Goal: Transaction & Acquisition: Purchase product/service

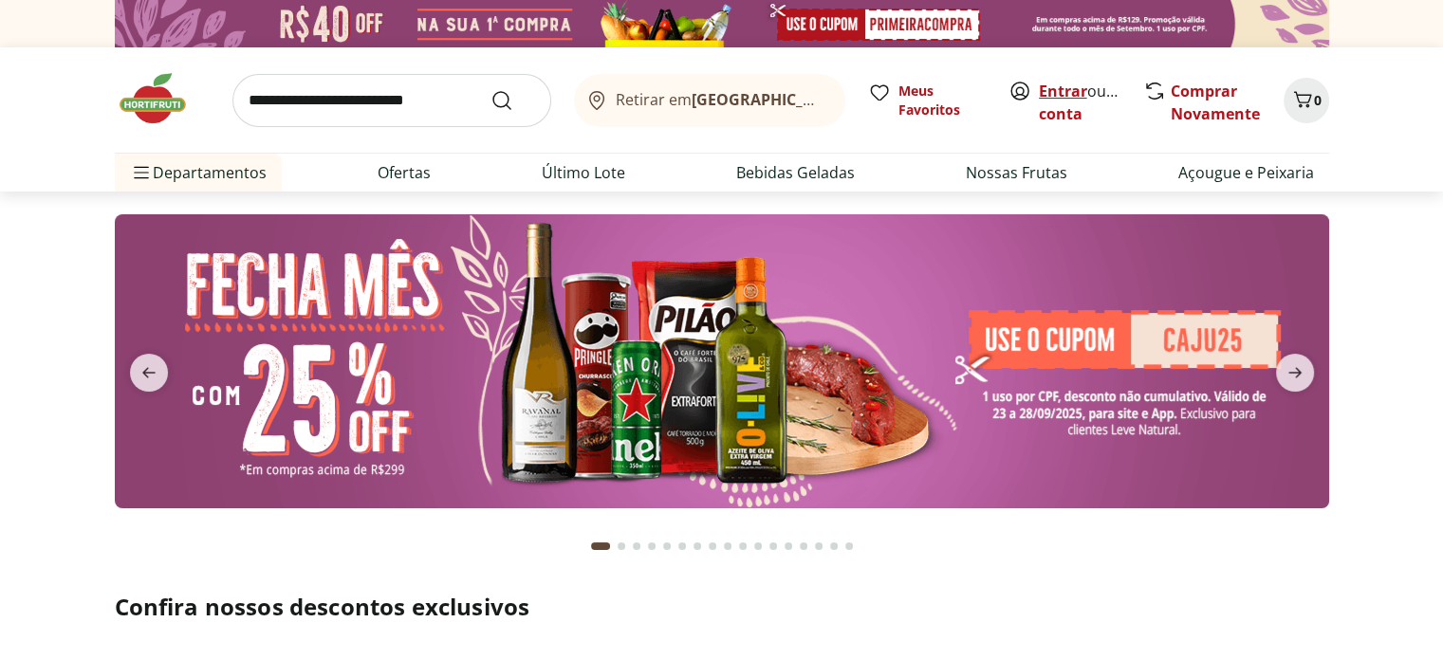
click at [1047, 81] on link "Entrar" at bounding box center [1063, 91] width 48 height 21
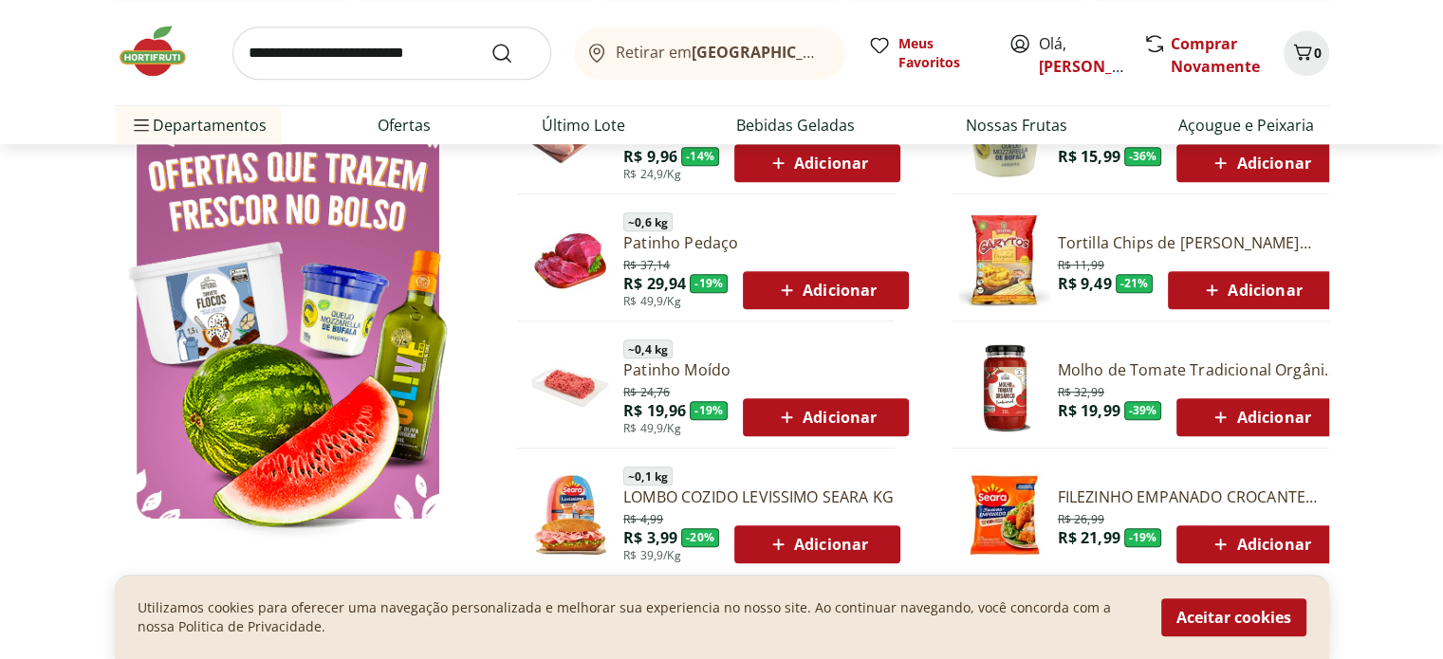
scroll to position [996, 0]
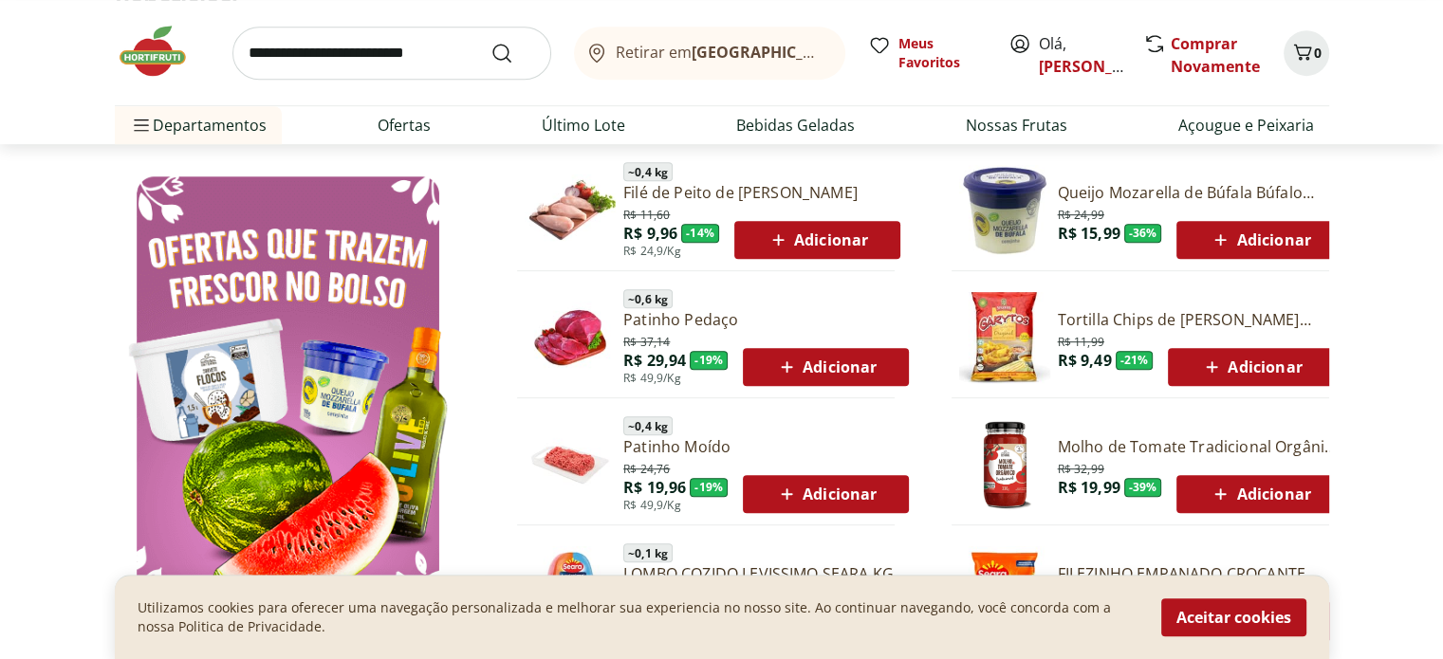
click at [856, 361] on span "Adicionar" at bounding box center [825, 367] width 101 height 23
click at [861, 243] on span "Adicionar" at bounding box center [816, 240] width 101 height 23
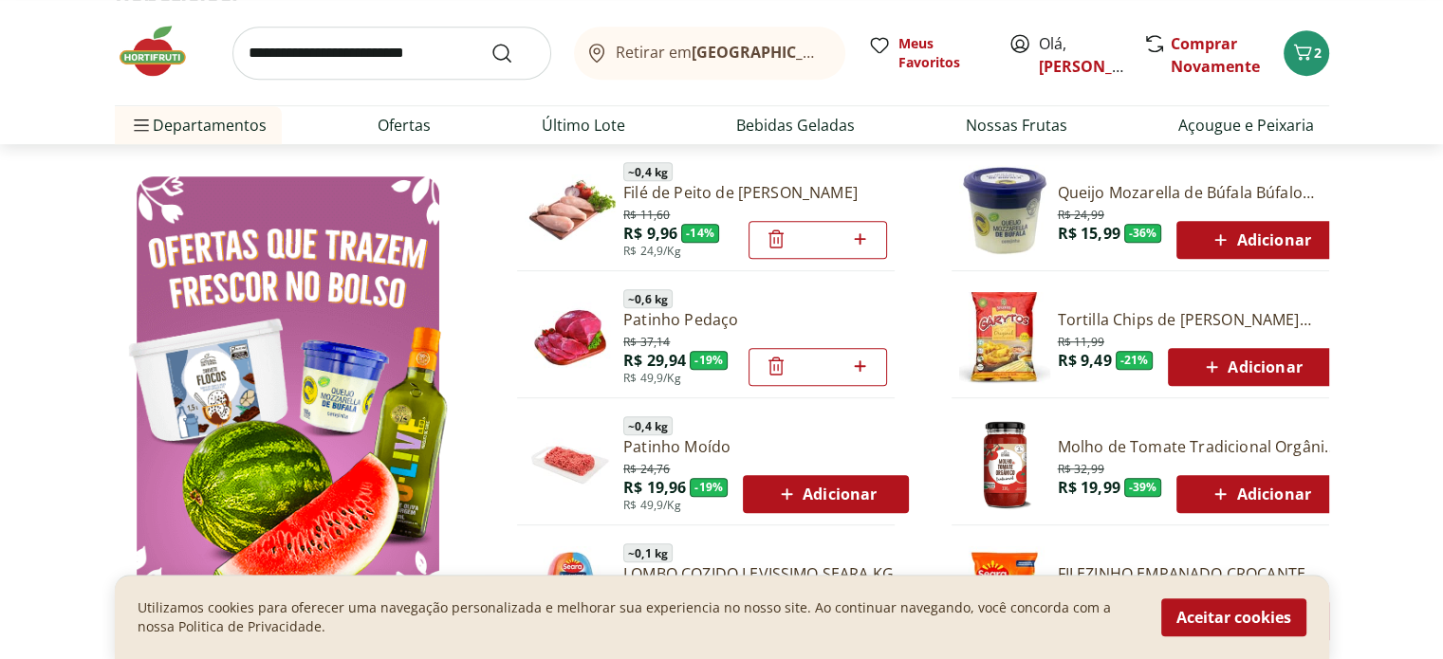
click at [849, 483] on span "Adicionar" at bounding box center [825, 494] width 101 height 23
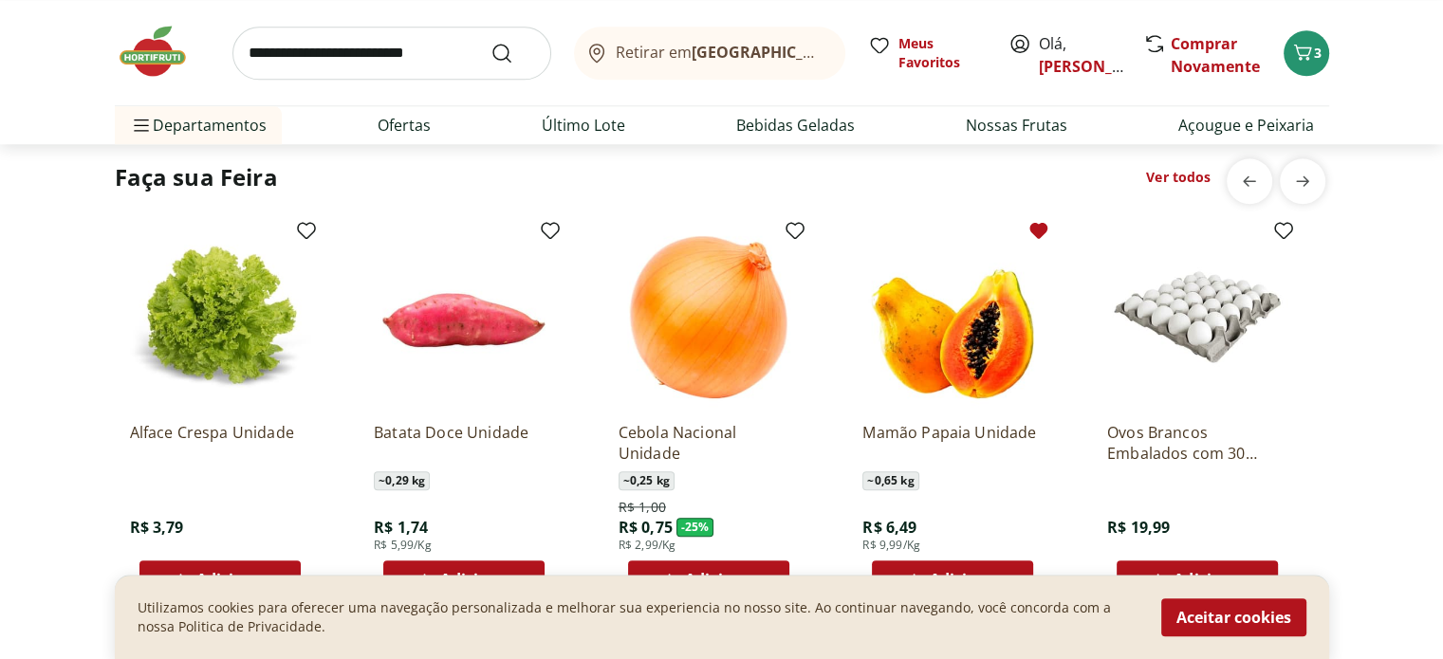
scroll to position [2146, 0]
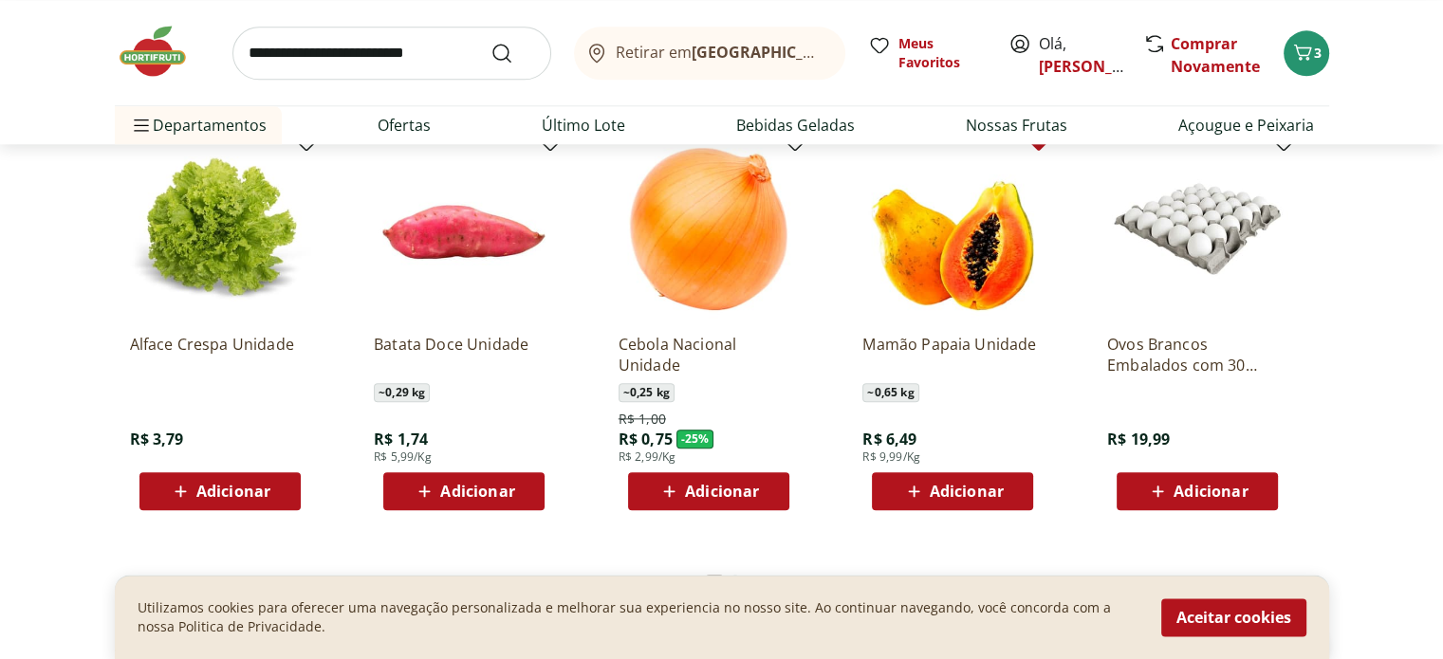
click at [774, 496] on button "Adicionar" at bounding box center [708, 491] width 161 height 38
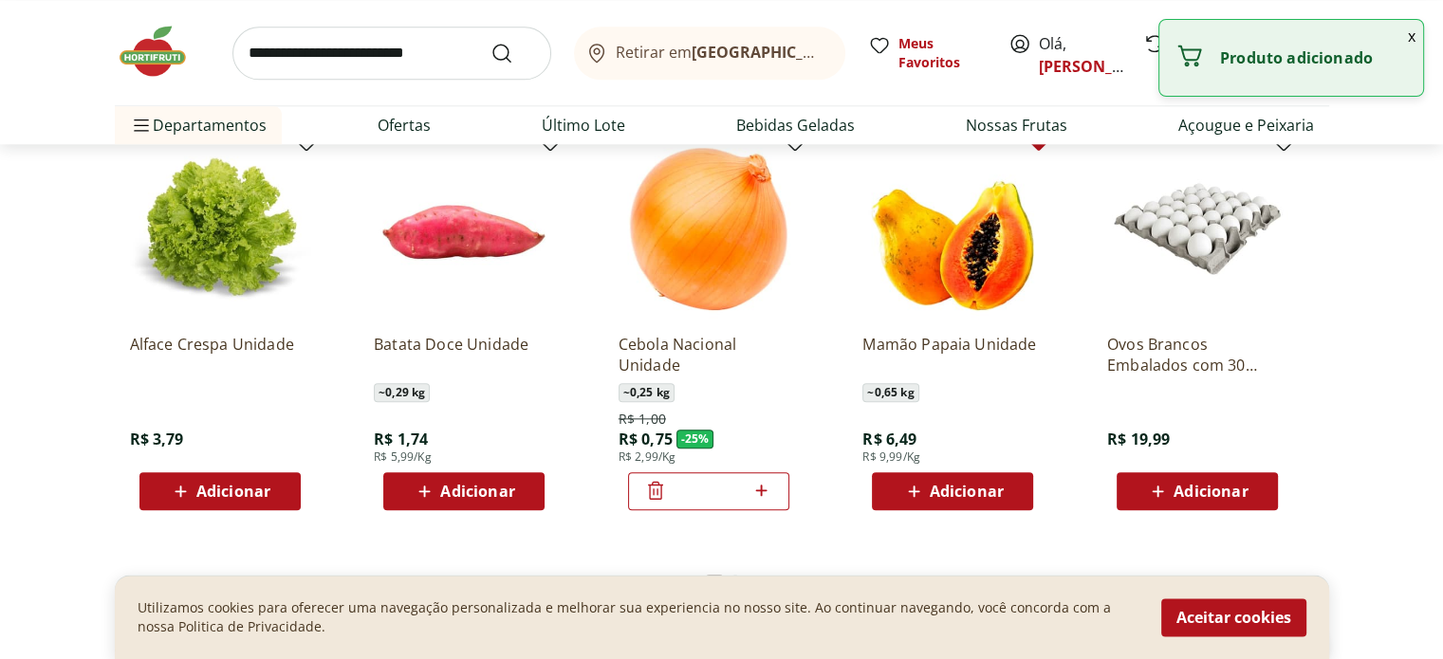
click at [764, 481] on icon at bounding box center [761, 490] width 24 height 23
type input "*"
click at [978, 480] on span "Adicionar" at bounding box center [952, 491] width 101 height 23
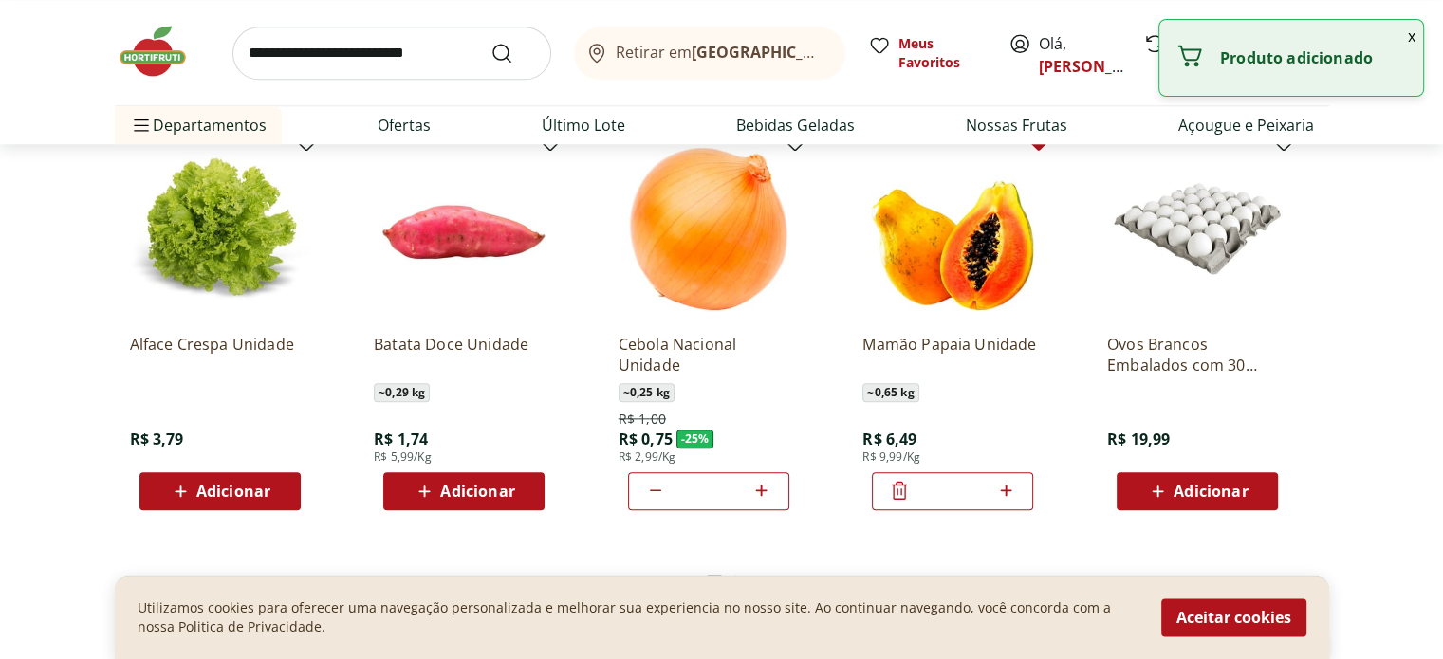
click at [1001, 490] on icon at bounding box center [1006, 490] width 24 height 23
click at [895, 488] on icon at bounding box center [899, 490] width 23 height 23
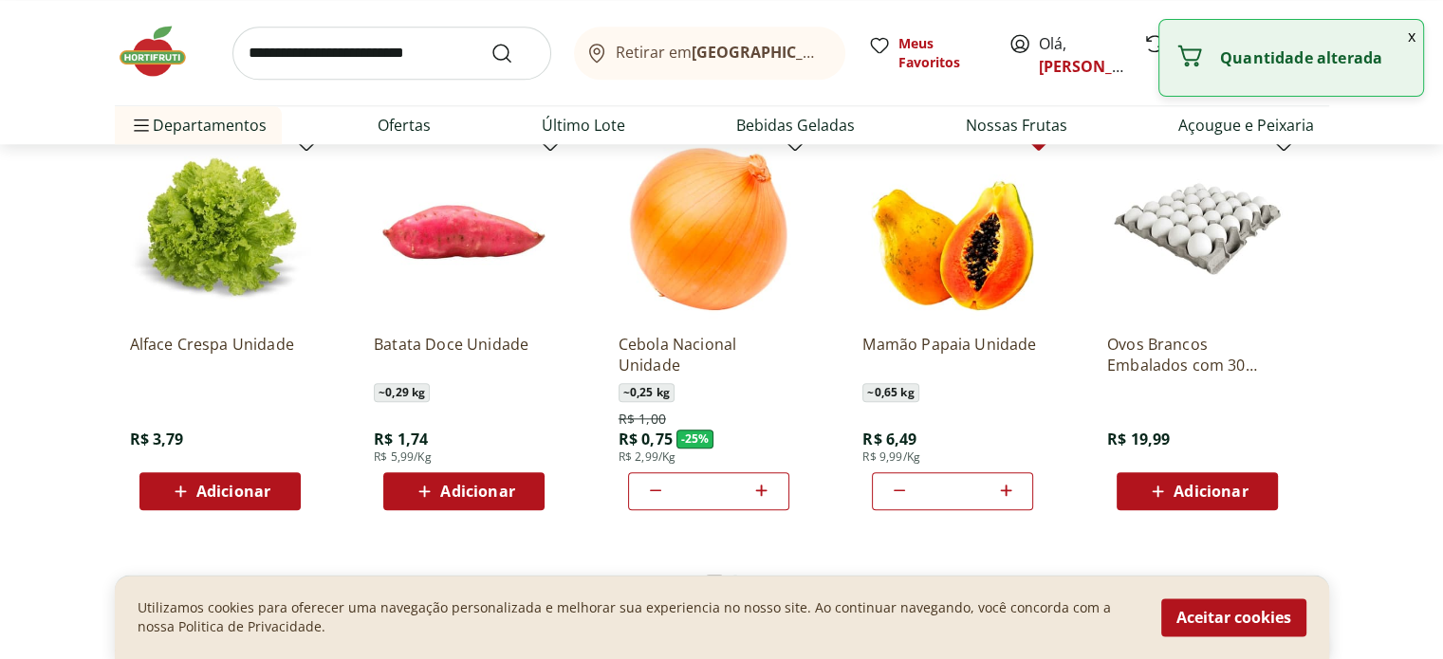
type input "*"
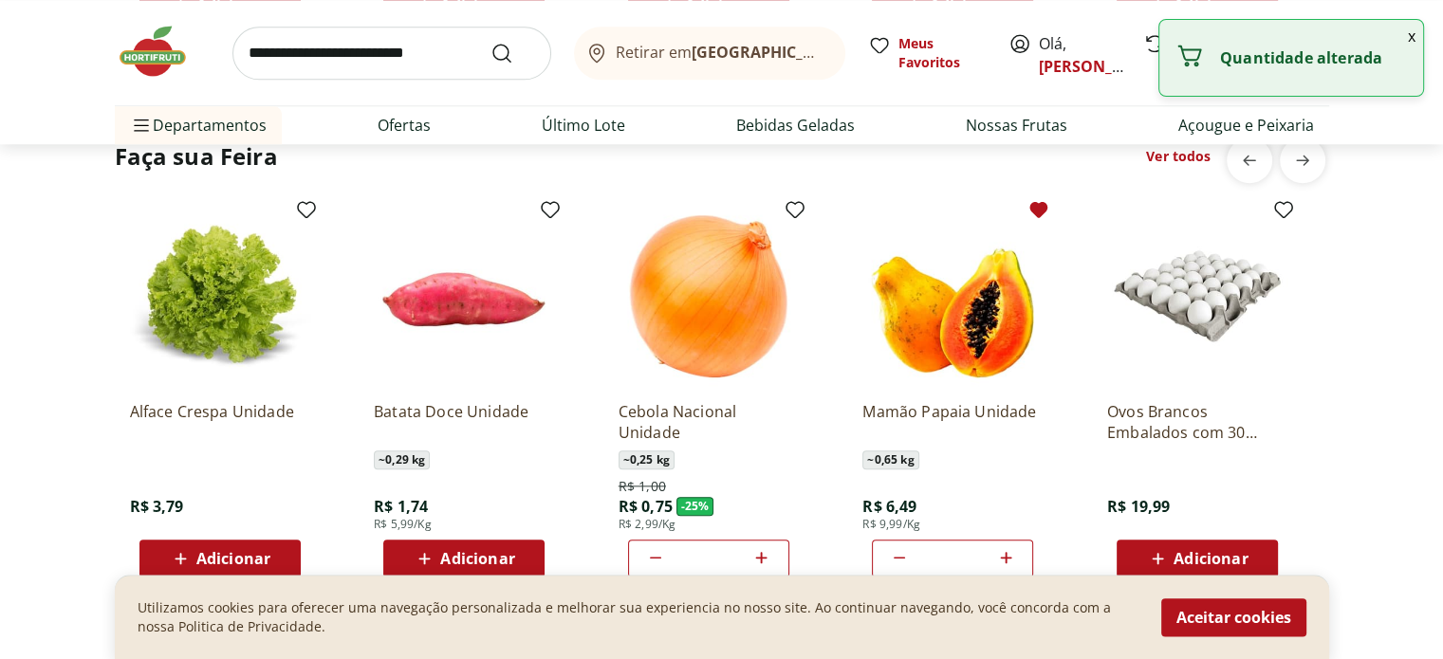
scroll to position [2071, 0]
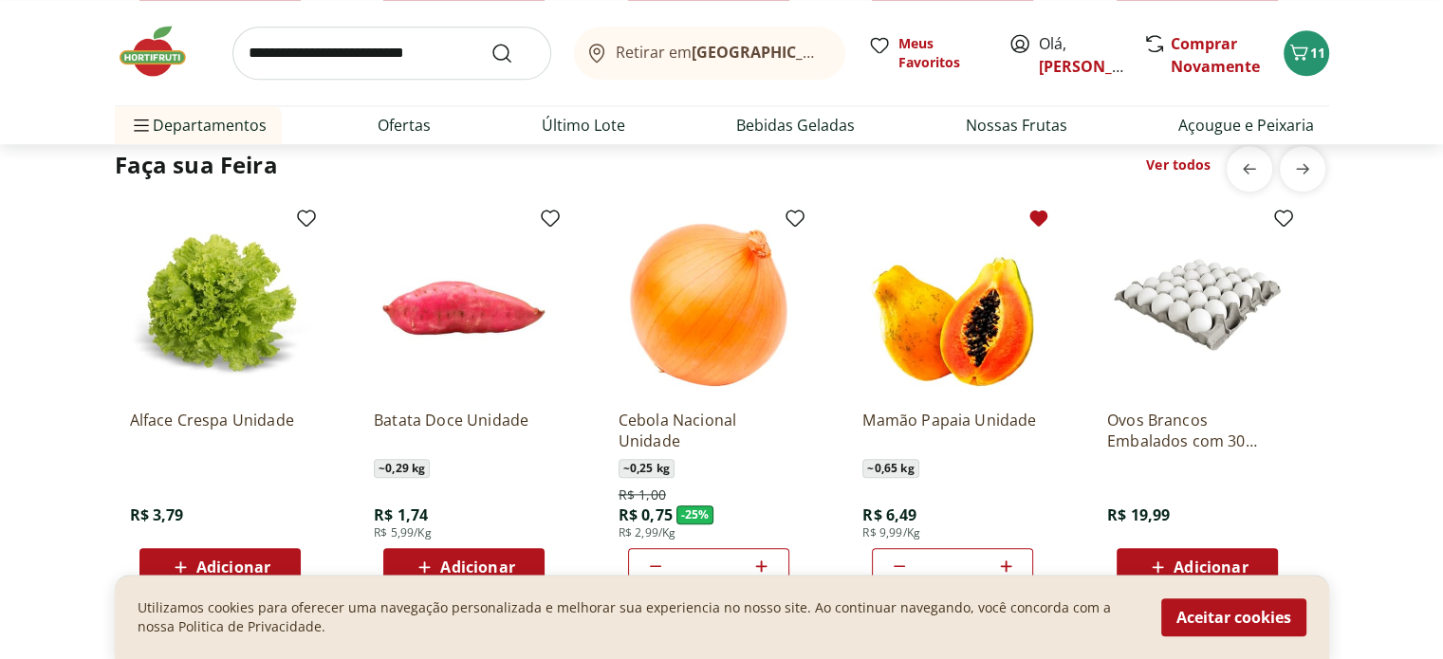
click at [1171, 159] on link "Ver todos" at bounding box center [1178, 165] width 64 height 19
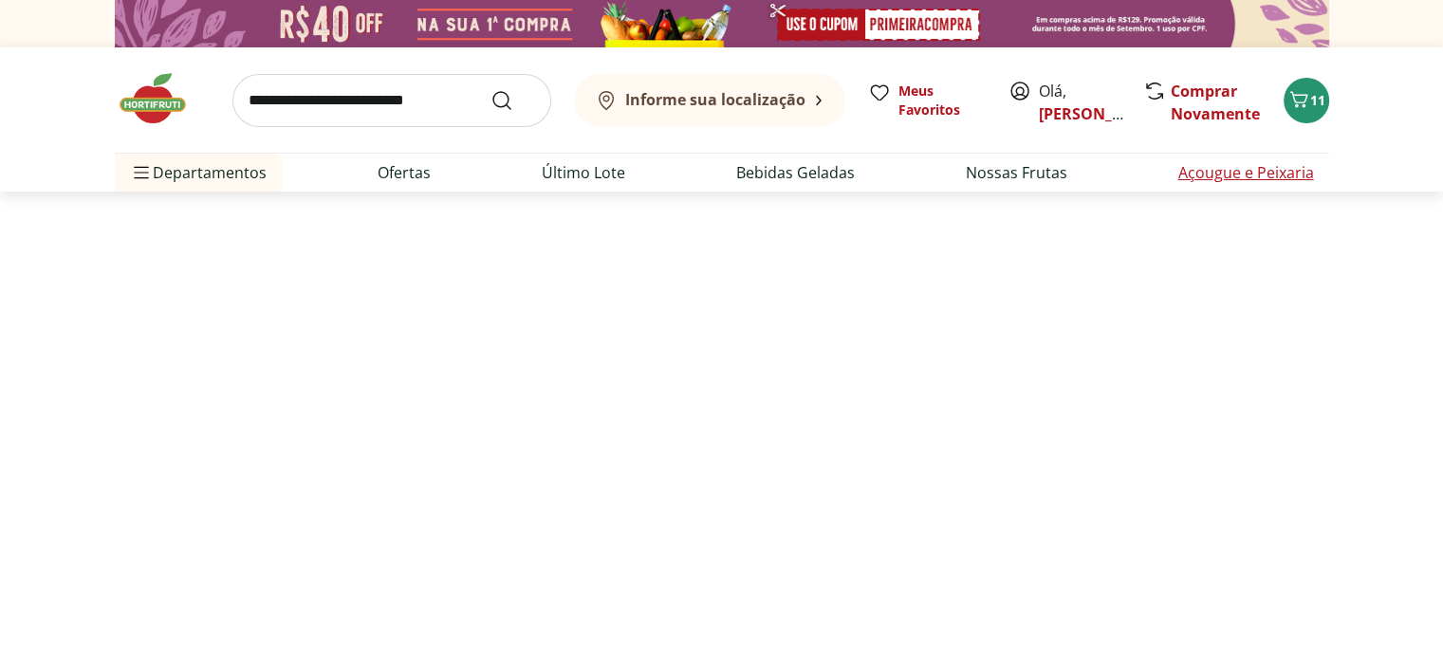
select select "**********"
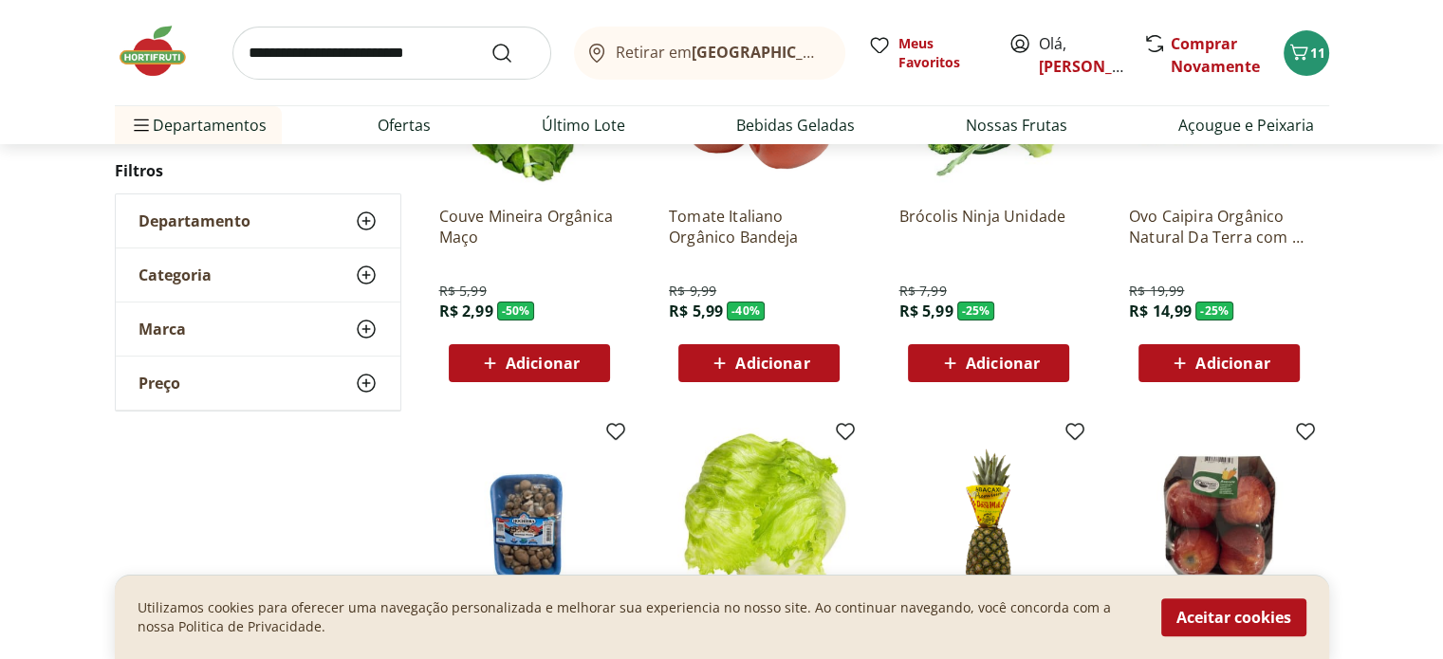
scroll to position [306, 0]
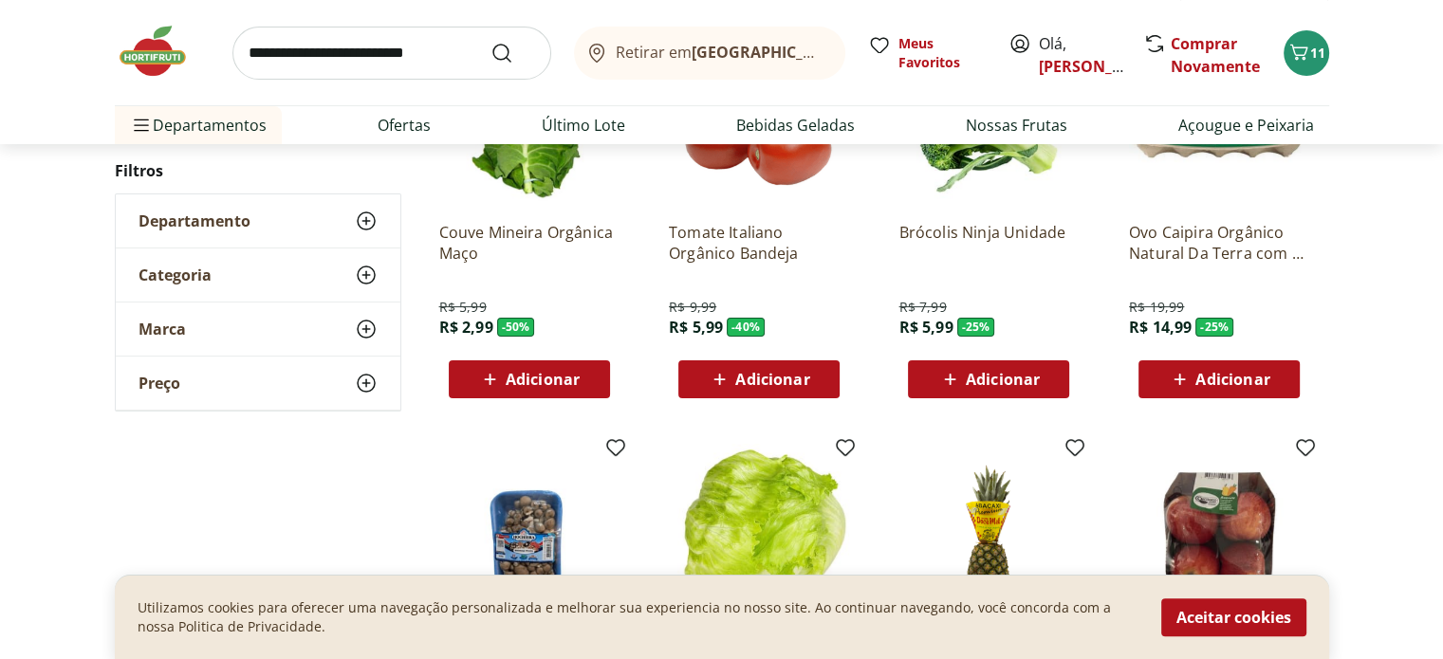
click at [808, 372] on span "Adicionar" at bounding box center [772, 379] width 74 height 15
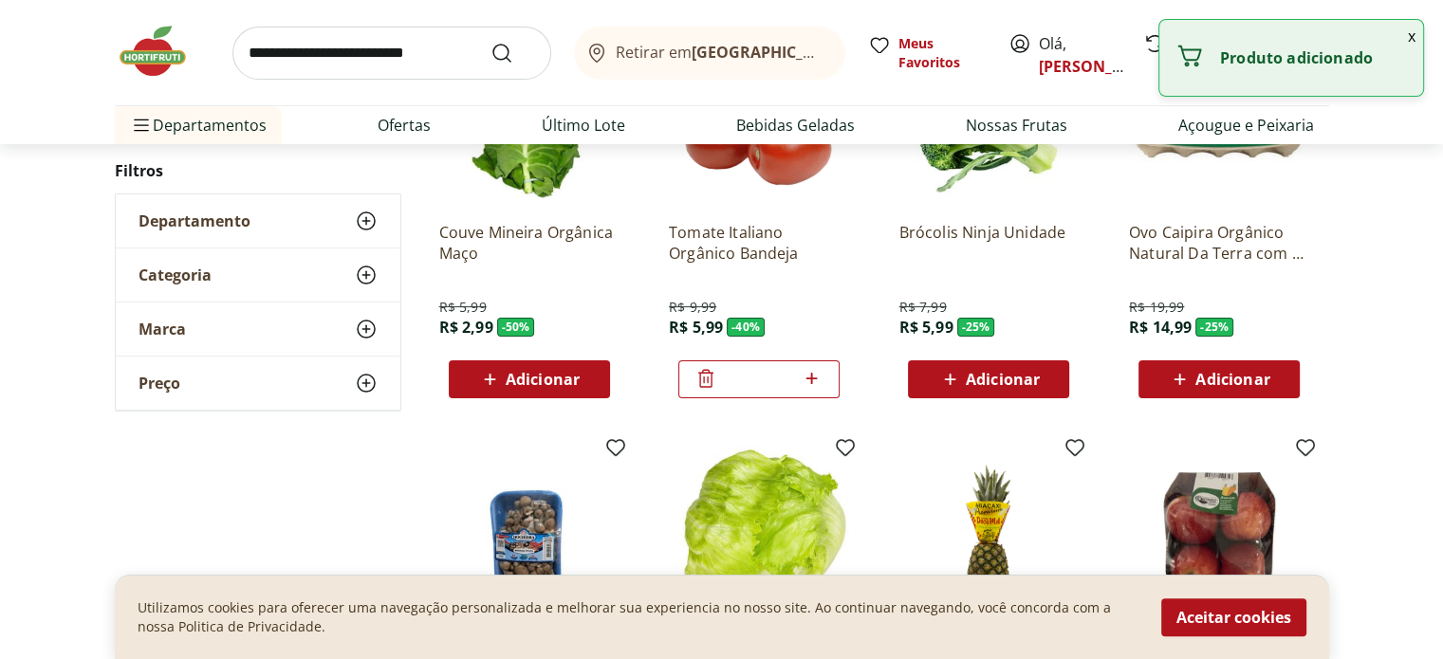
click at [804, 371] on icon at bounding box center [812, 378] width 24 height 23
type input "*"
click at [1015, 372] on span "Adicionar" at bounding box center [1003, 379] width 74 height 15
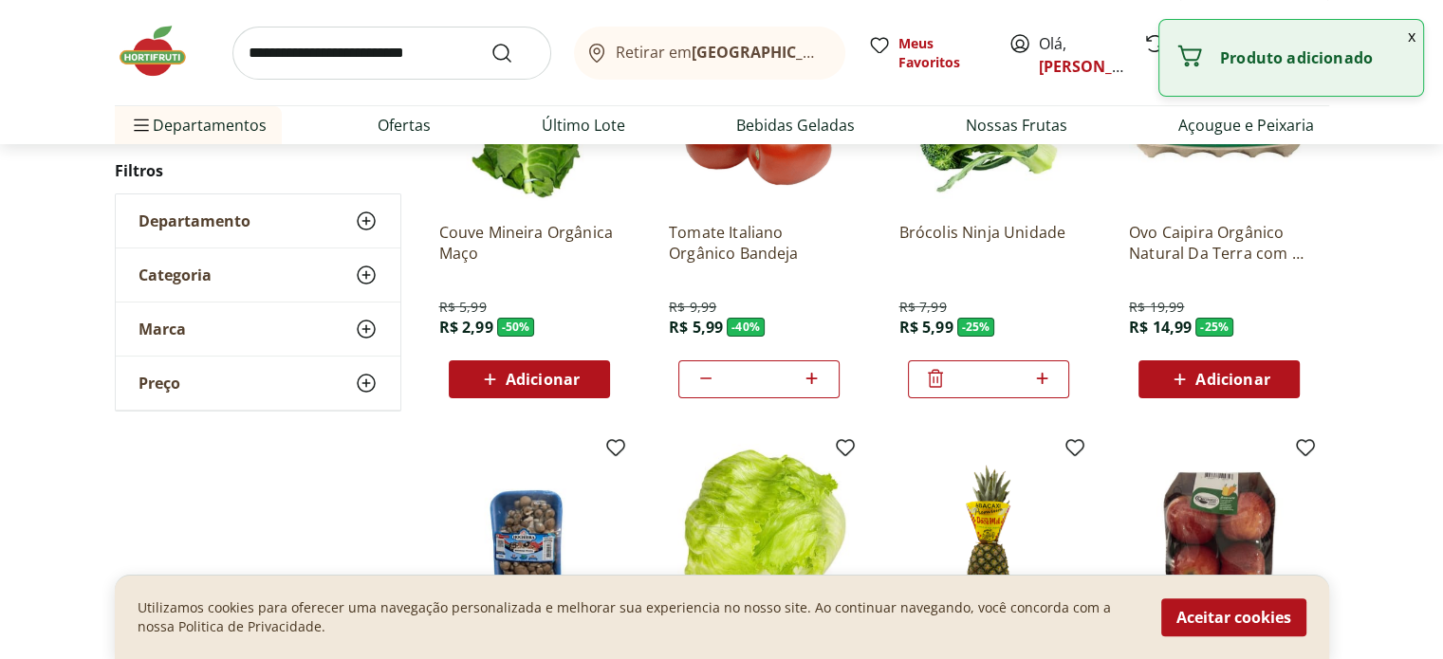
click at [1040, 377] on icon at bounding box center [1042, 378] width 24 height 23
type input "*"
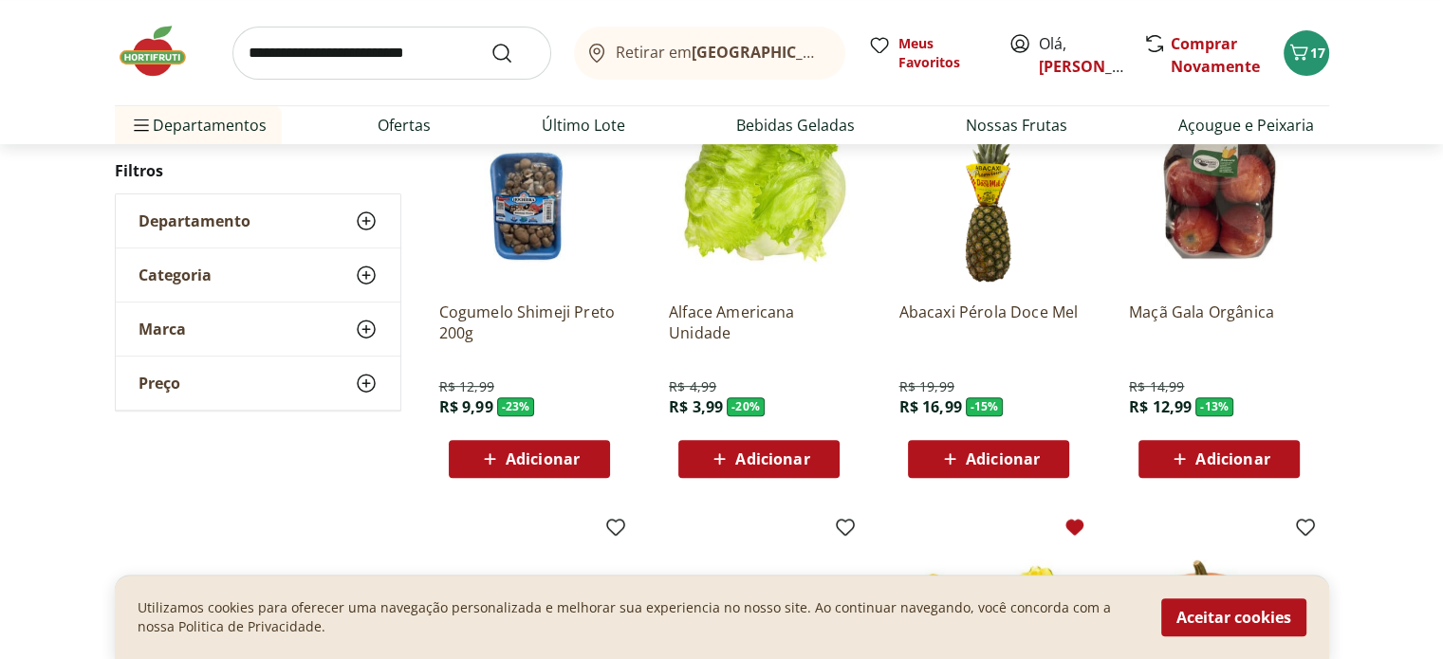
scroll to position [653, 0]
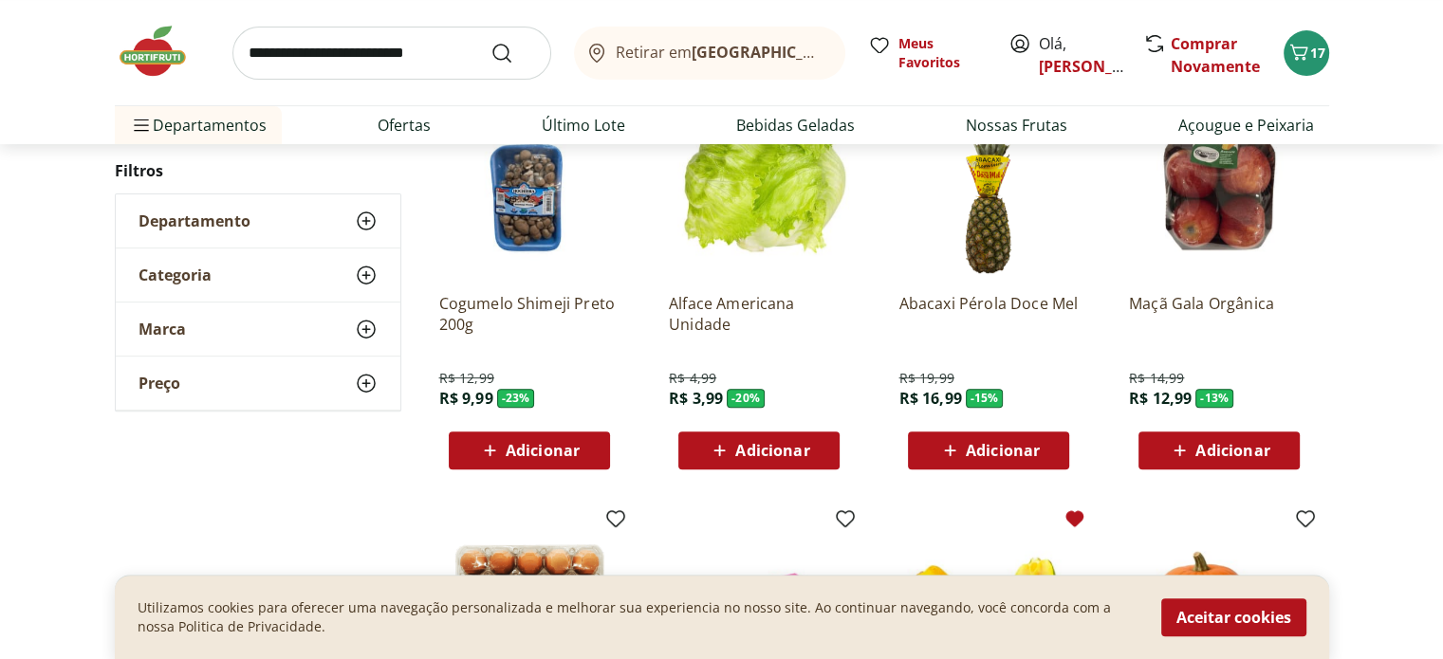
click at [796, 444] on span "Adicionar" at bounding box center [772, 450] width 74 height 15
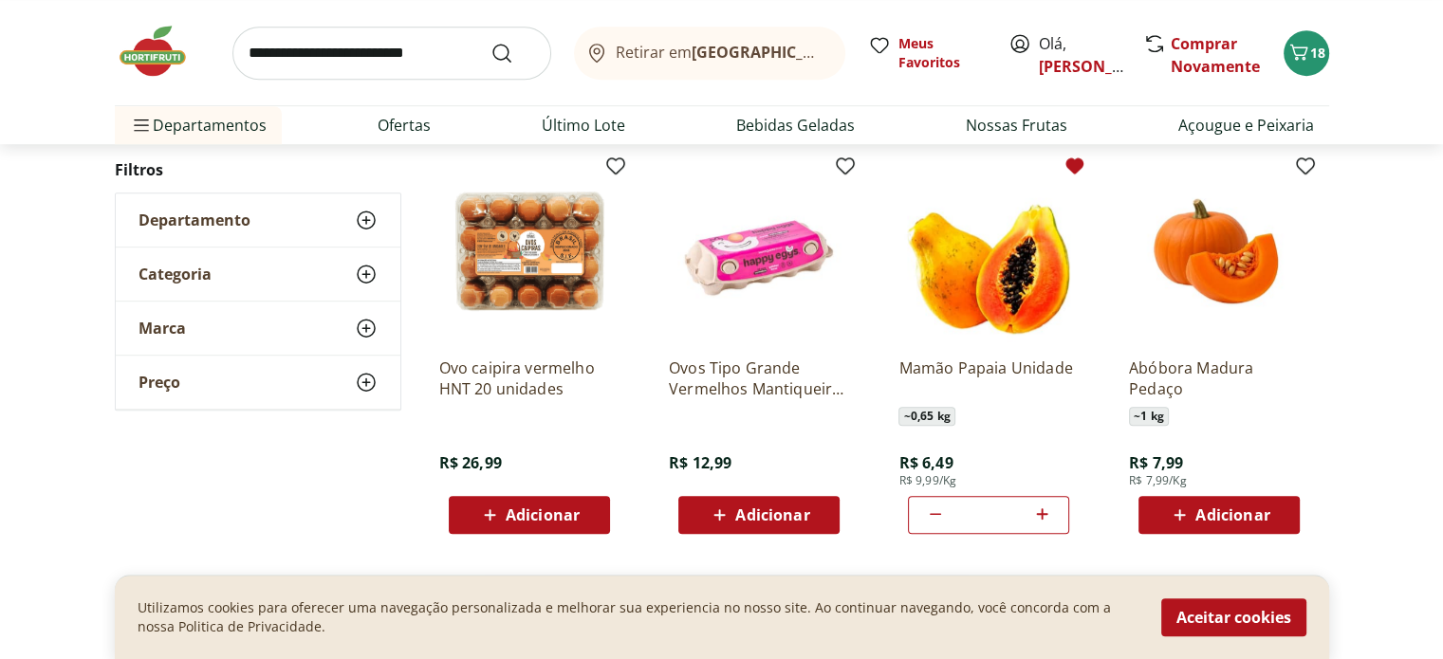
scroll to position [1044, 0]
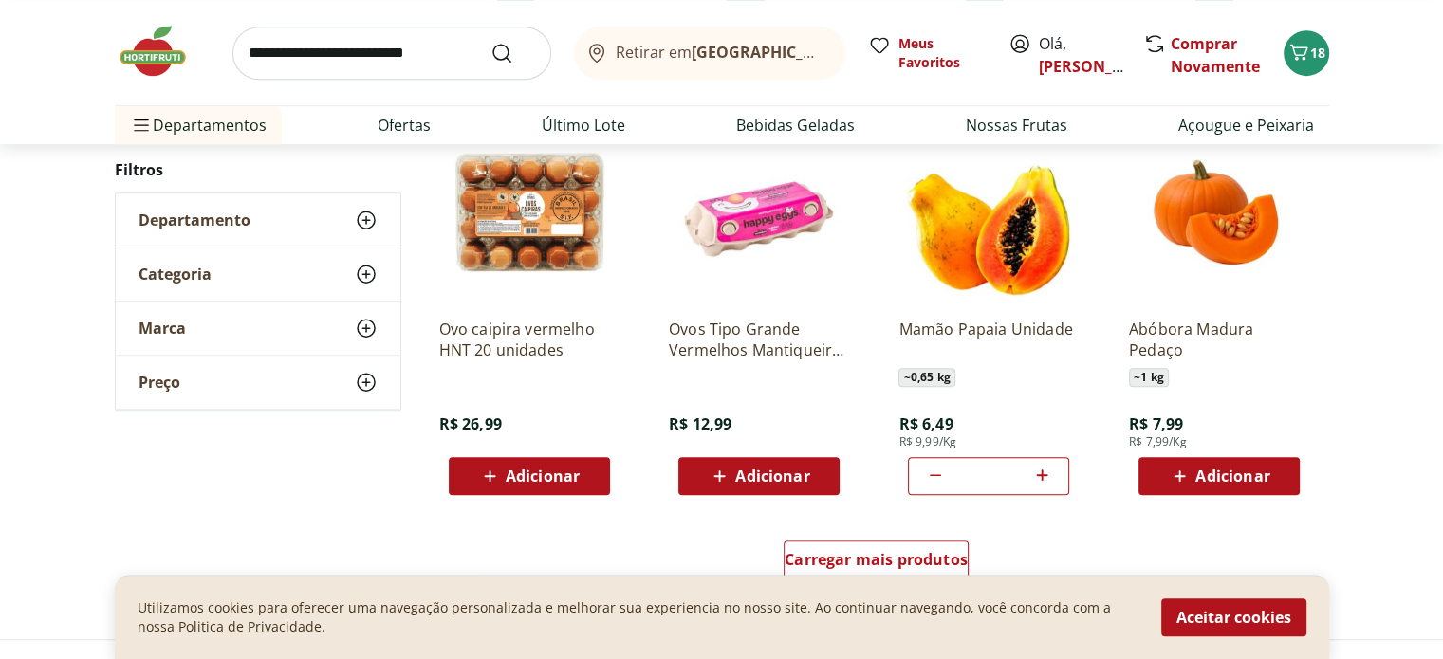
click at [793, 476] on span "Adicionar" at bounding box center [772, 476] width 74 height 15
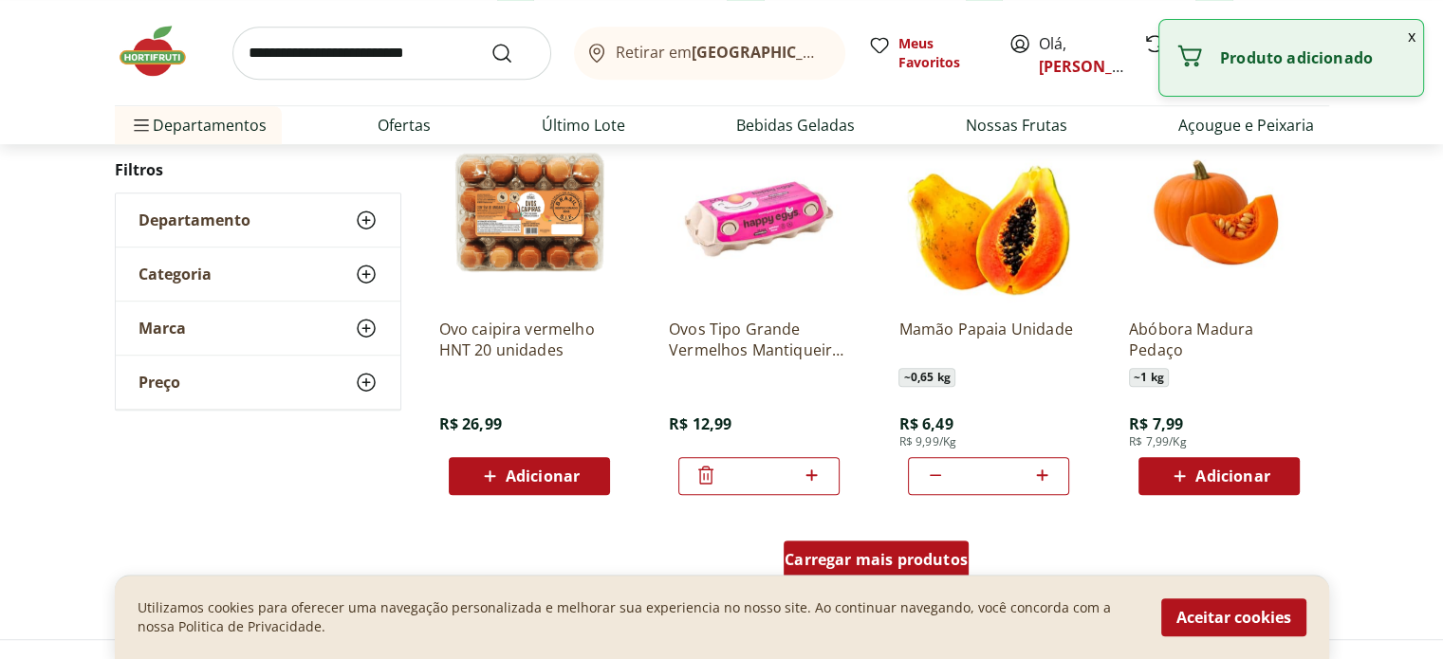
click at [870, 552] on span "Carregar mais produtos" at bounding box center [875, 559] width 183 height 15
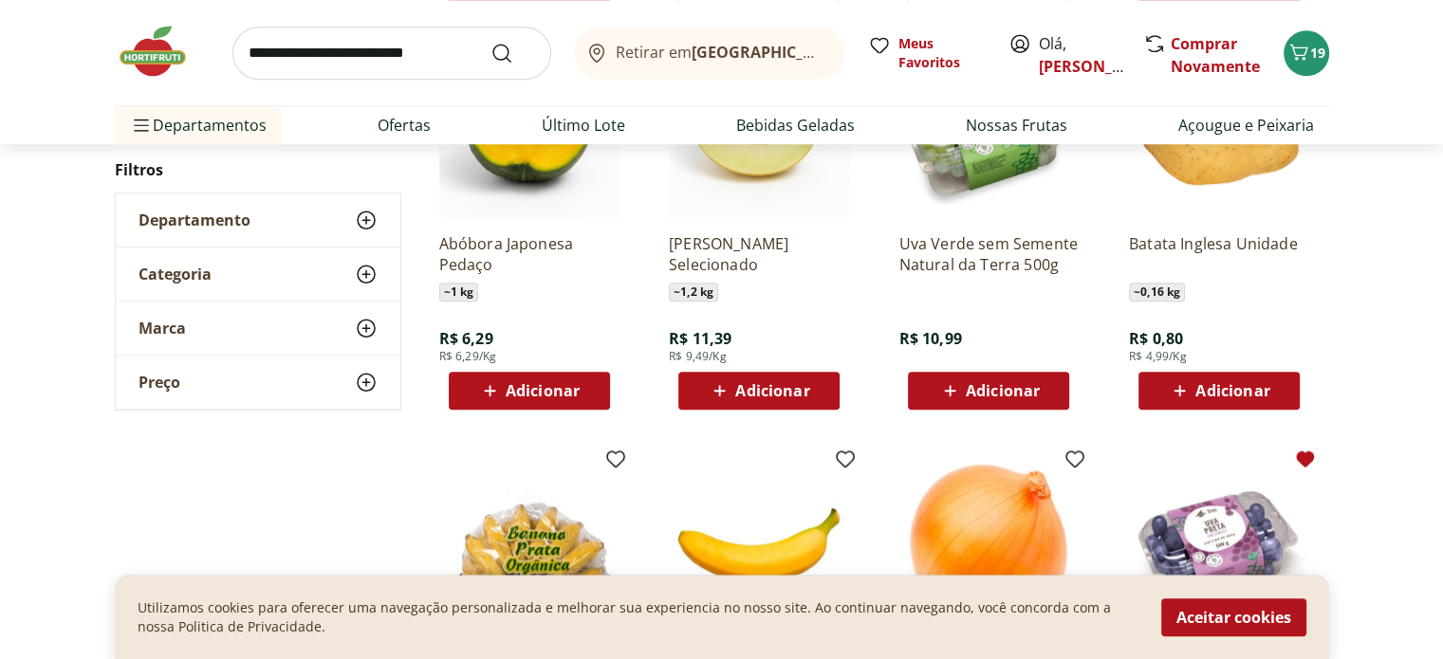
scroll to position [1569, 0]
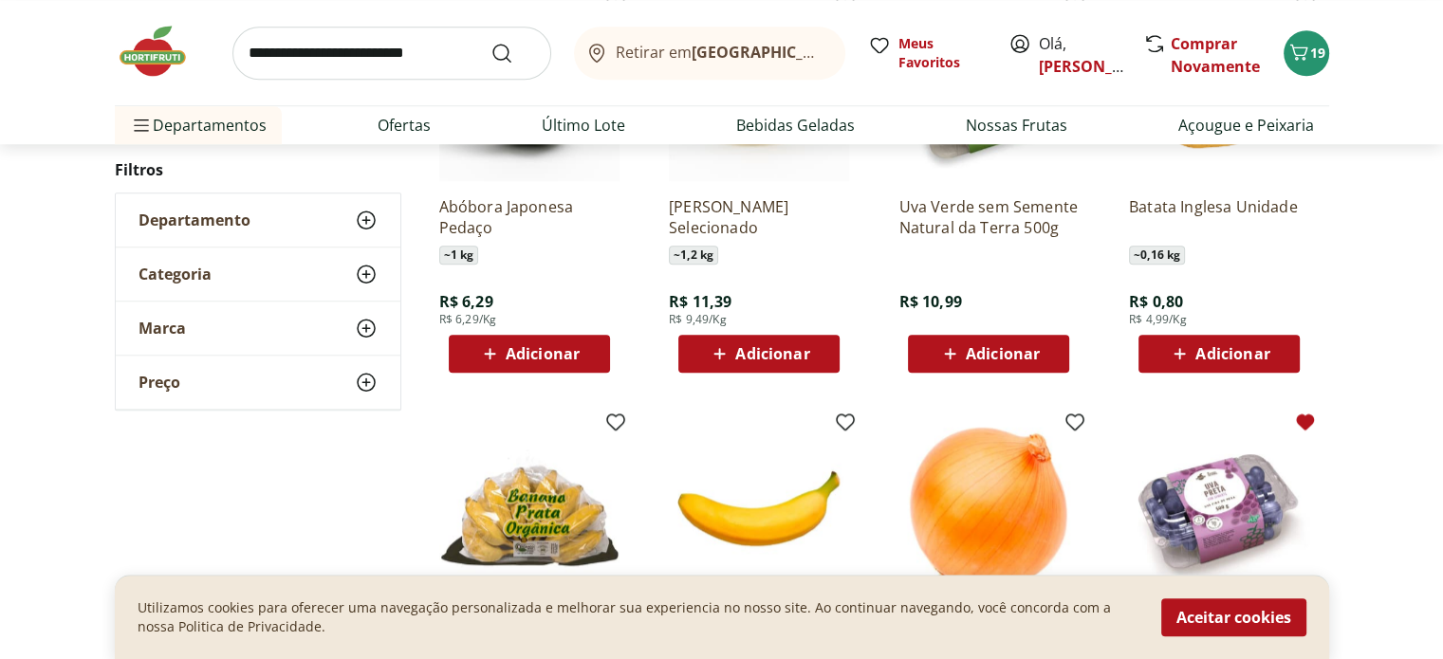
click at [1239, 353] on span "Adicionar" at bounding box center [1232, 353] width 74 height 15
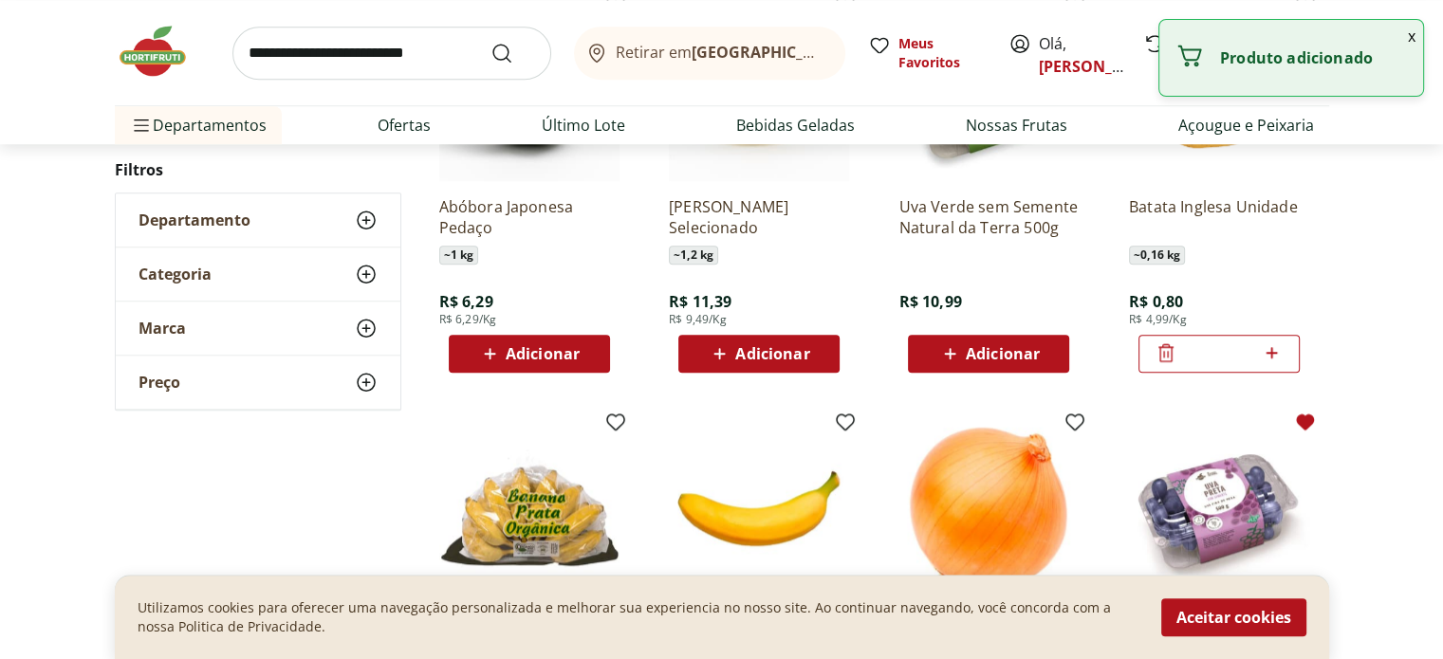
click at [1272, 348] on icon at bounding box center [1271, 352] width 11 height 11
click at [1271, 348] on icon at bounding box center [1272, 352] width 24 height 23
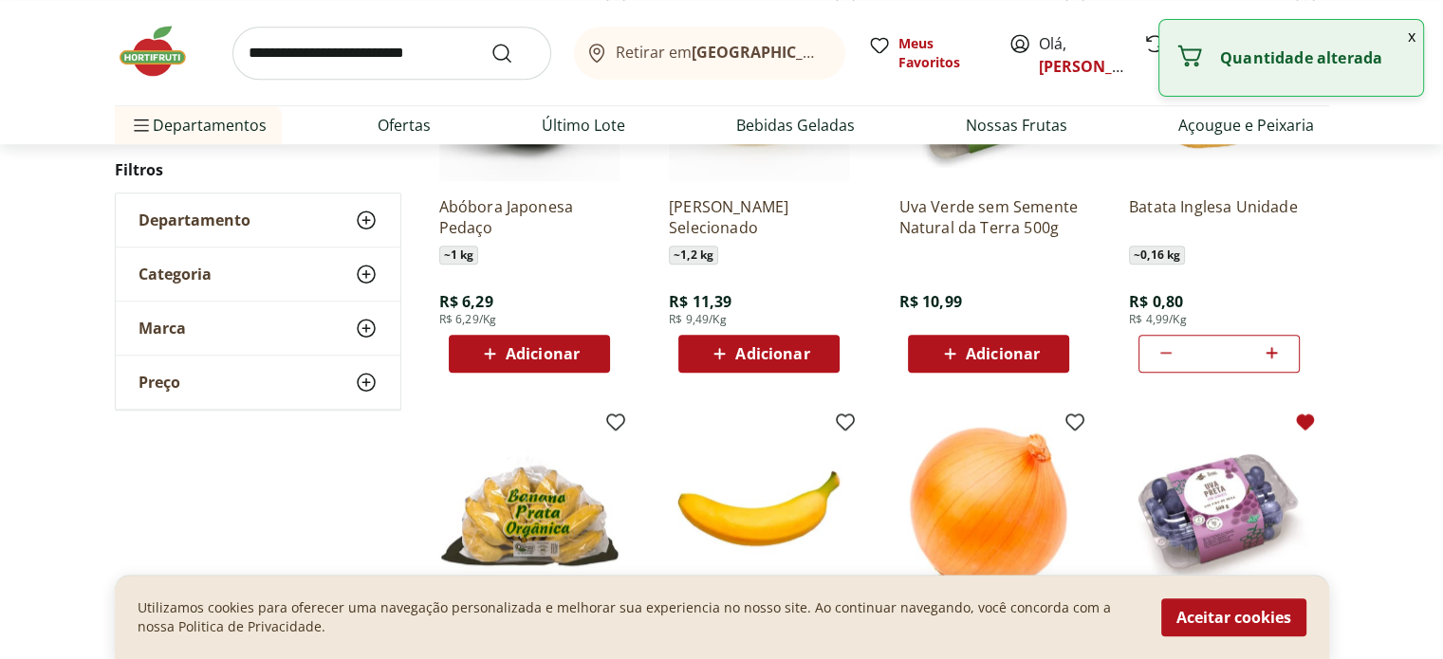
click at [1271, 348] on icon at bounding box center [1272, 352] width 24 height 23
type input "*"
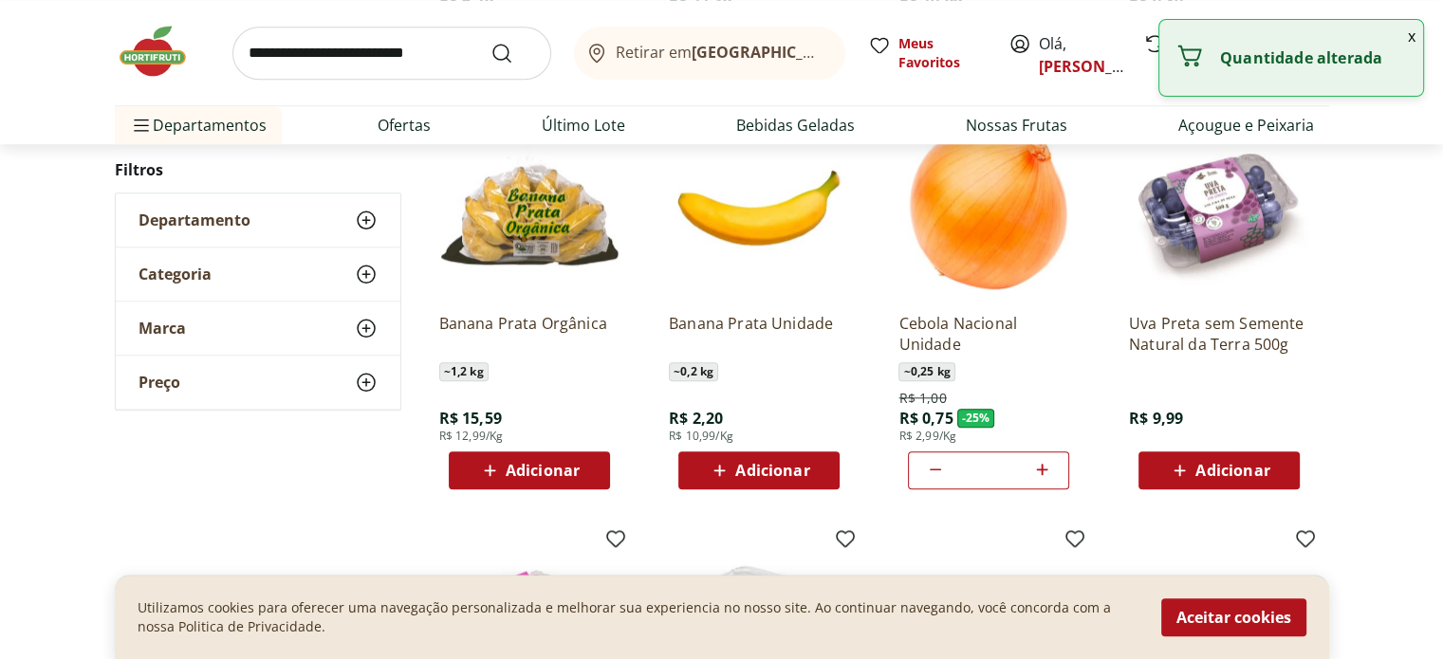
scroll to position [1878, 0]
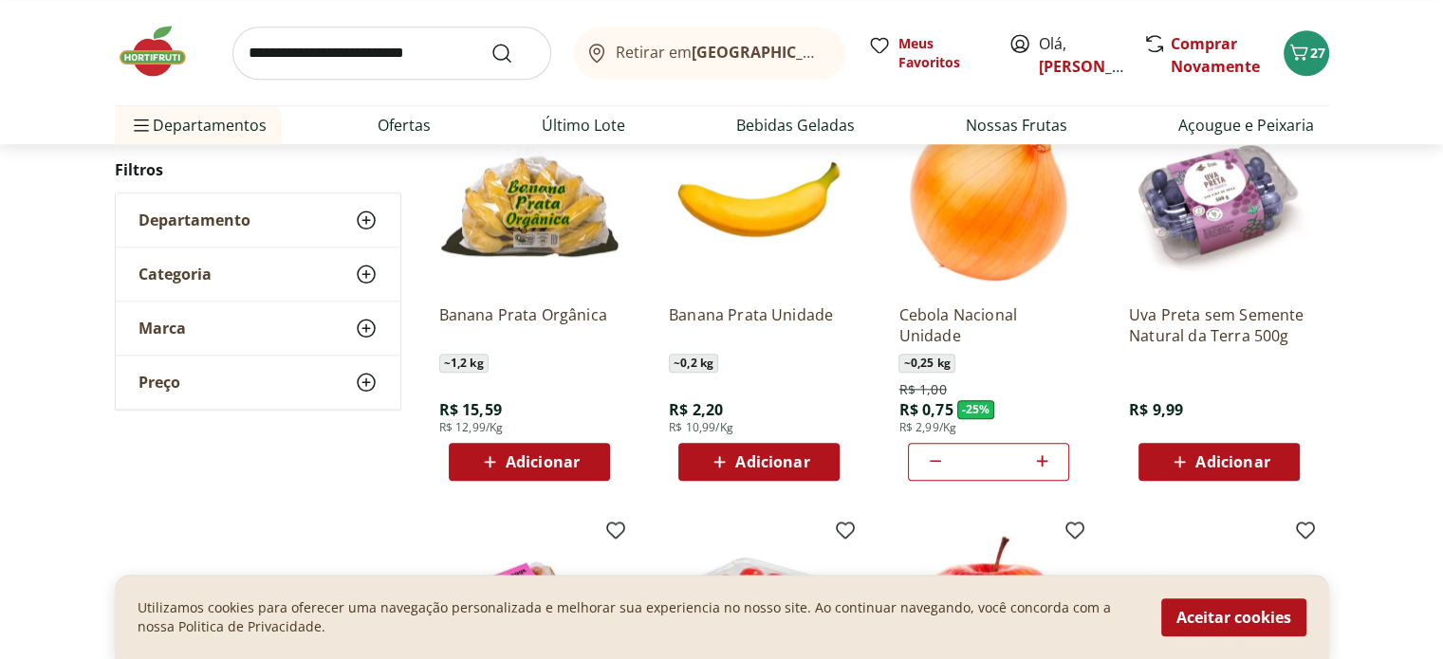
click at [808, 460] on span "Adicionar" at bounding box center [772, 461] width 74 height 15
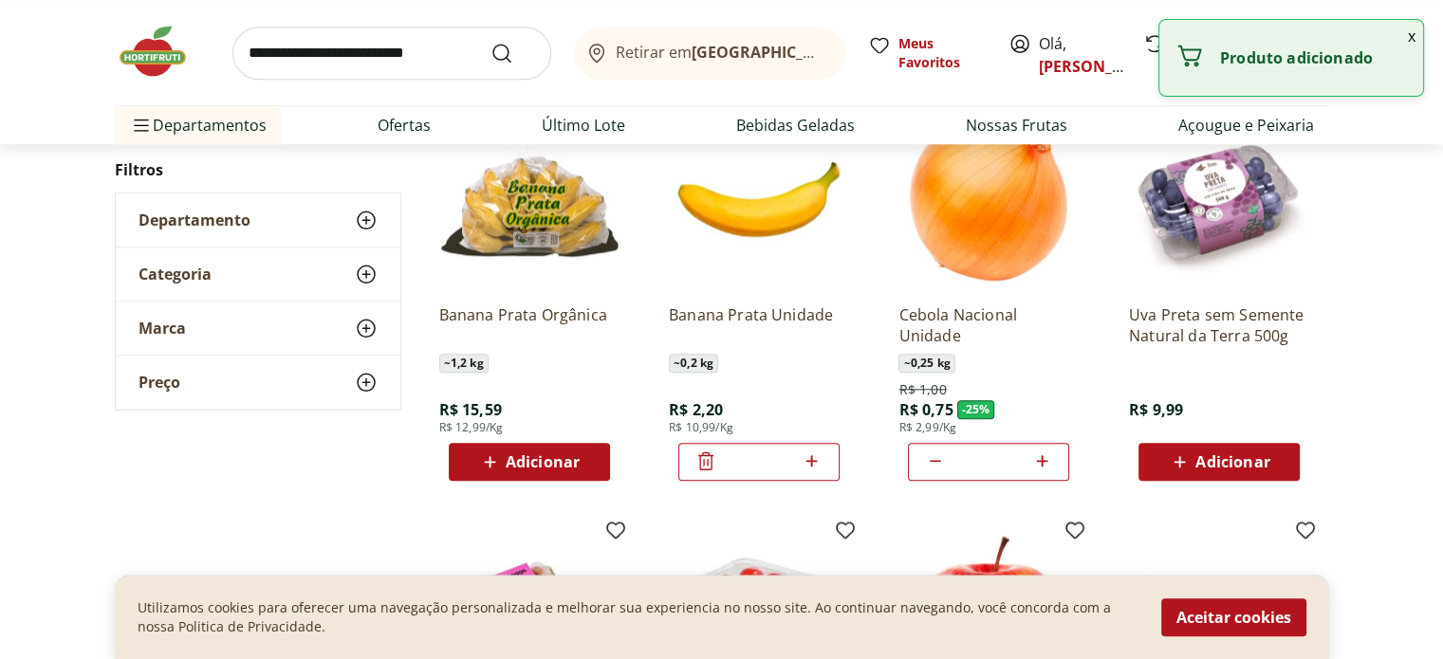
click at [809, 460] on icon at bounding box center [811, 460] width 11 height 11
type input "*"
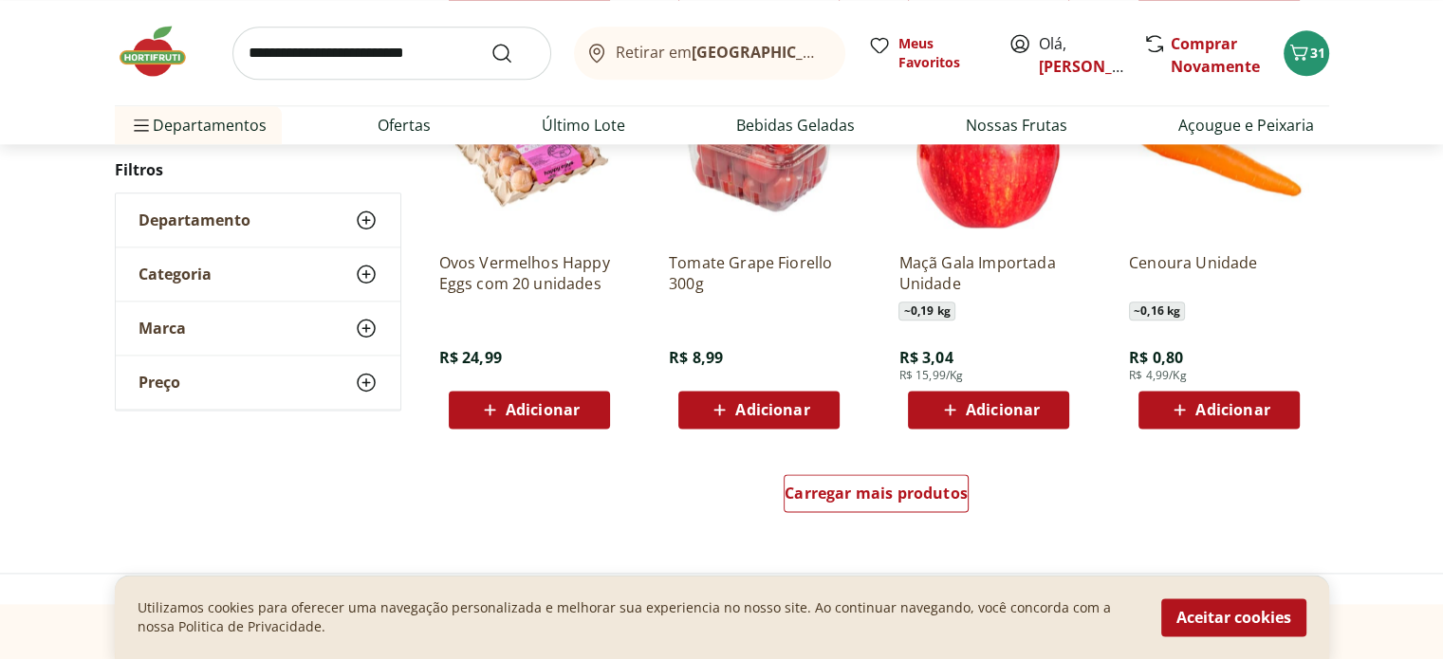
scroll to position [2352, 0]
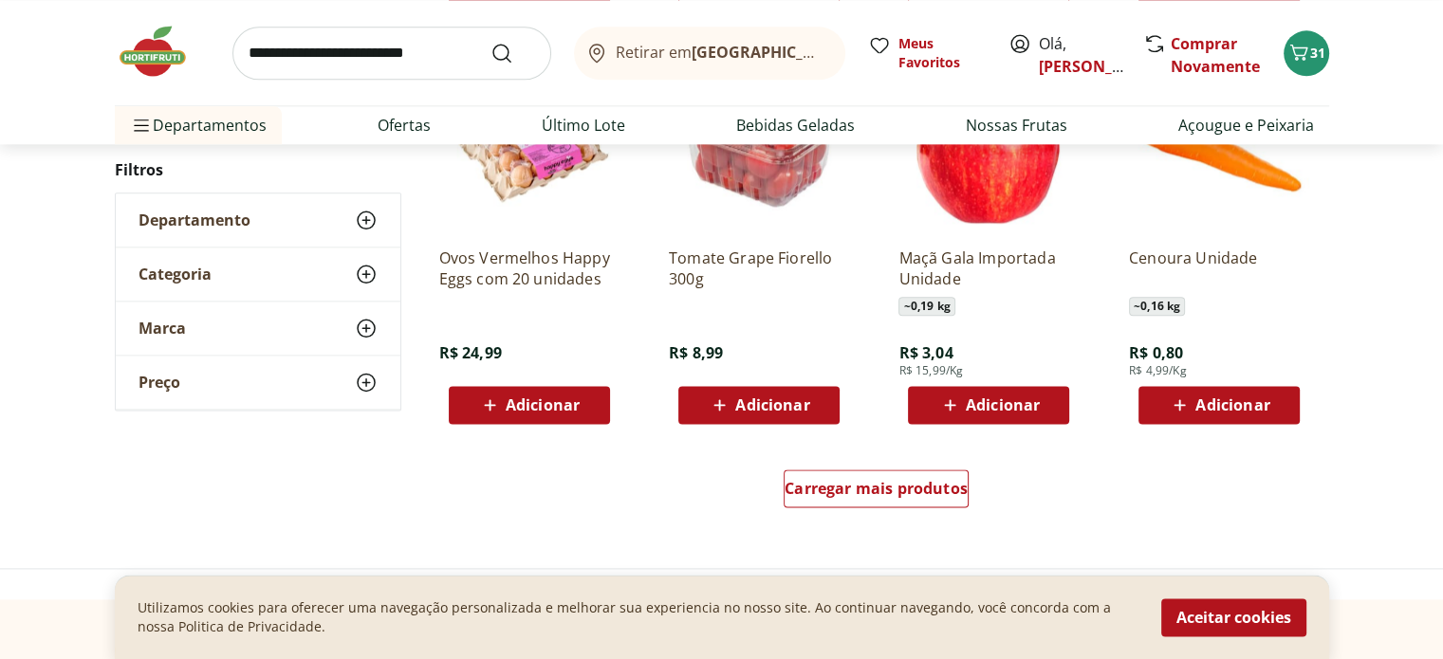
click at [793, 420] on div "Adicionar" at bounding box center [758, 405] width 131 height 34
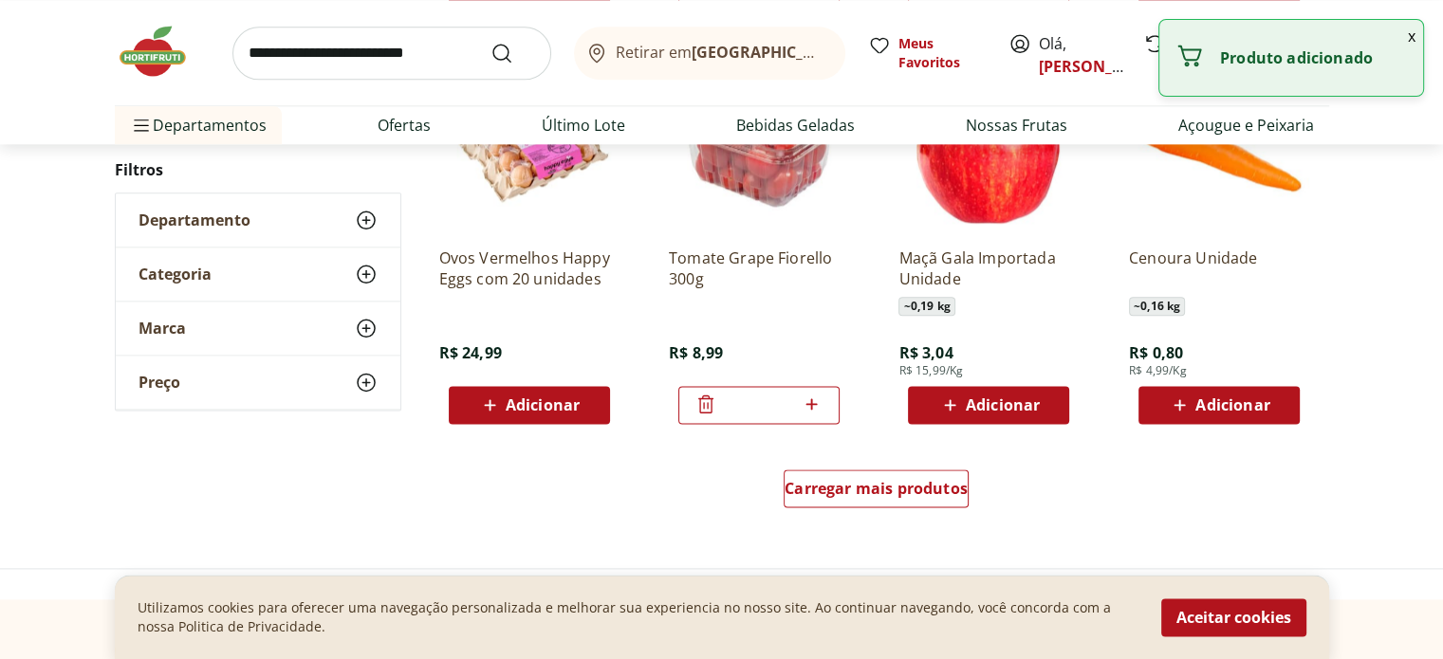
click at [1271, 392] on div "Adicionar" at bounding box center [1218, 405] width 131 height 34
click at [1272, 398] on icon at bounding box center [1271, 403] width 11 height 11
type input "*"
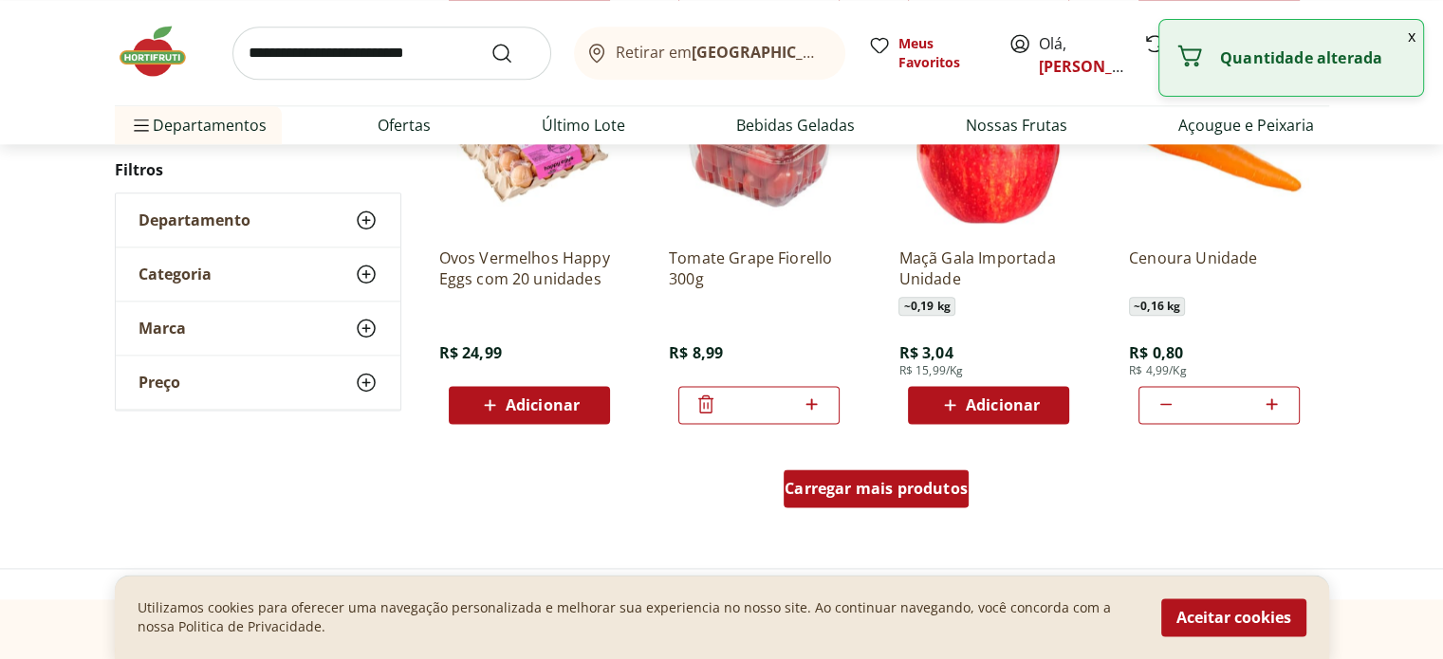
click at [890, 488] on span "Carregar mais produtos" at bounding box center [875, 488] width 183 height 15
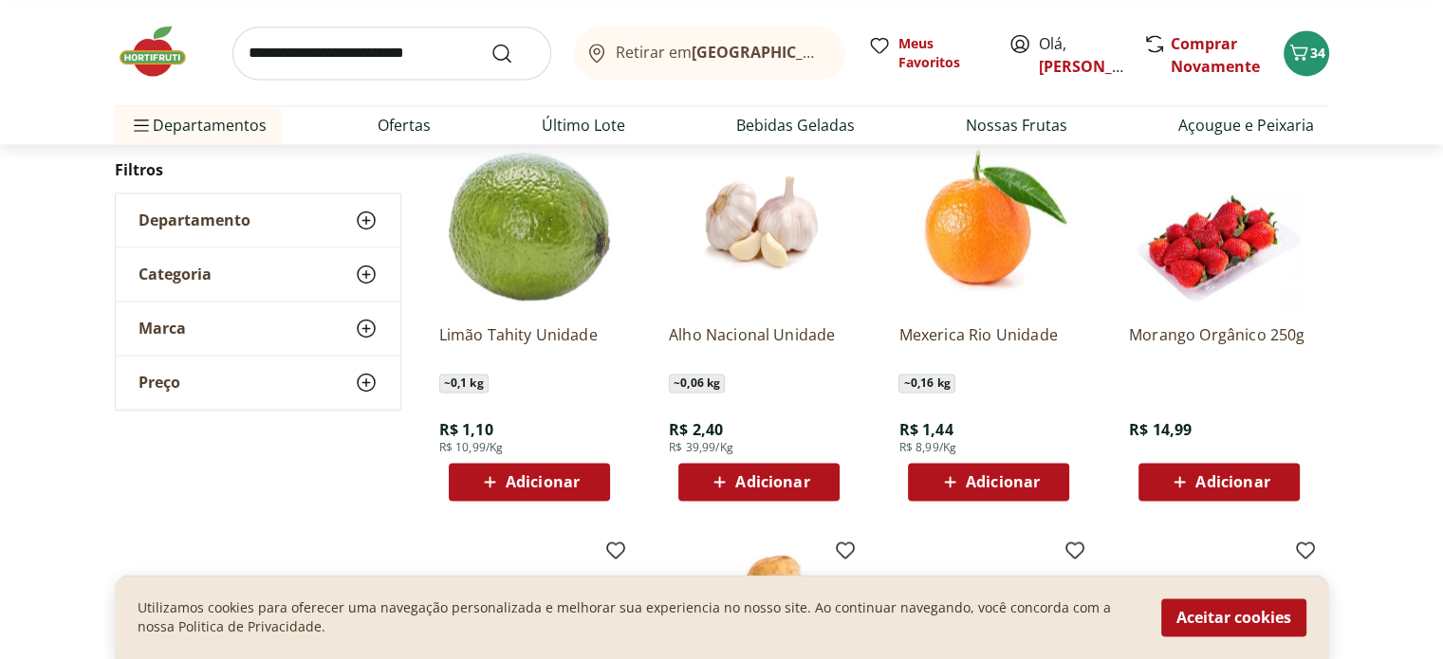
scroll to position [2754, 0]
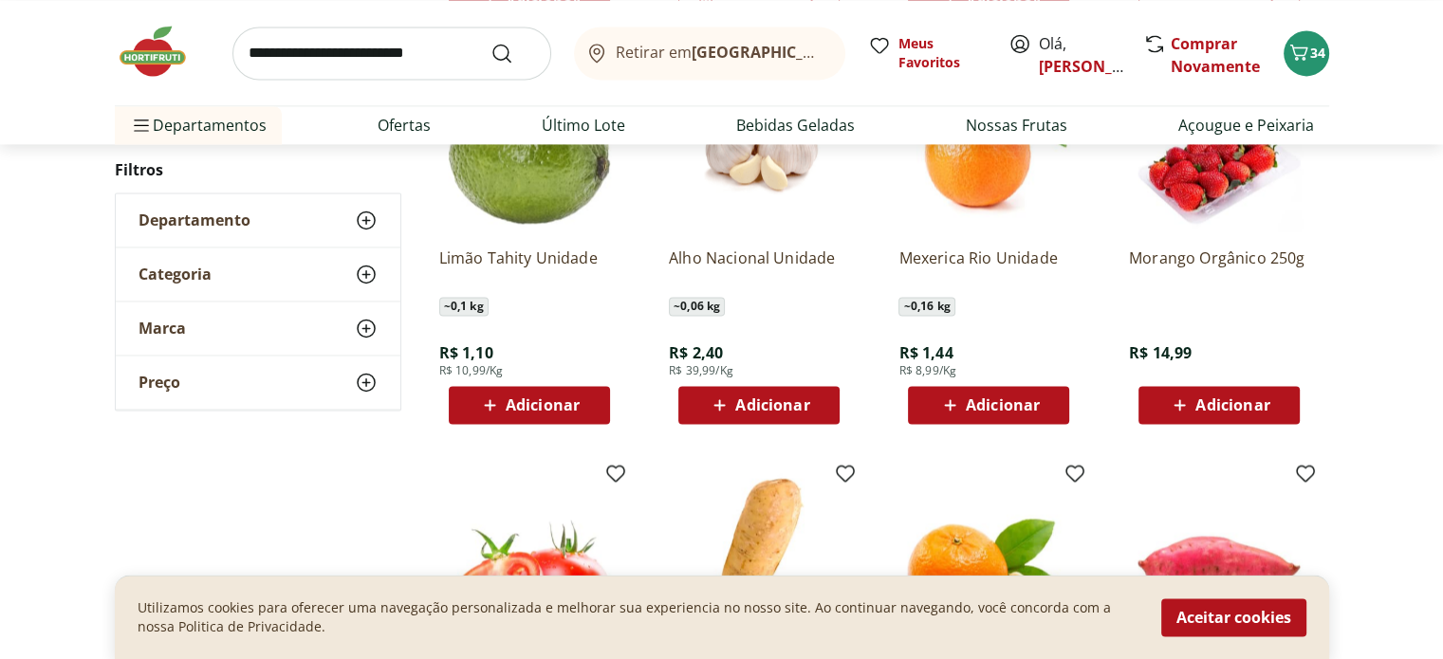
click at [596, 404] on button "Adicionar" at bounding box center [529, 405] width 161 height 38
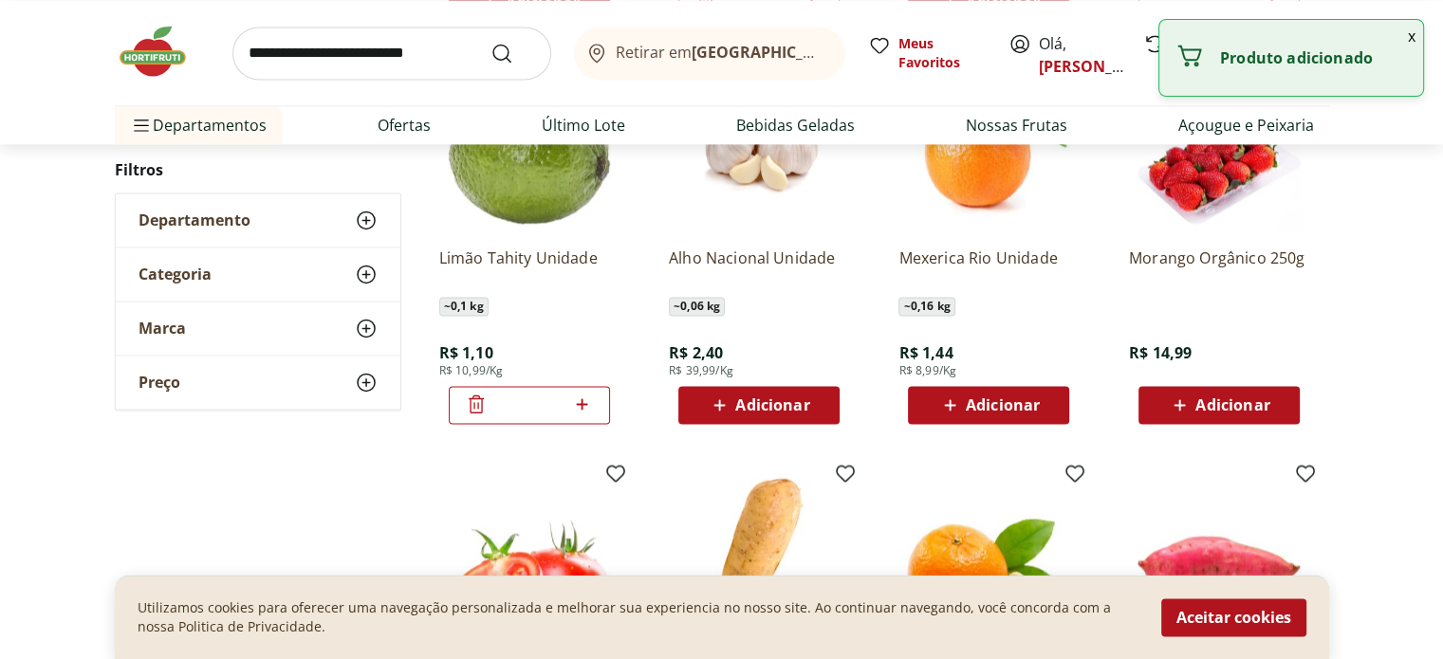
click at [582, 399] on icon at bounding box center [582, 403] width 11 height 11
click at [582, 398] on icon at bounding box center [582, 403] width 11 height 11
type input "*"
click at [806, 401] on span "Adicionar" at bounding box center [772, 404] width 74 height 15
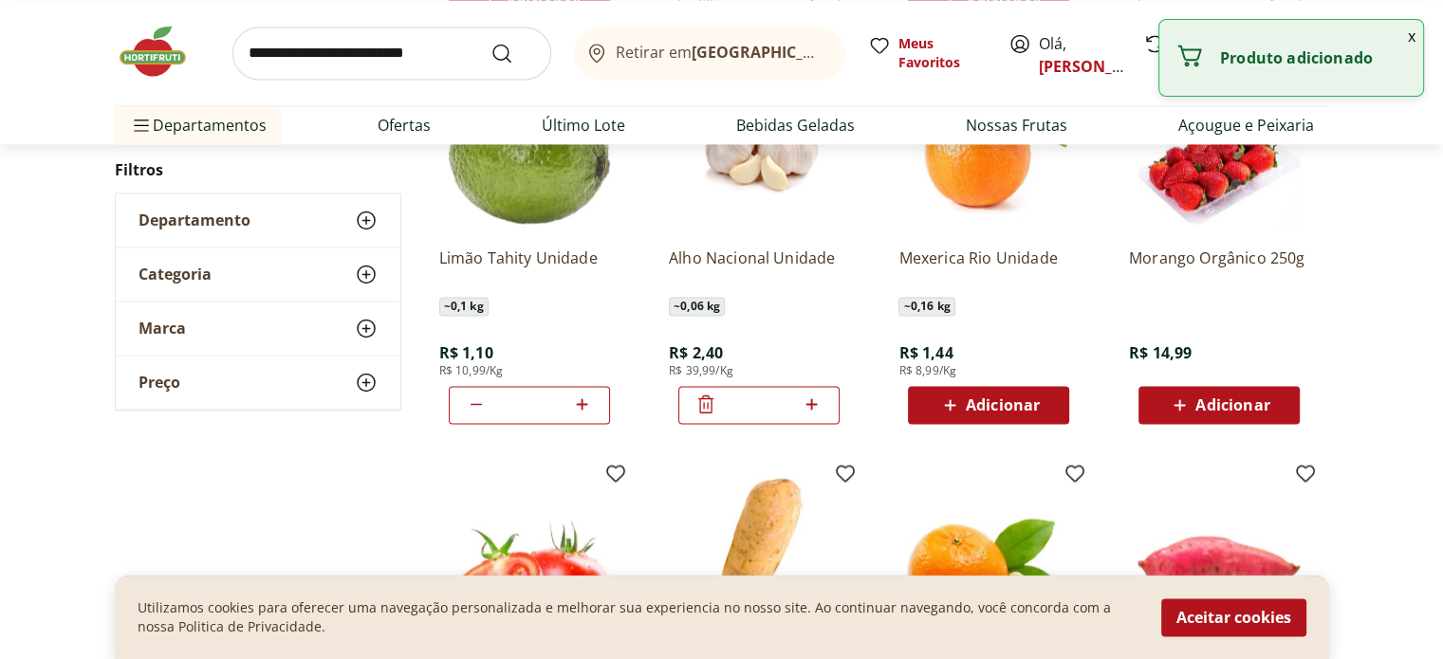
click at [817, 401] on icon at bounding box center [812, 404] width 24 height 23
type input "*"
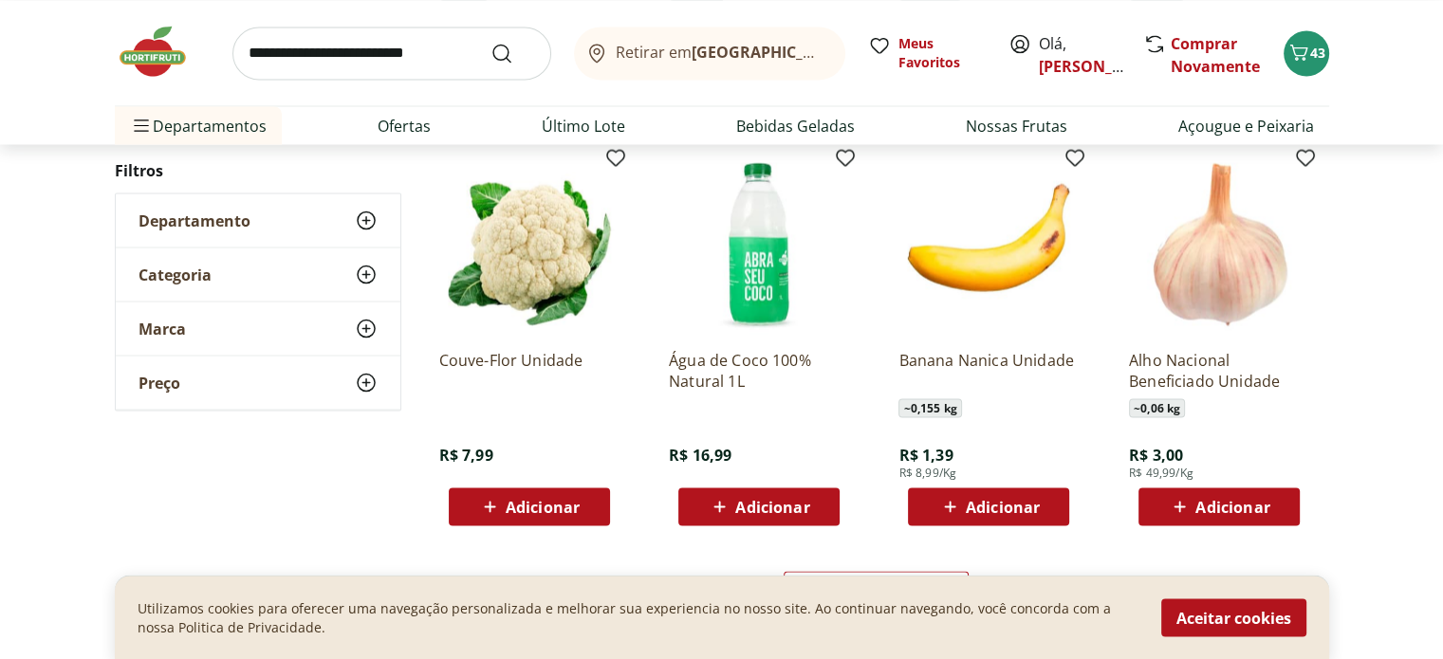
scroll to position [3544, 0]
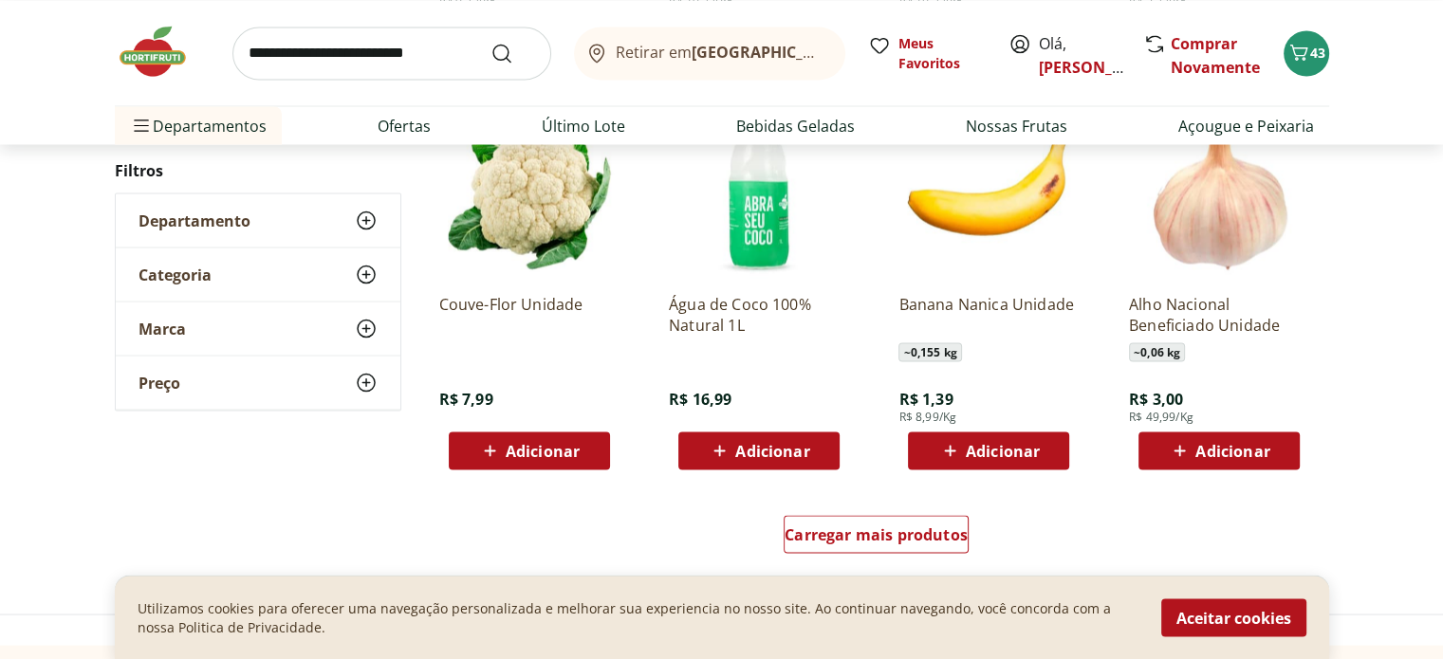
click at [548, 452] on span "Adicionar" at bounding box center [543, 450] width 74 height 15
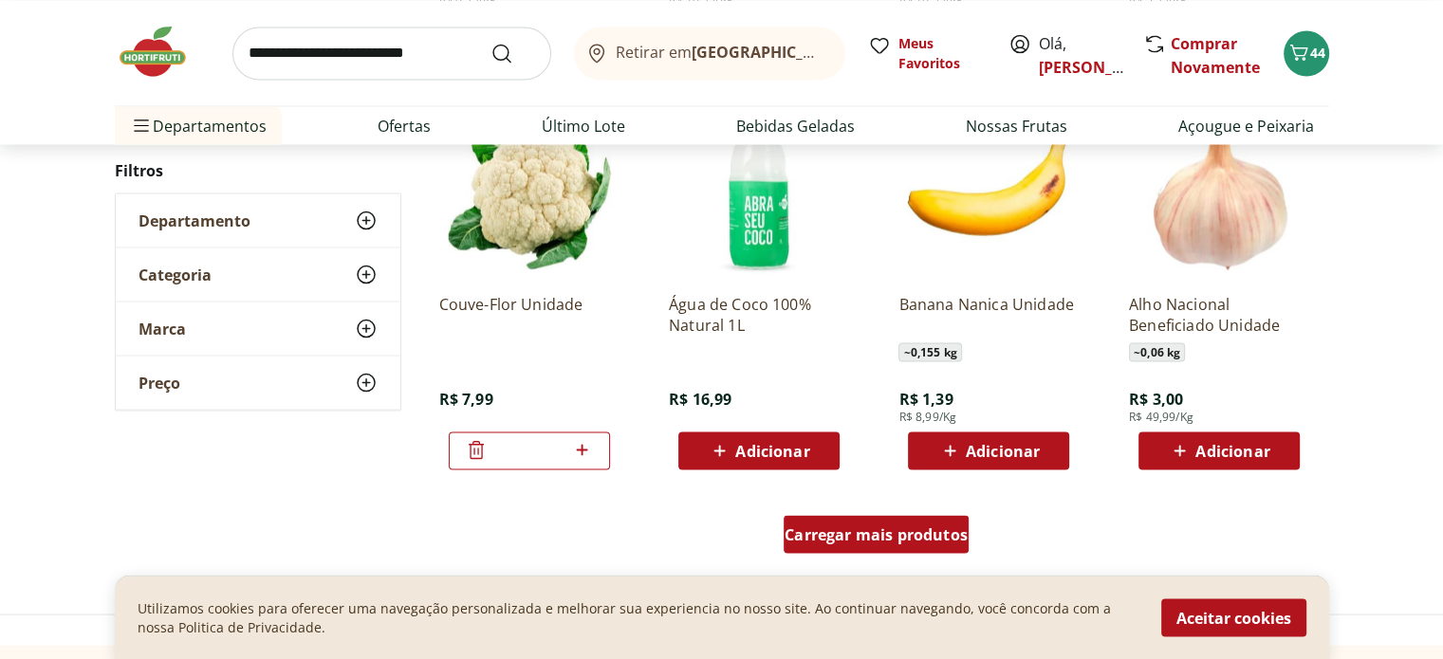
click at [922, 538] on span "Carregar mais produtos" at bounding box center [875, 533] width 183 height 15
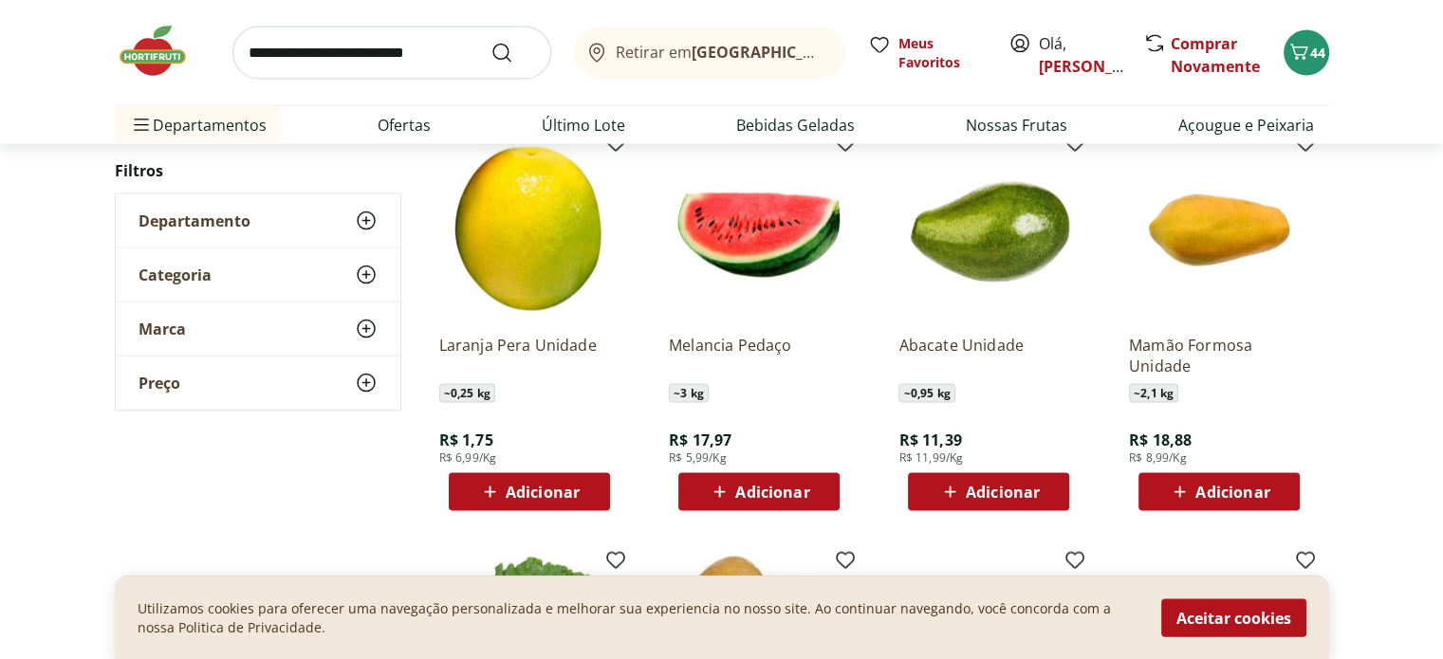
scroll to position [3921, 0]
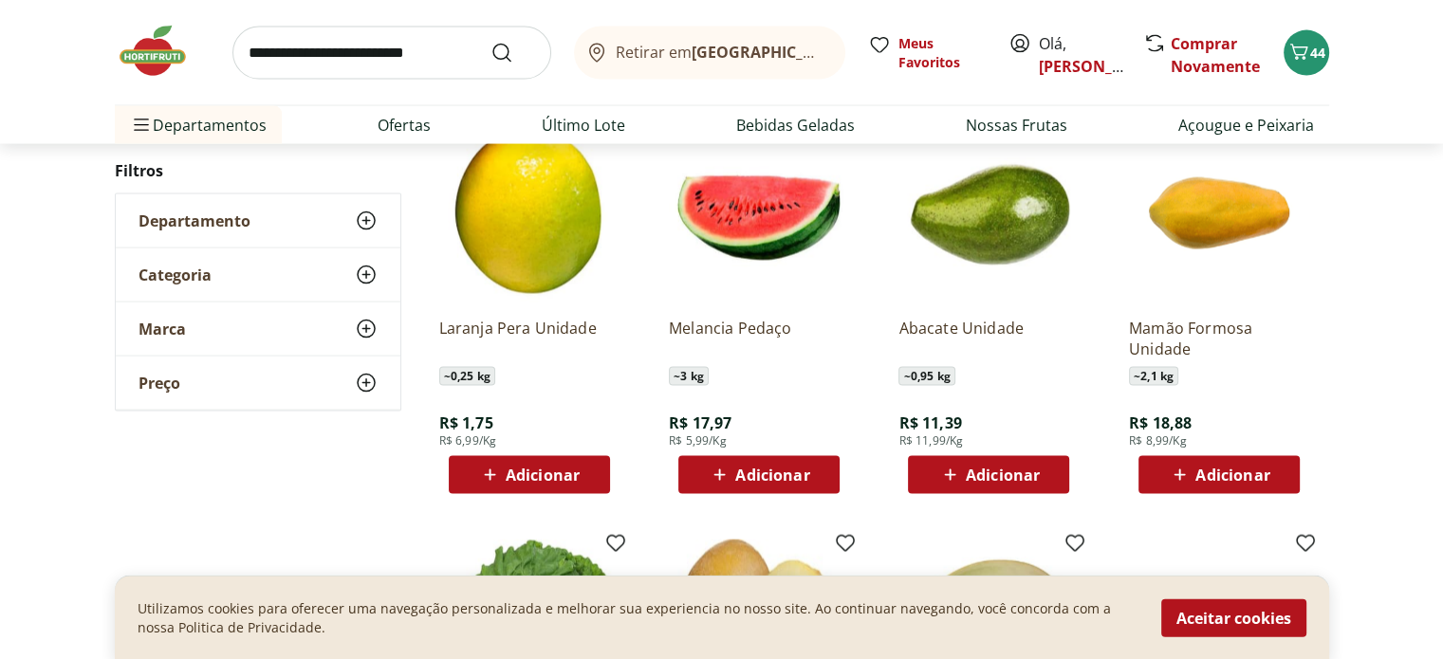
click at [1005, 468] on span "Adicionar" at bounding box center [1003, 475] width 74 height 15
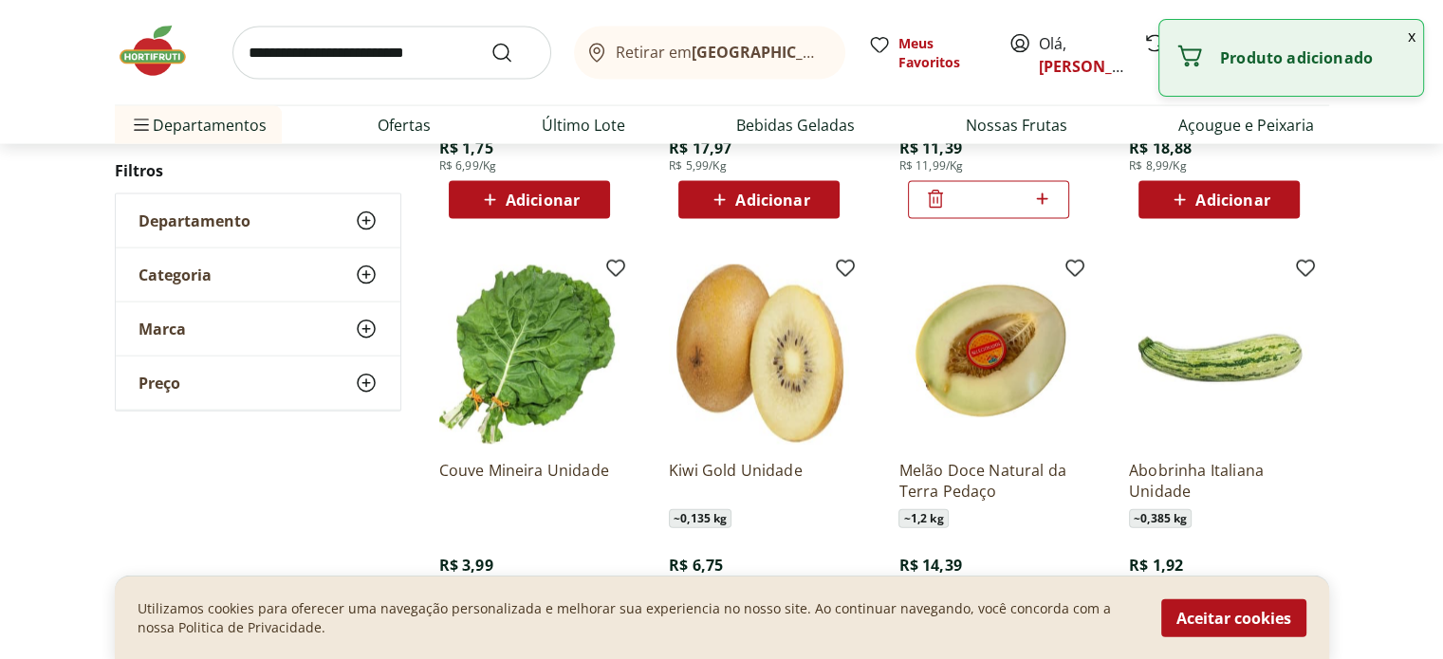
scroll to position [4324, 0]
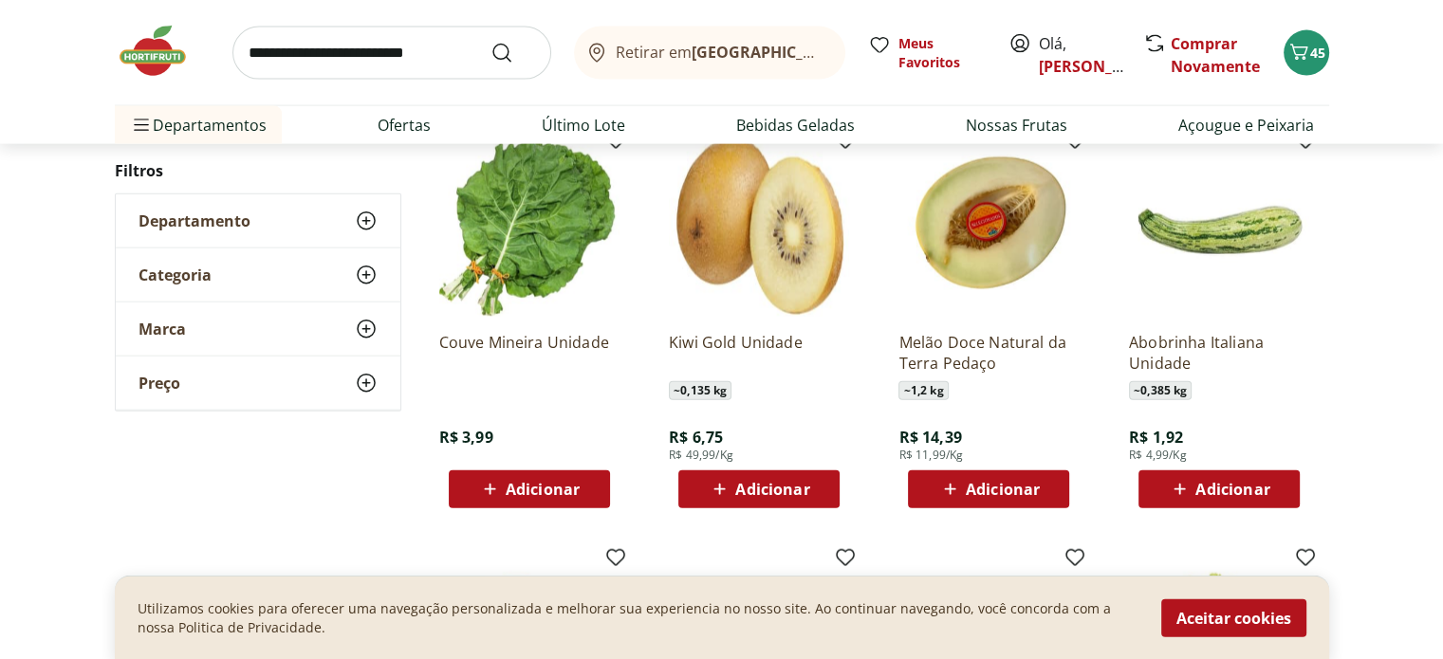
click at [1254, 478] on span "Adicionar" at bounding box center [1218, 489] width 101 height 23
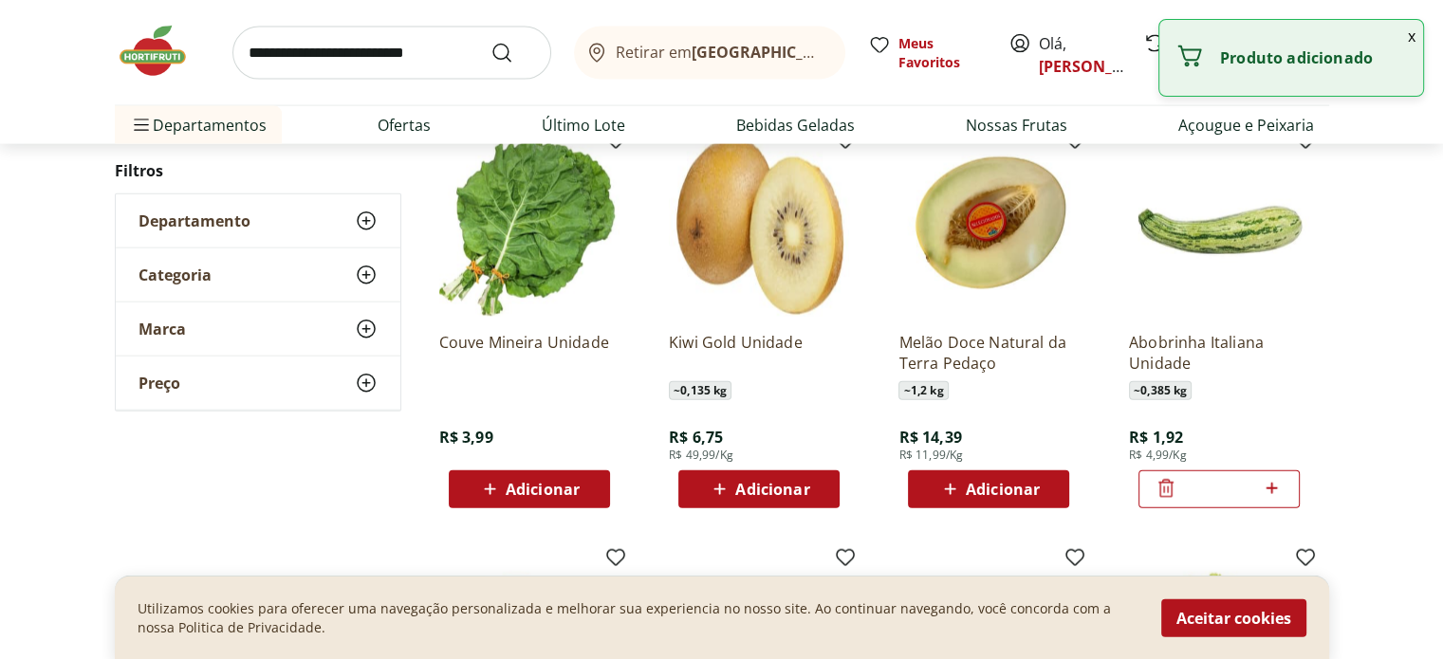
click at [1263, 480] on icon at bounding box center [1272, 488] width 24 height 23
type input "*"
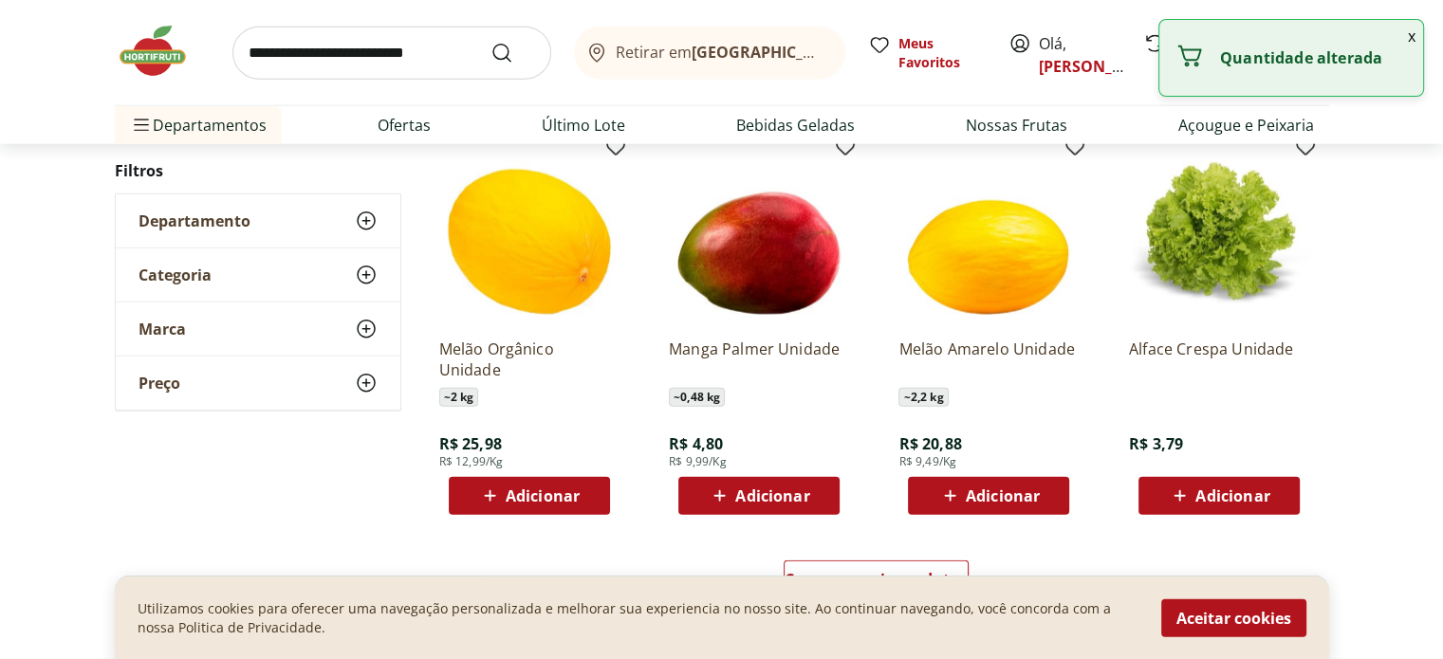
scroll to position [4753, 0]
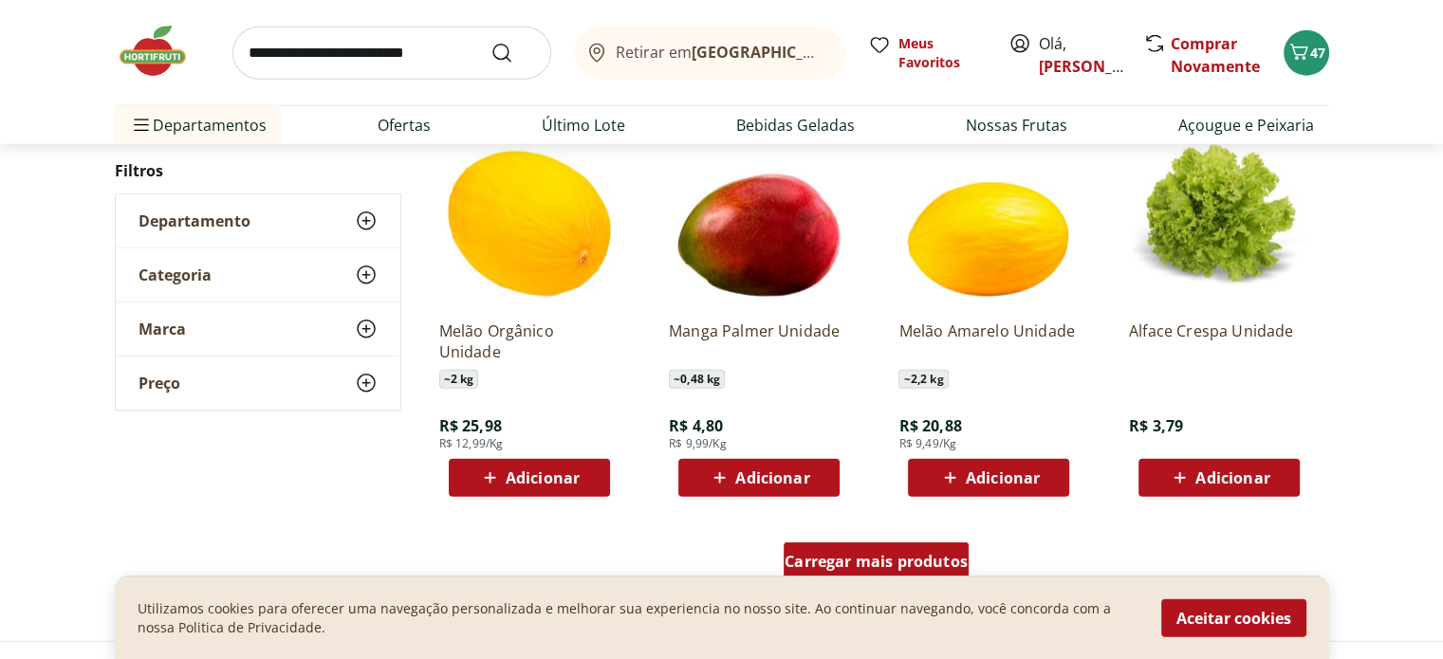
click at [866, 559] on span "Carregar mais produtos" at bounding box center [875, 561] width 183 height 15
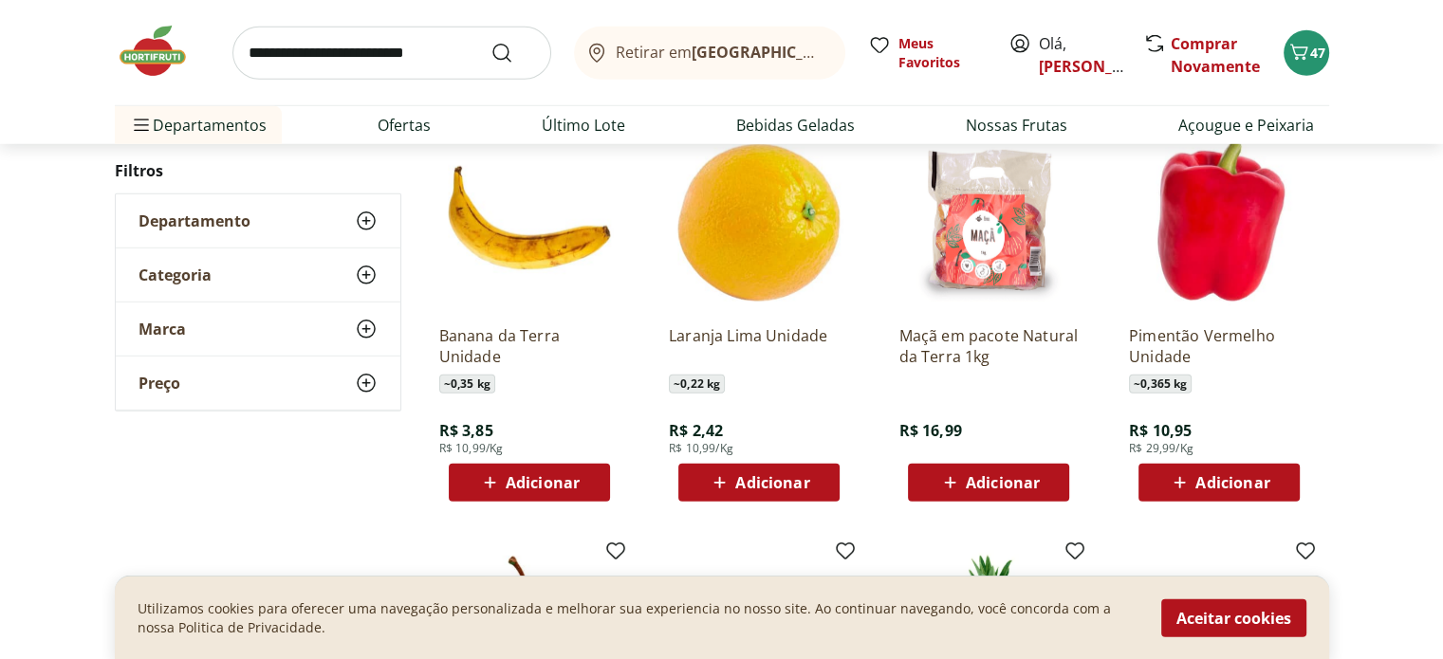
scroll to position [5618, 0]
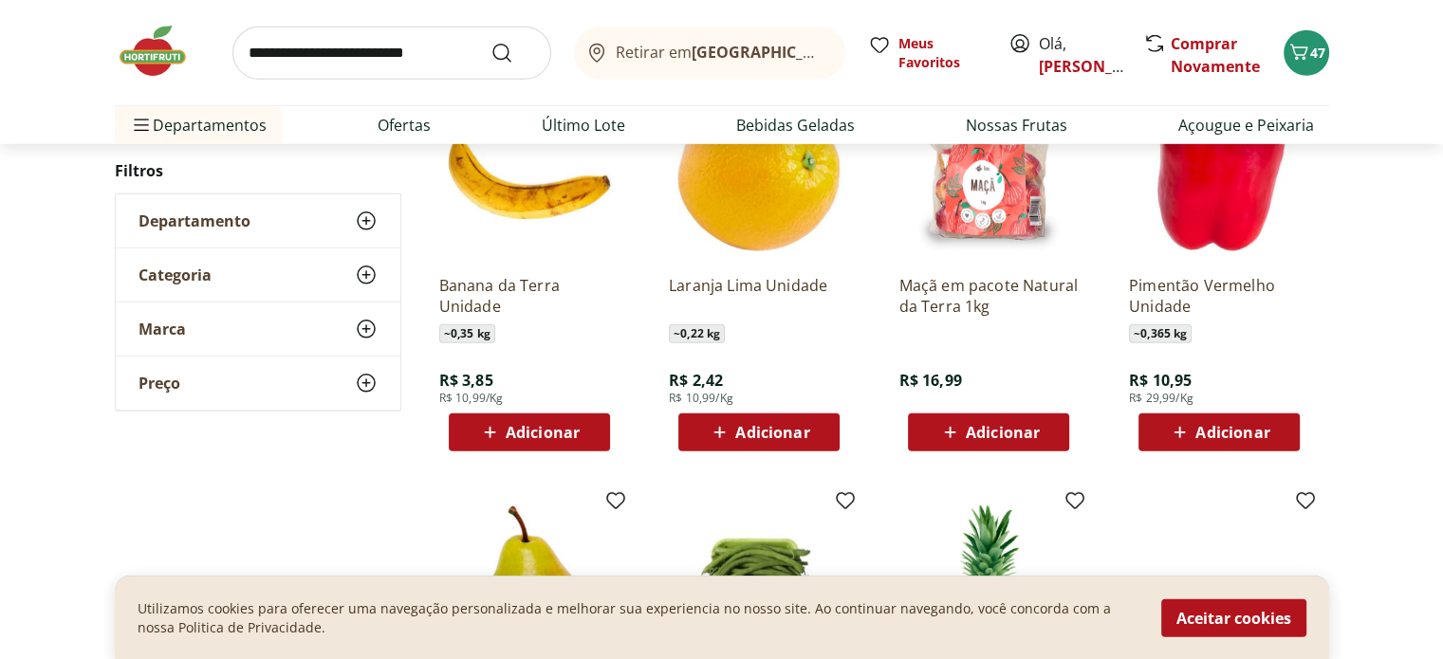
click at [993, 431] on span "Adicionar" at bounding box center [1003, 432] width 74 height 15
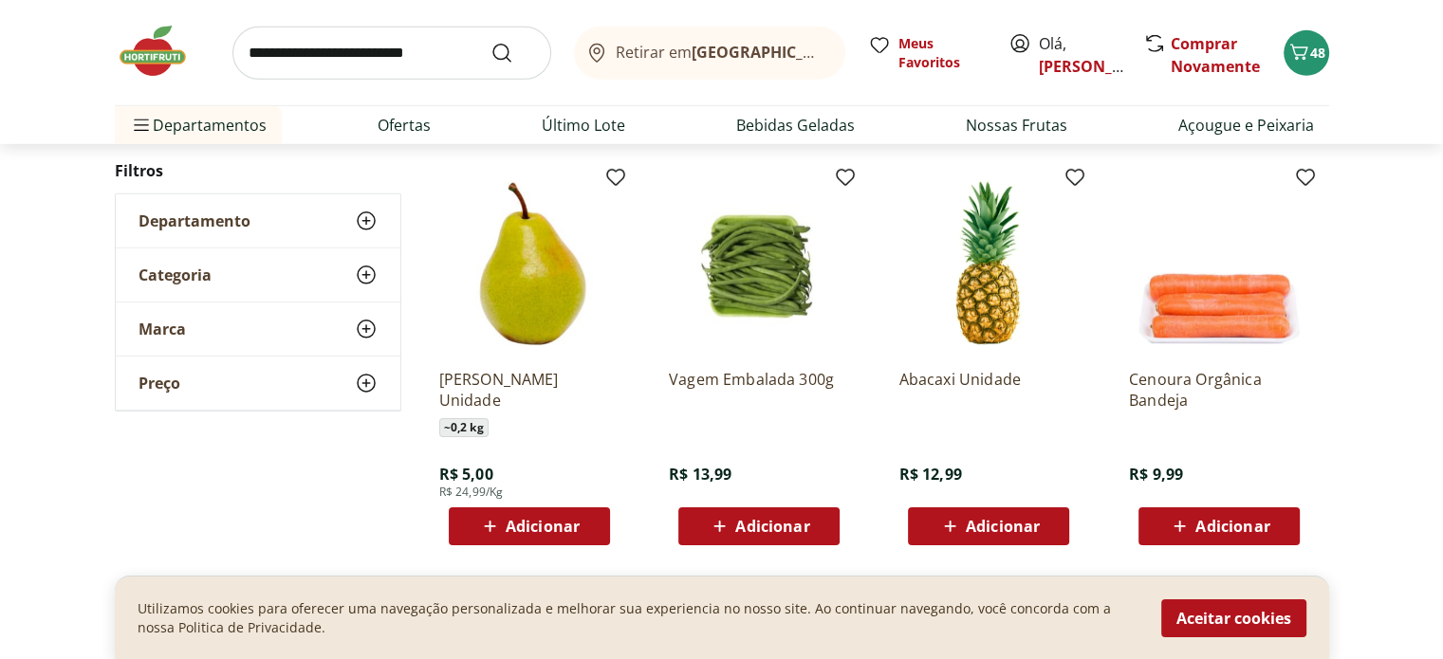
scroll to position [6162, 0]
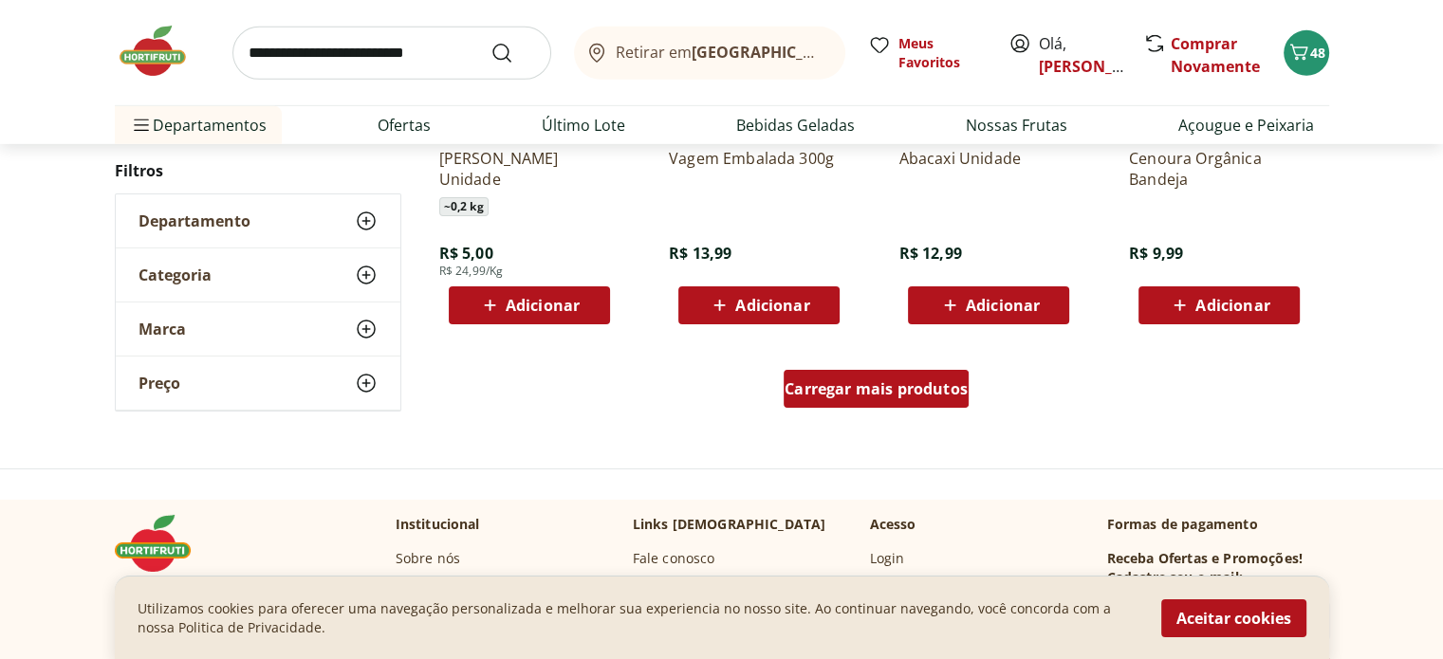
click at [896, 395] on span "Carregar mais produtos" at bounding box center [875, 388] width 183 height 15
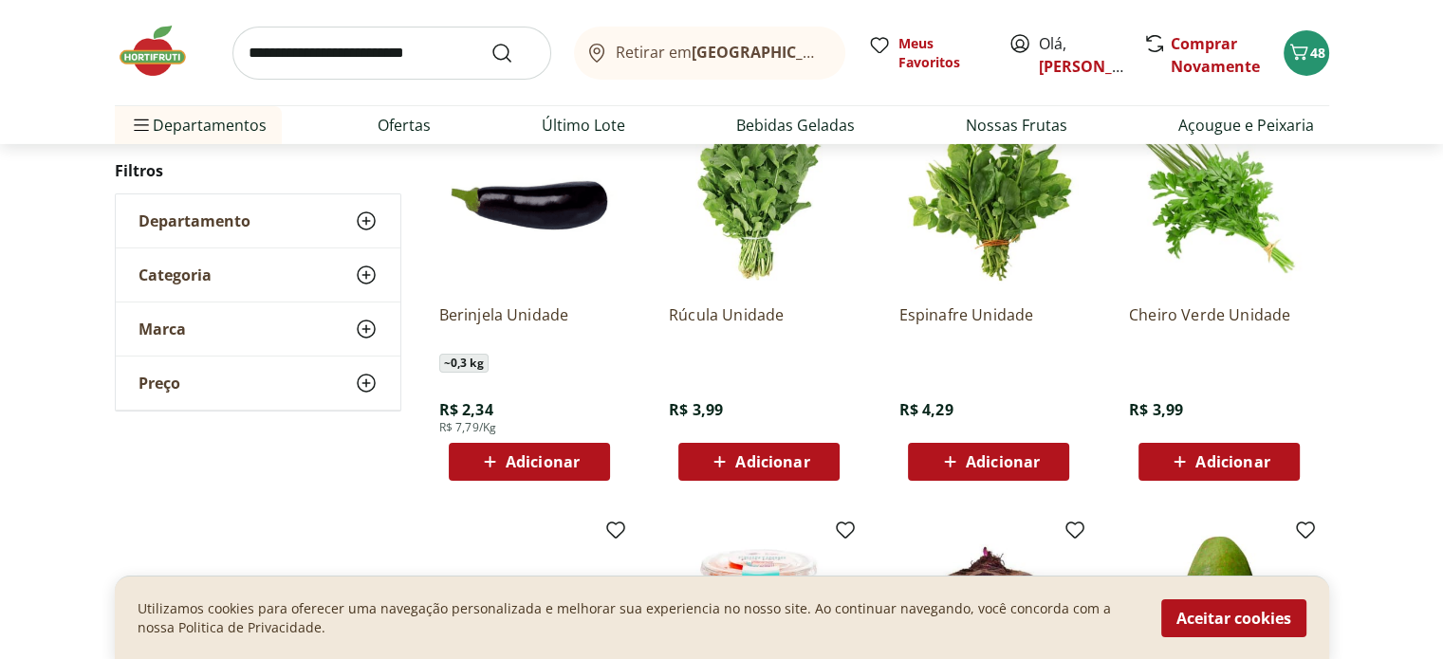
scroll to position [6431, 0]
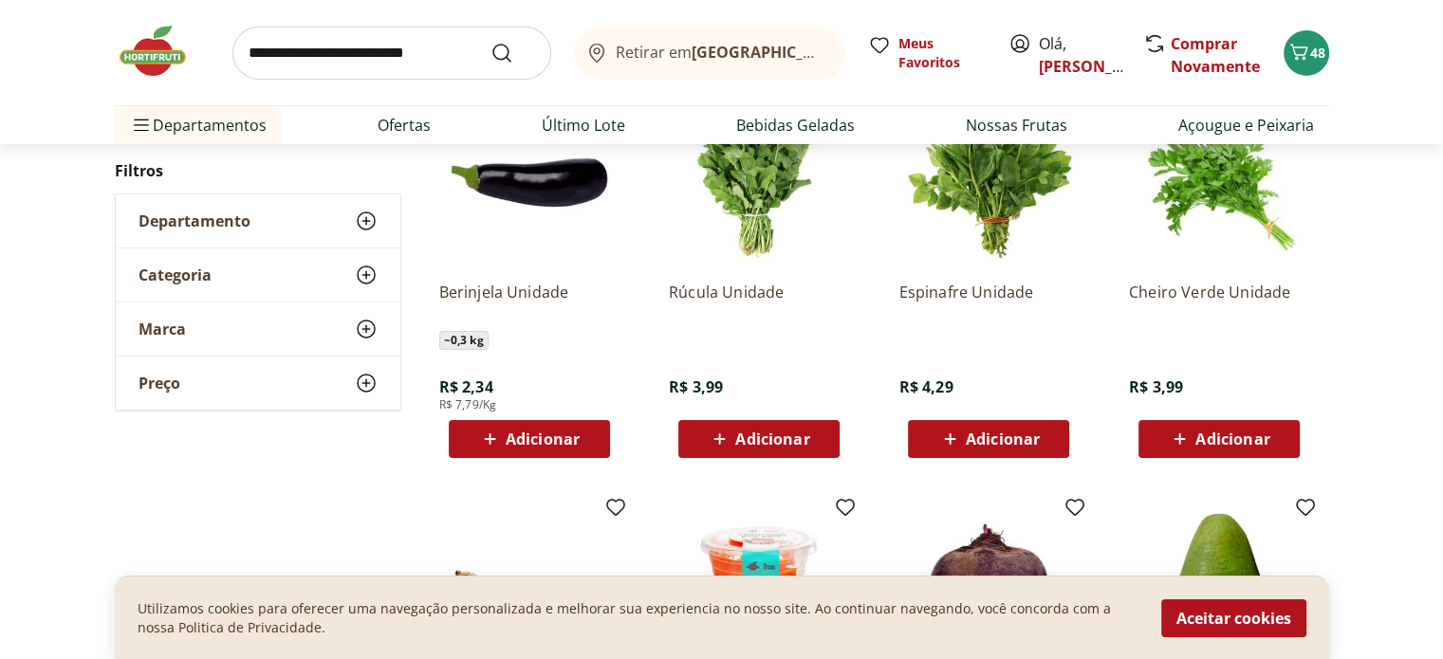
click at [740, 433] on span "Adicionar" at bounding box center [772, 439] width 74 height 15
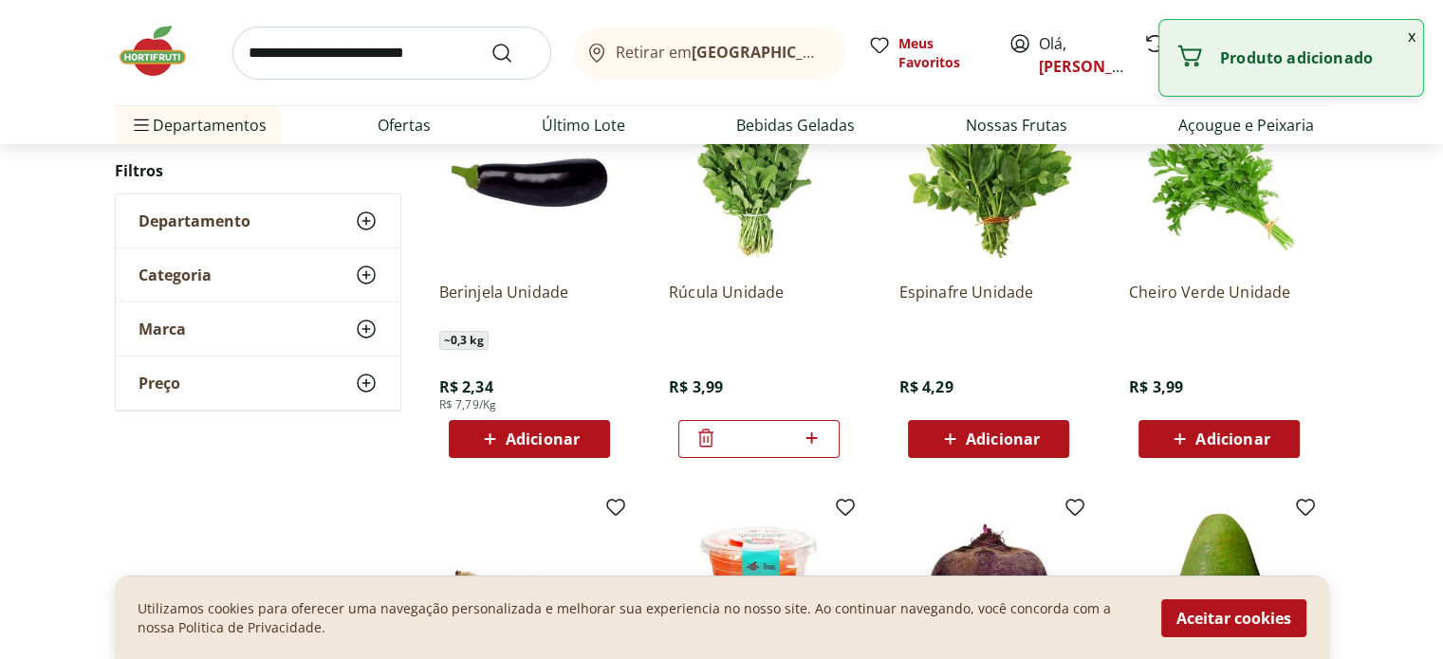
click at [549, 435] on span "Adicionar" at bounding box center [543, 439] width 74 height 15
click at [1274, 439] on div "Adicionar" at bounding box center [1218, 439] width 131 height 34
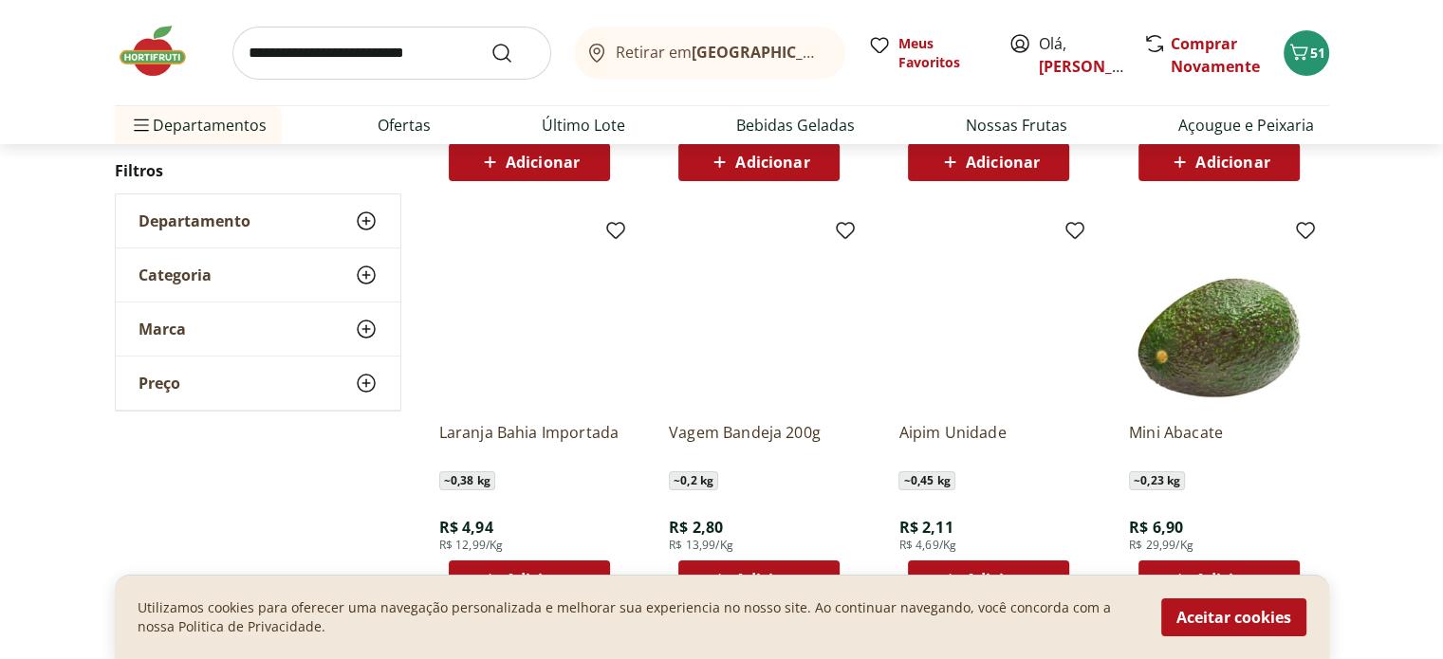
scroll to position [7171, 0]
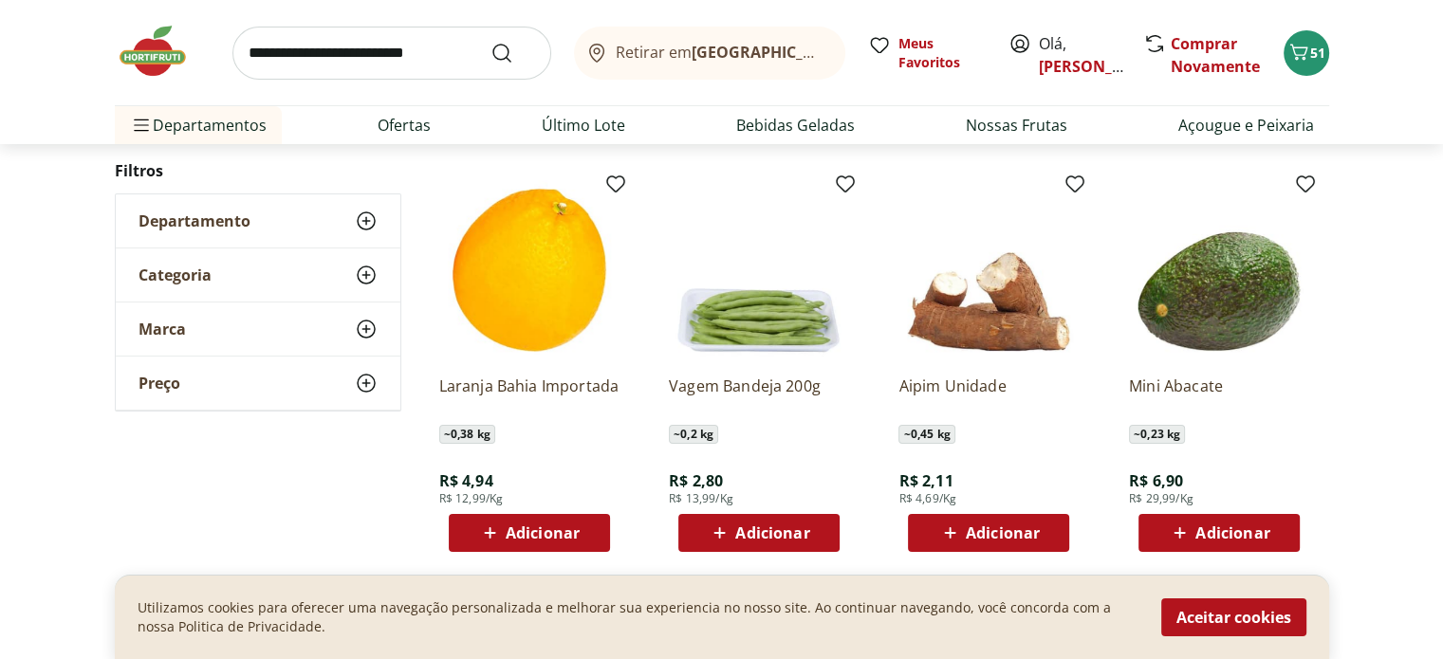
click at [769, 531] on span "Adicionar" at bounding box center [772, 532] width 74 height 15
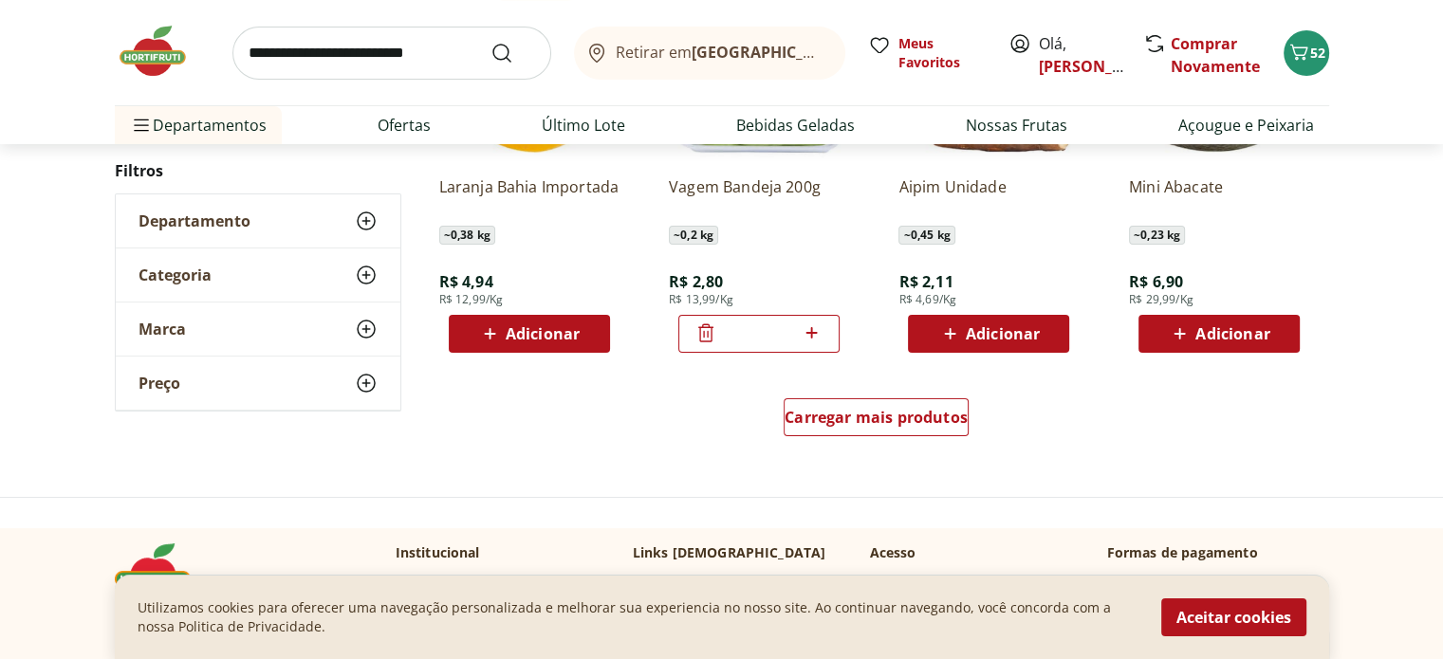
scroll to position [7555, 0]
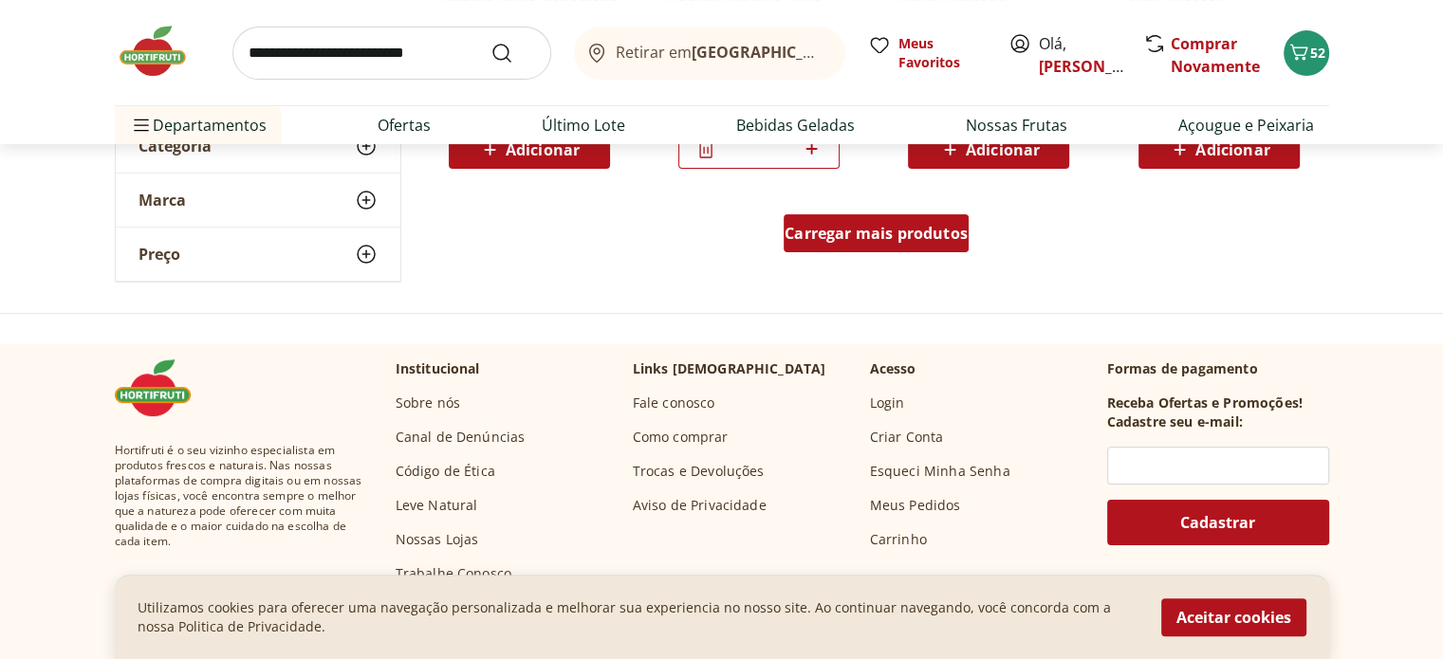
click at [843, 230] on span "Carregar mais produtos" at bounding box center [875, 233] width 183 height 15
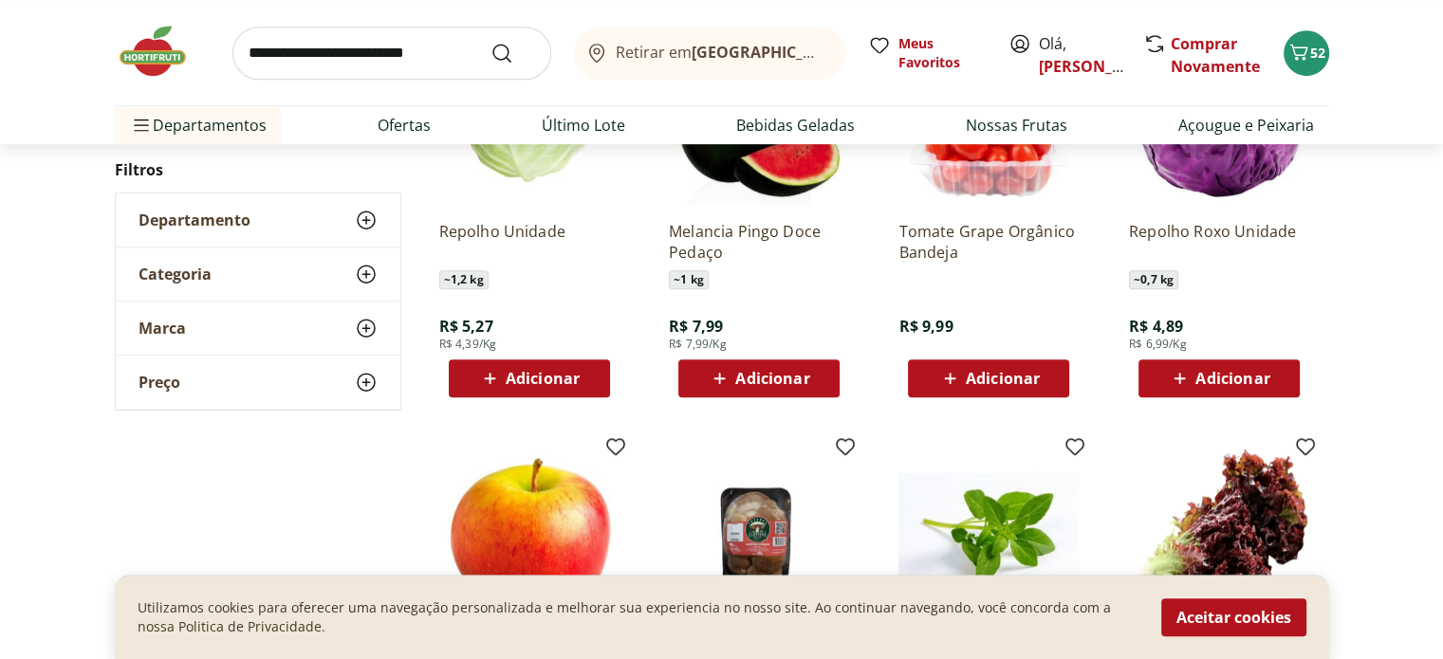
scroll to position [8080, 0]
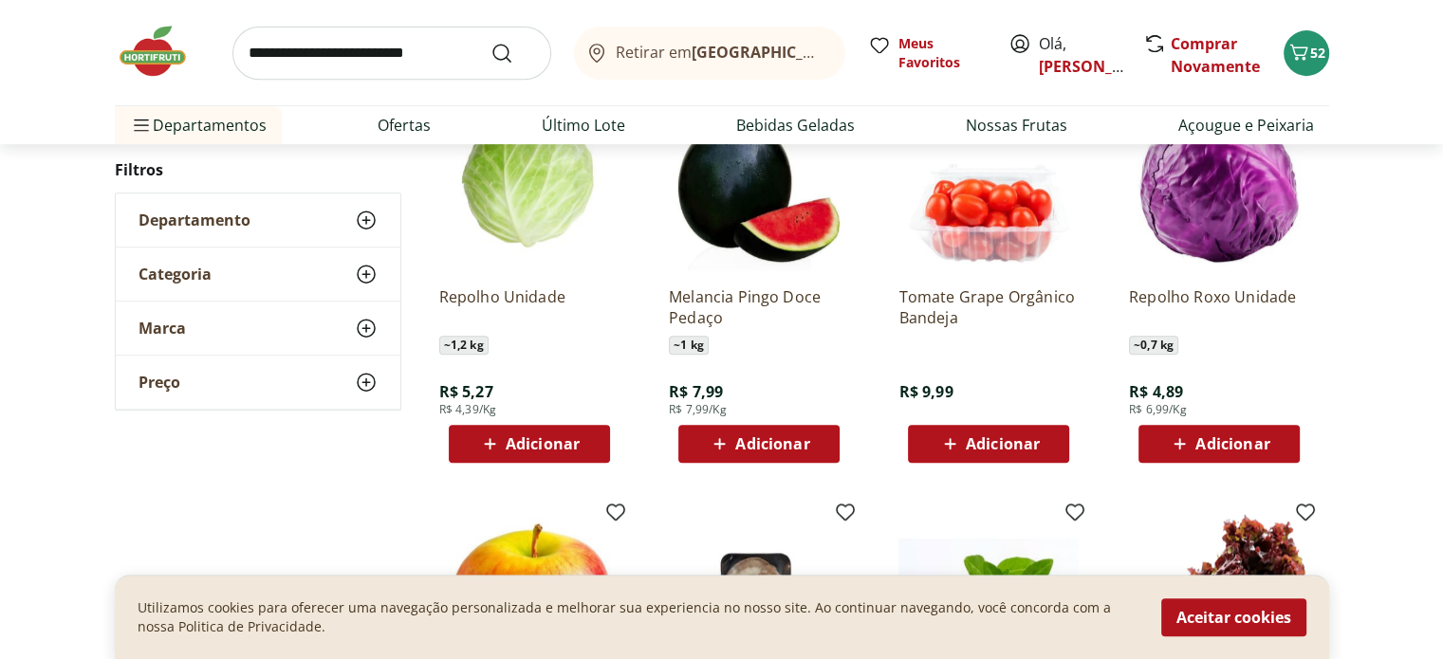
click at [554, 437] on span "Adicionar" at bounding box center [543, 443] width 74 height 15
click at [475, 443] on icon at bounding box center [476, 443] width 23 height 23
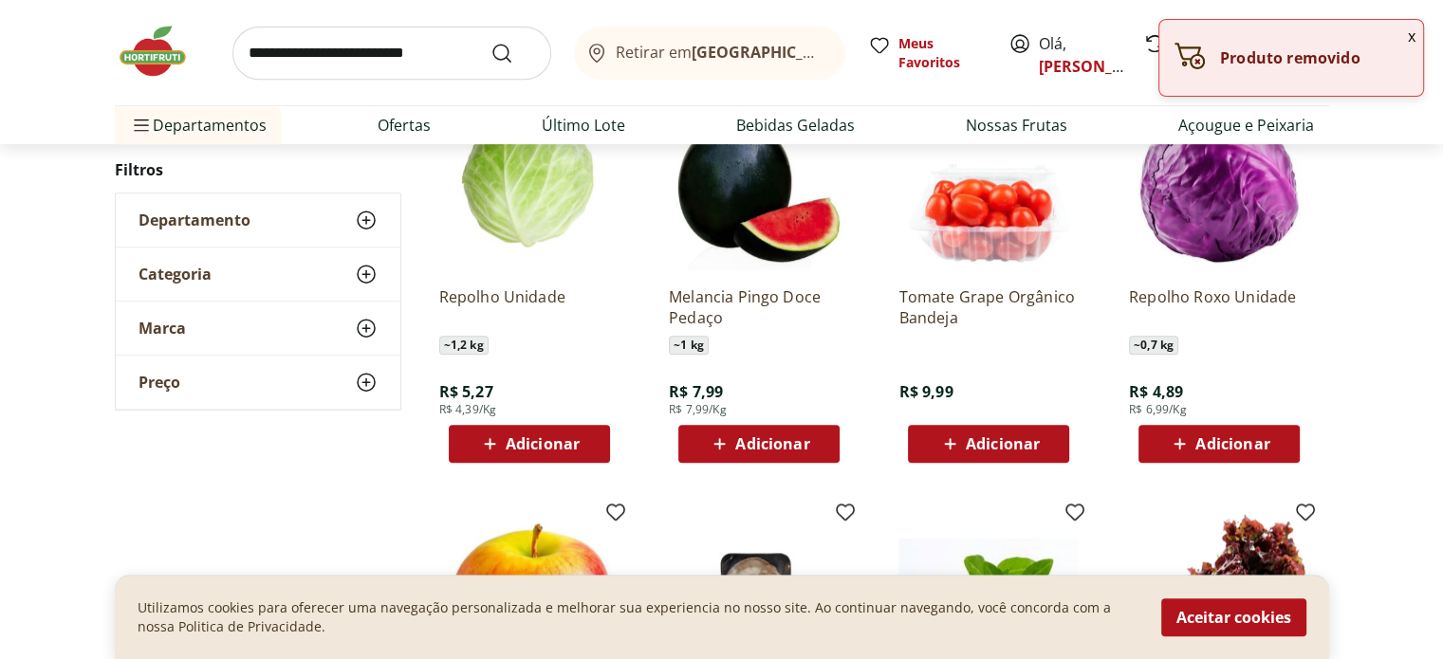
click at [1222, 433] on span "Adicionar" at bounding box center [1218, 444] width 101 height 23
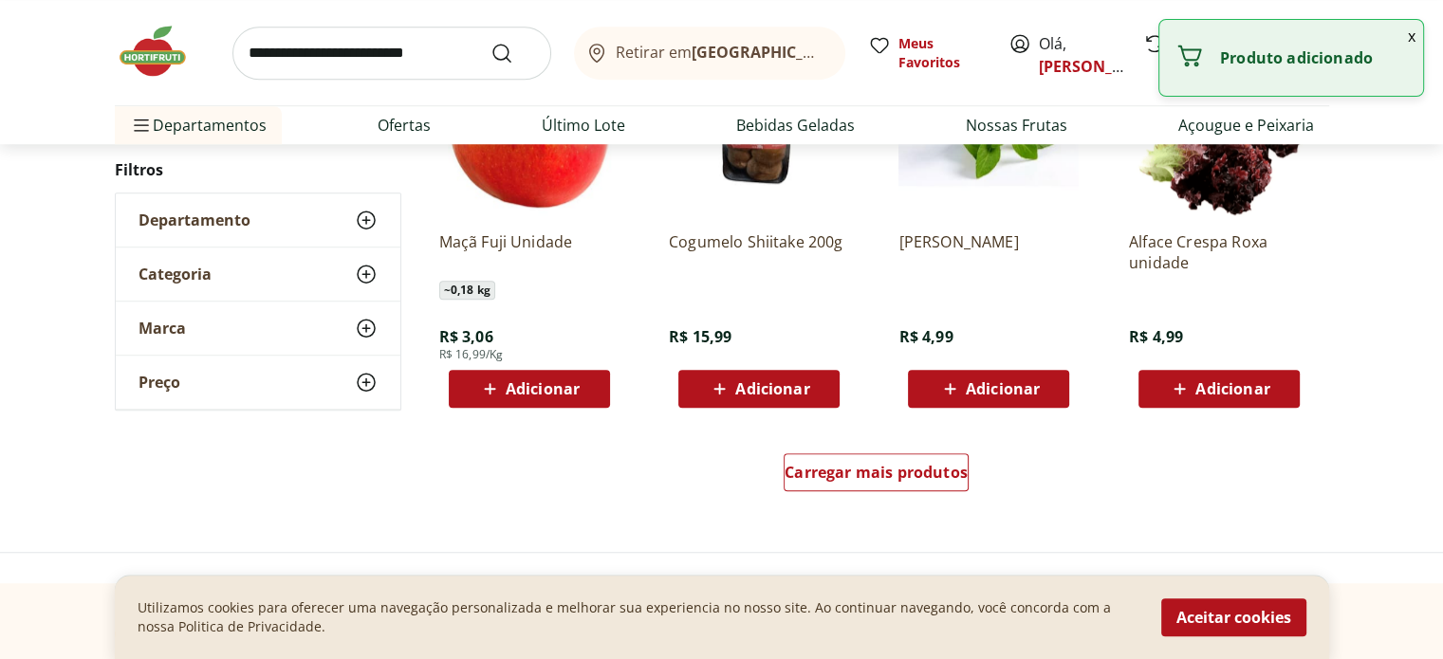
scroll to position [8527, 0]
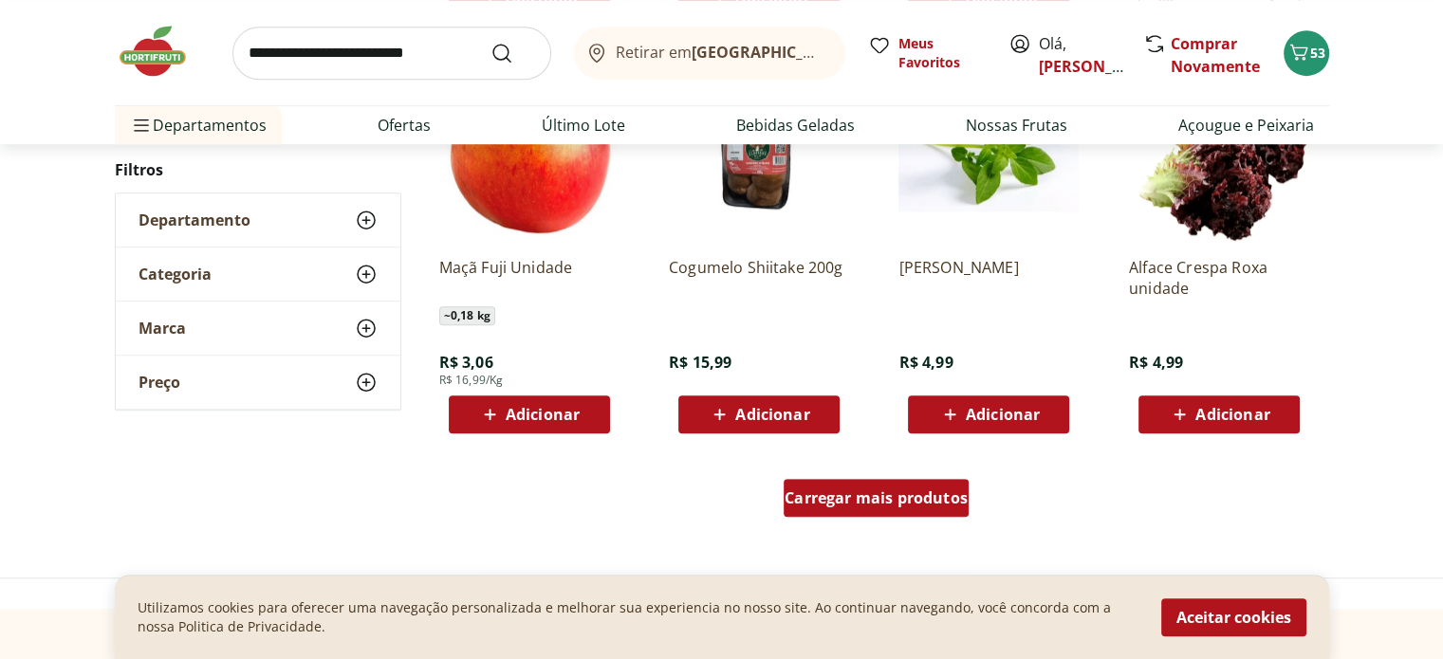
click at [893, 500] on span "Carregar mais produtos" at bounding box center [875, 497] width 183 height 15
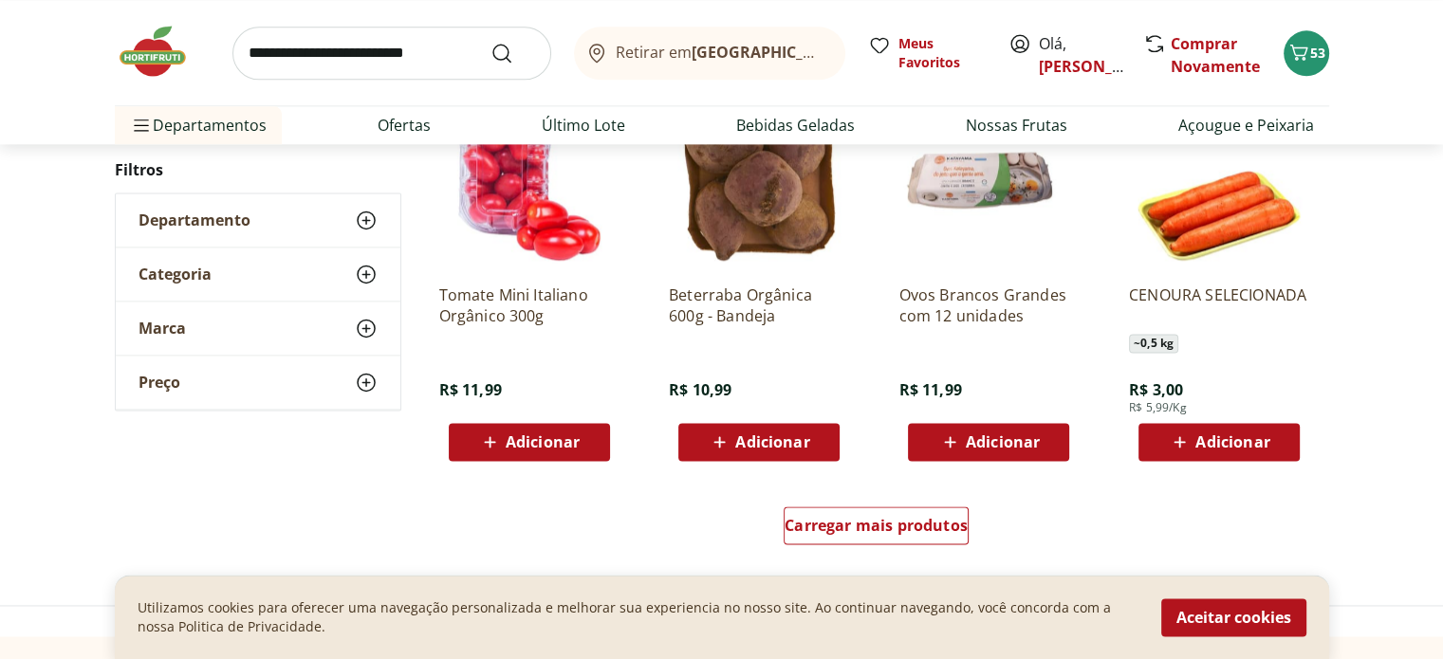
scroll to position [9766, 0]
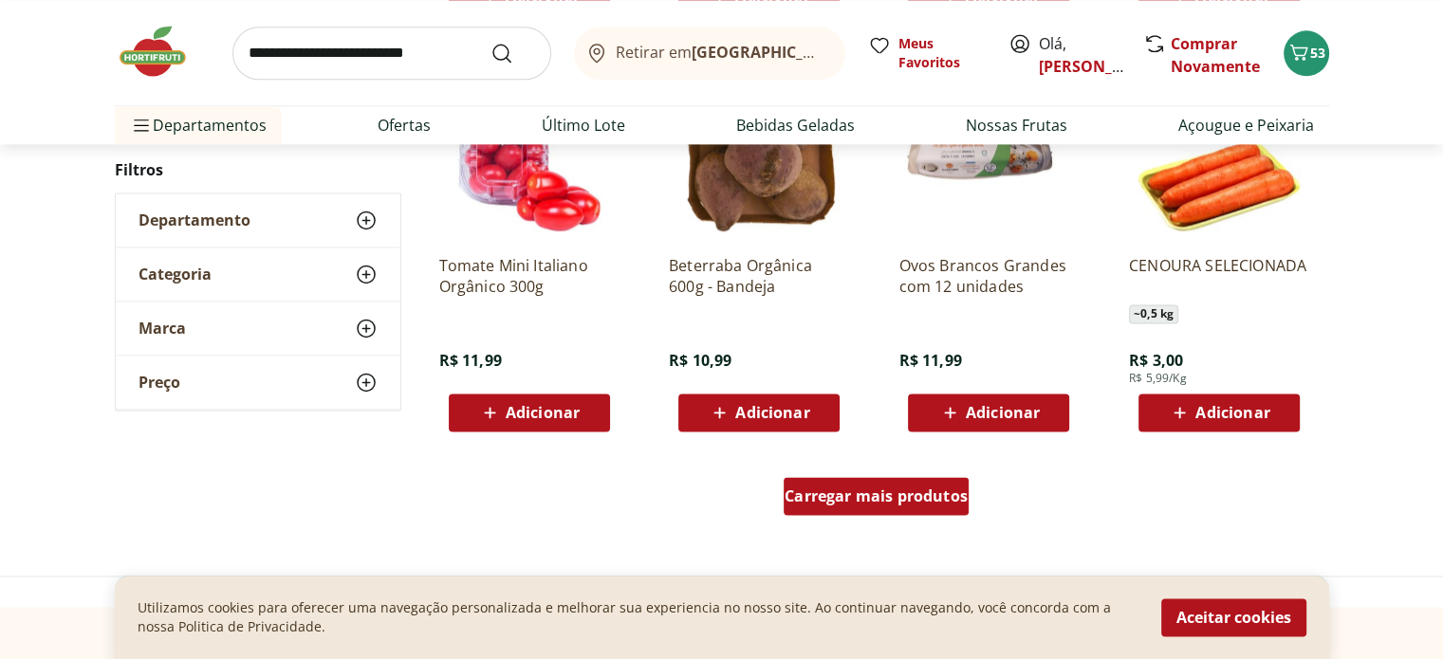
click at [855, 504] on span "Carregar mais produtos" at bounding box center [875, 495] width 183 height 15
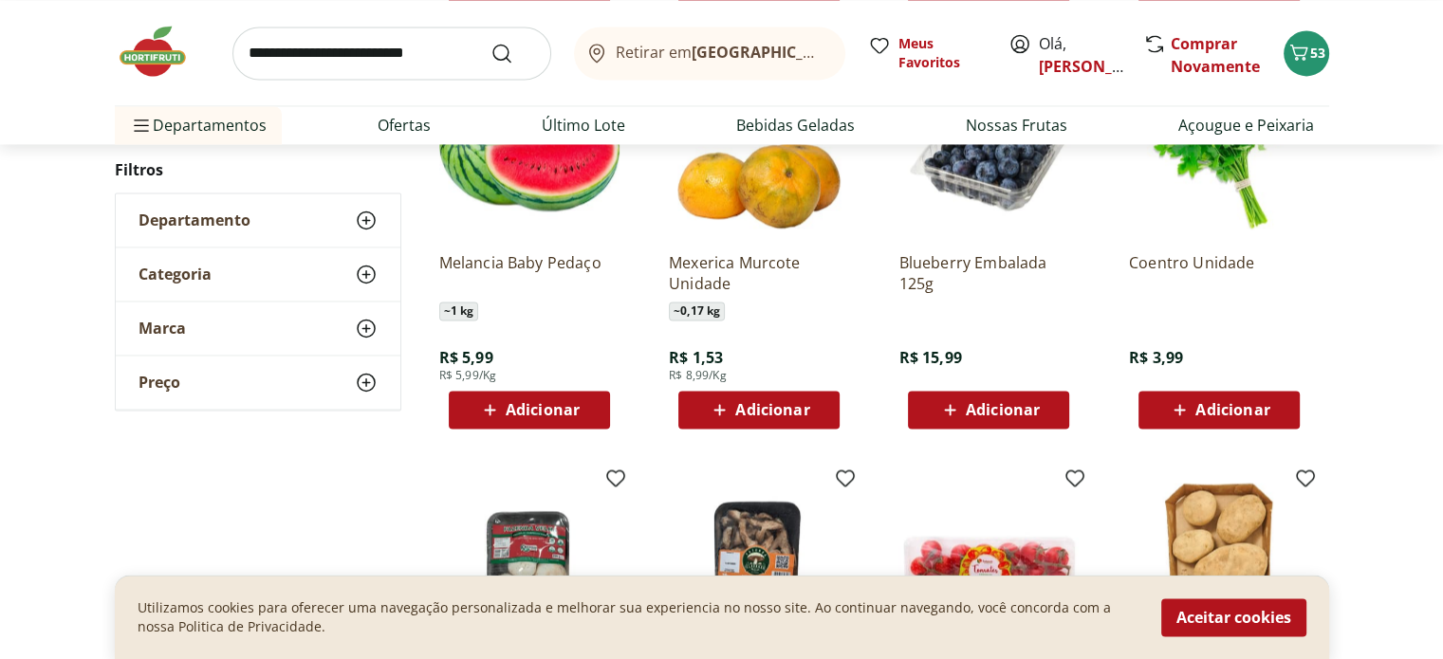
scroll to position [10203, 0]
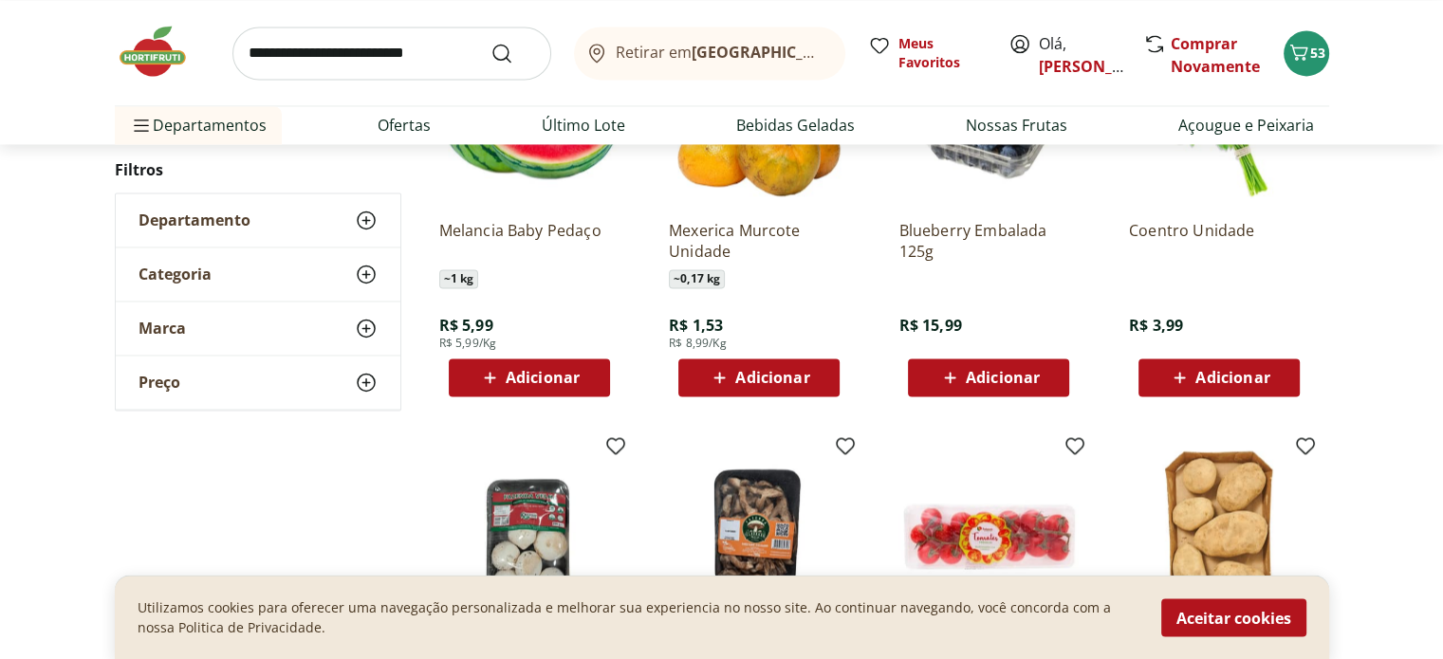
click at [1231, 381] on span "Adicionar" at bounding box center [1232, 377] width 74 height 15
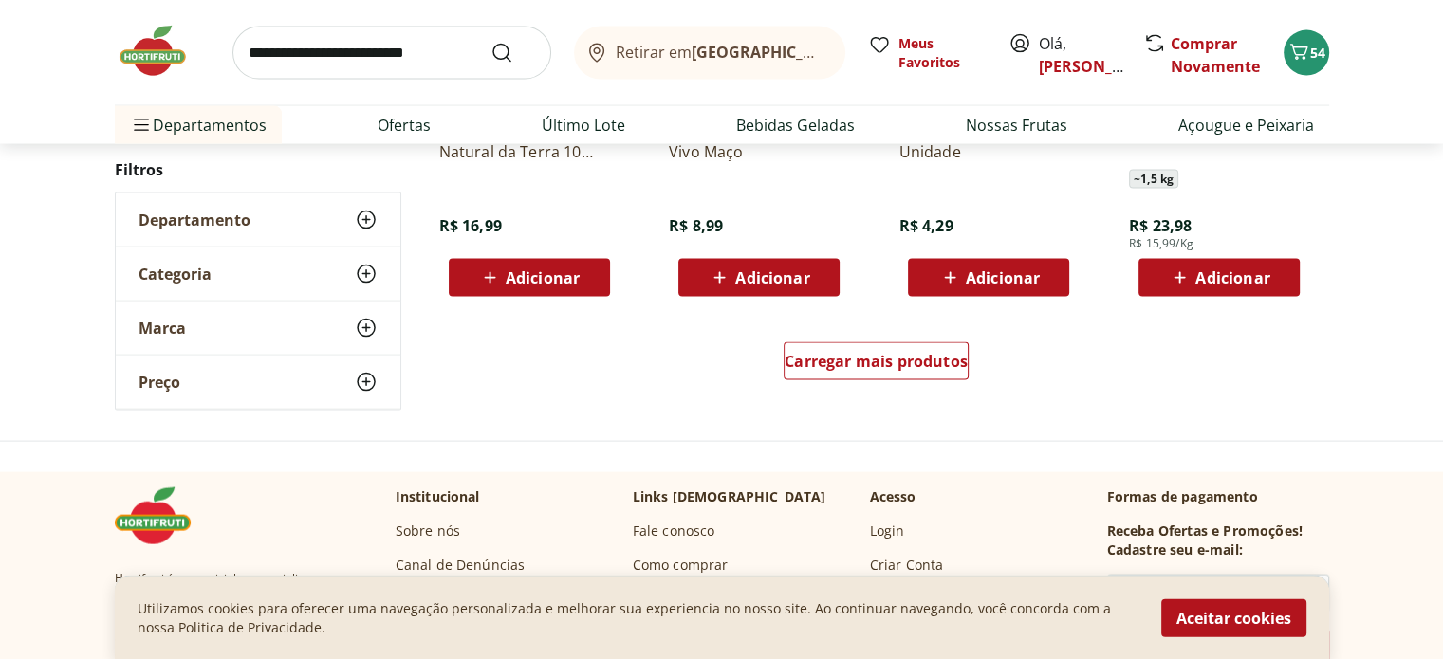
scroll to position [11153, 0]
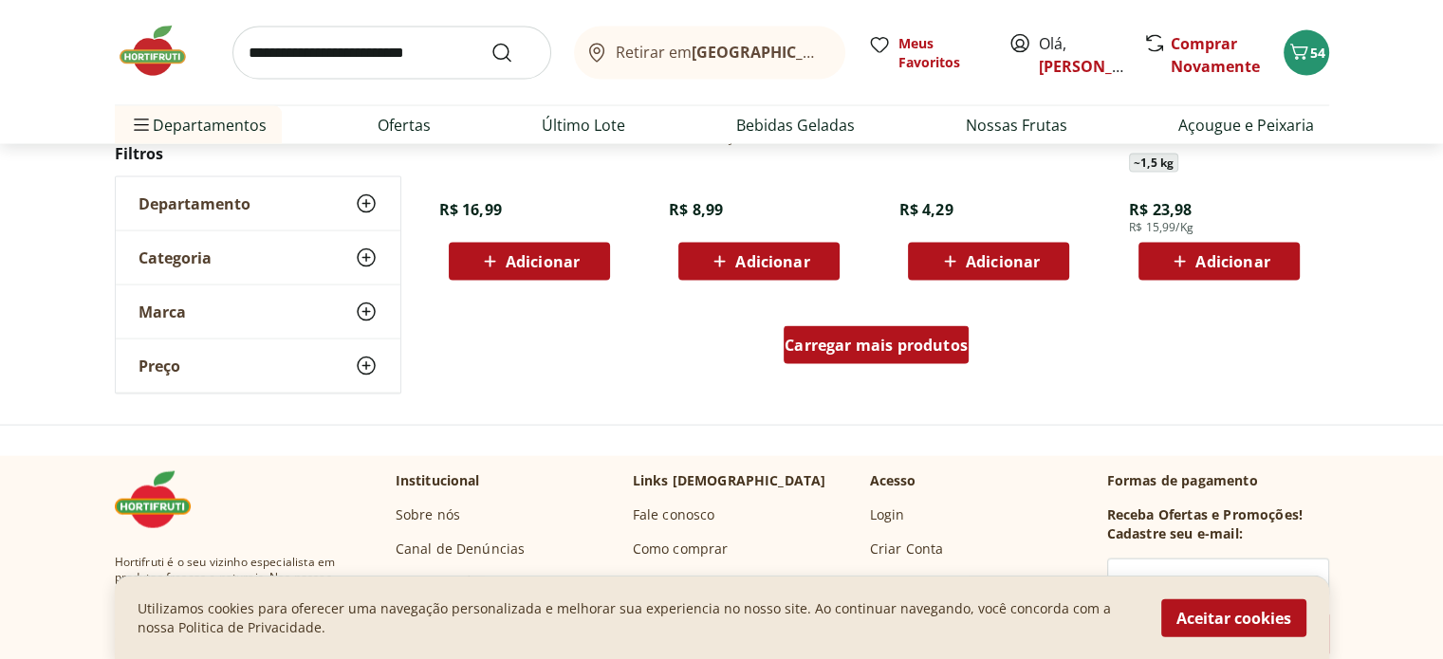
click at [918, 344] on span "Carregar mais produtos" at bounding box center [875, 345] width 183 height 15
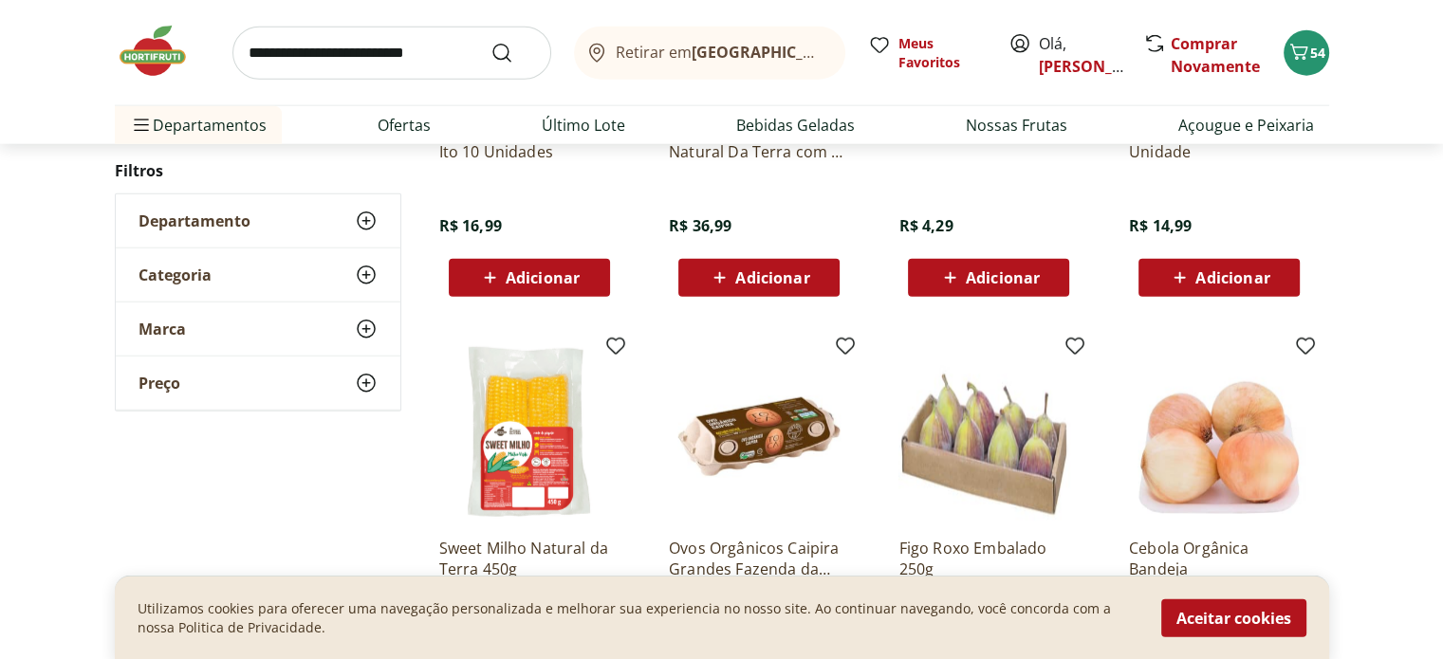
scroll to position [12237, 0]
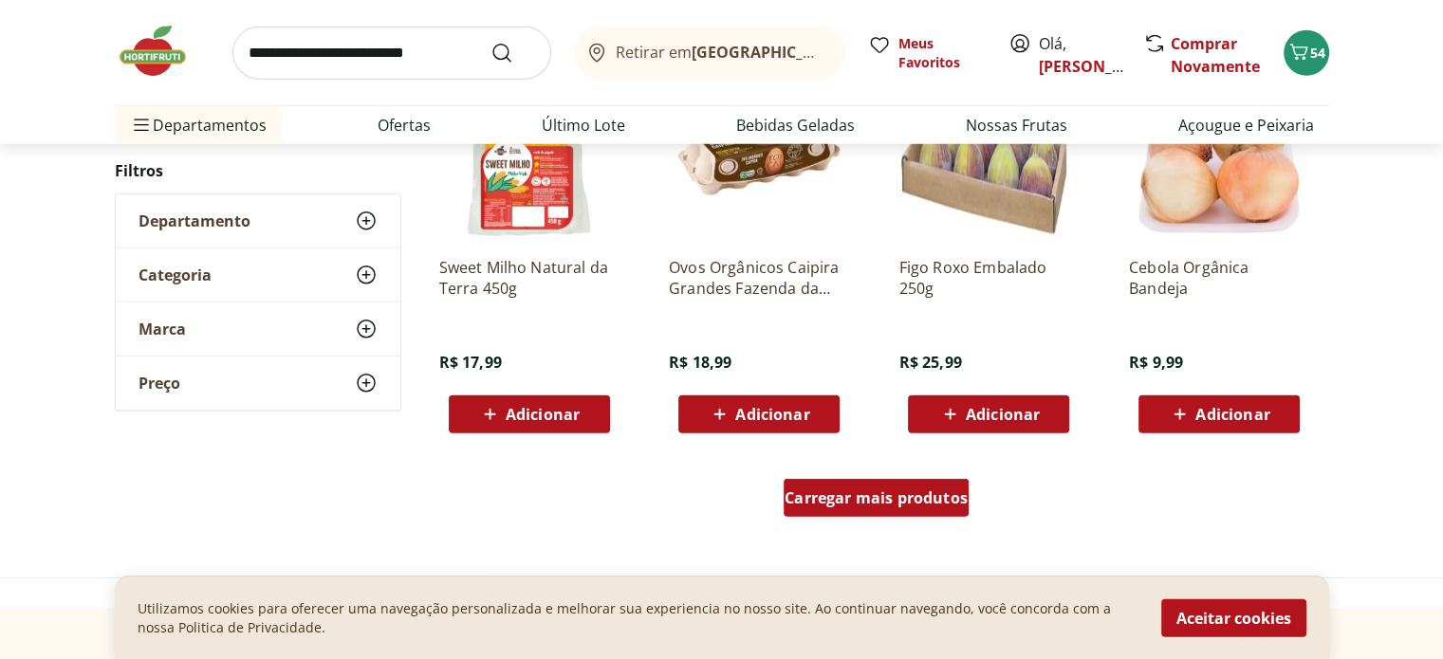
click at [925, 494] on span "Carregar mais produtos" at bounding box center [875, 497] width 183 height 15
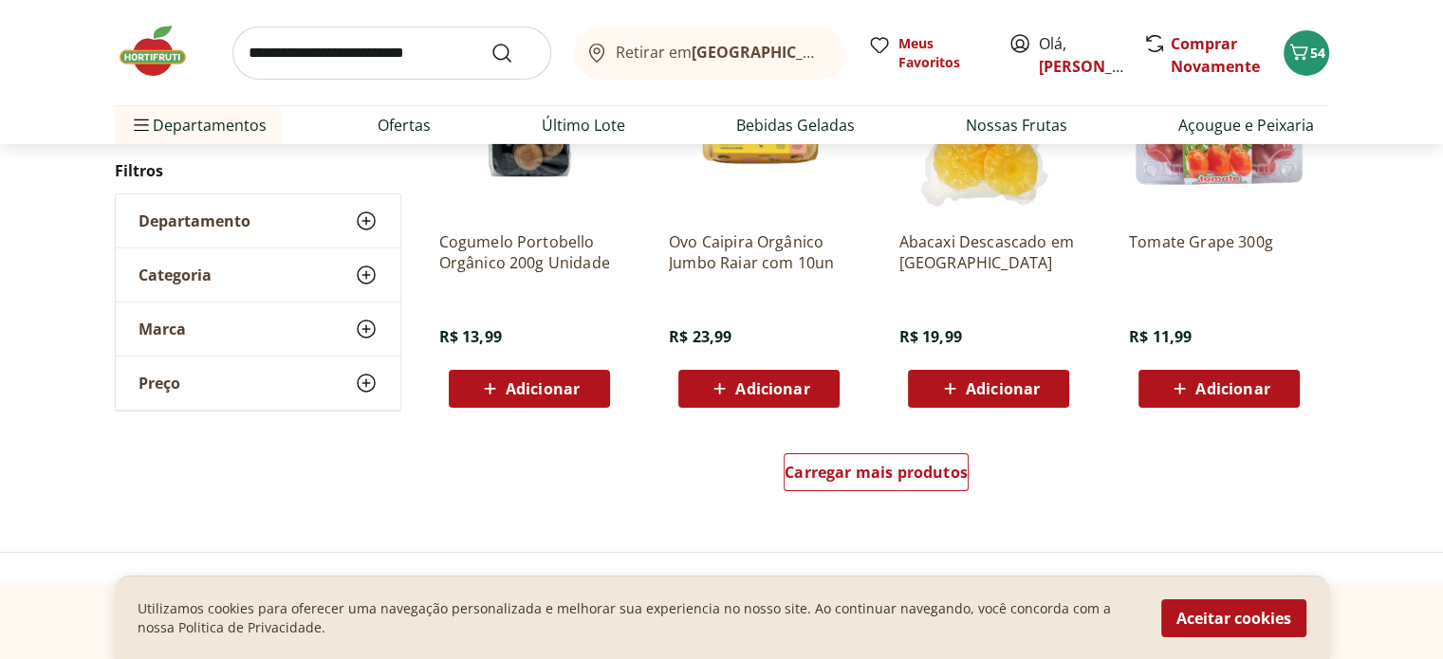
scroll to position [13576, 0]
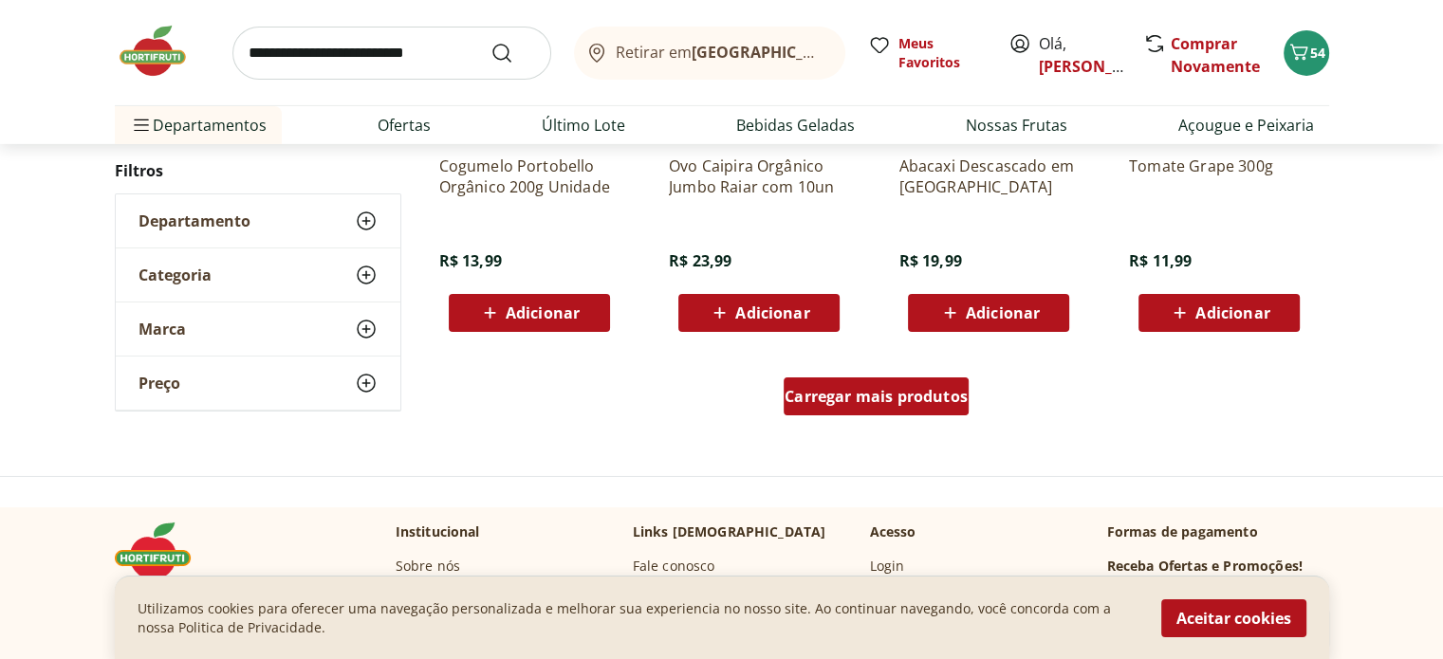
click at [893, 396] on span "Carregar mais produtos" at bounding box center [875, 396] width 183 height 15
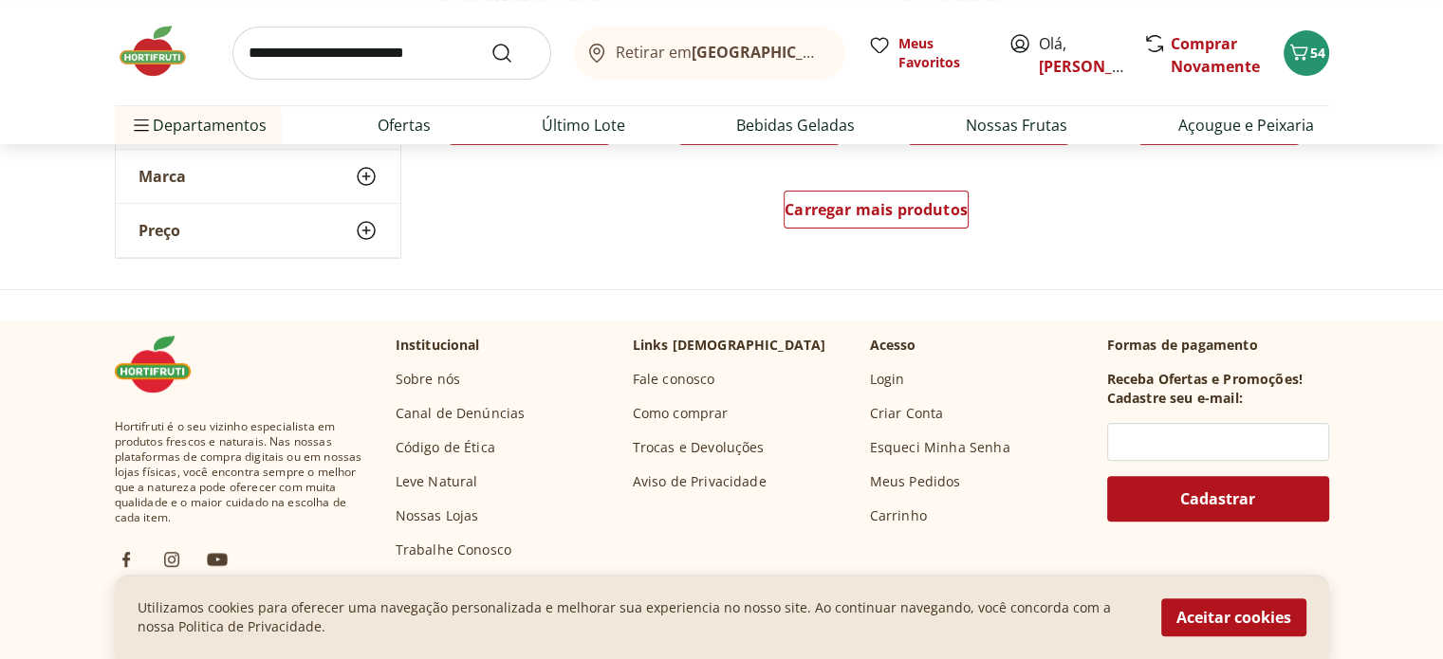
scroll to position [15040, 0]
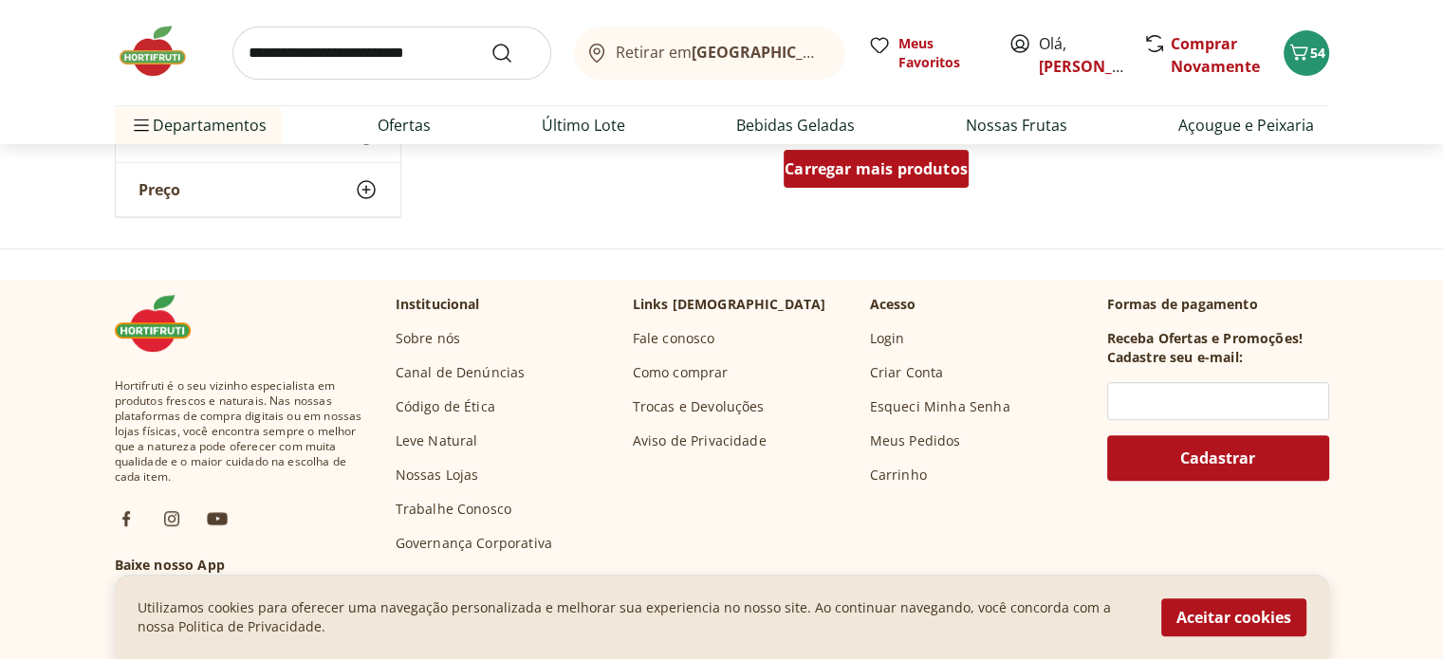
click at [895, 171] on span "Carregar mais produtos" at bounding box center [875, 168] width 183 height 15
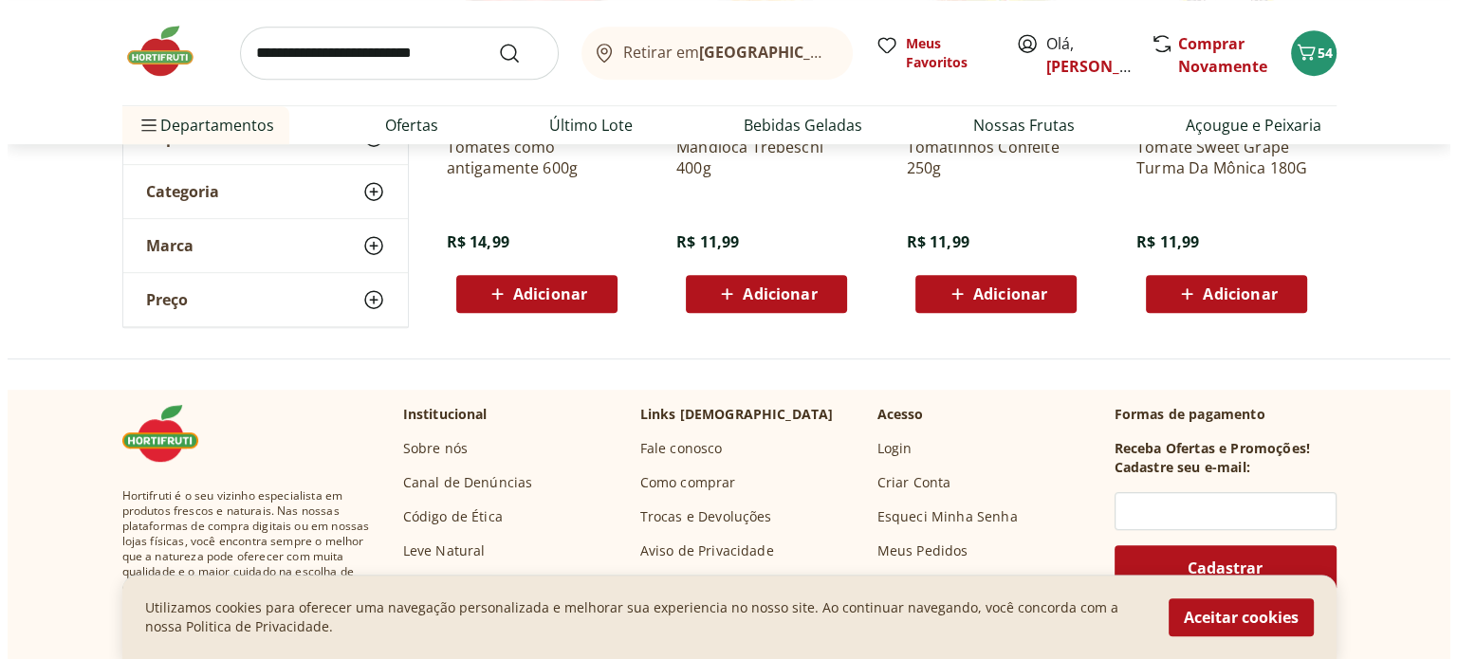
scroll to position [947, 0]
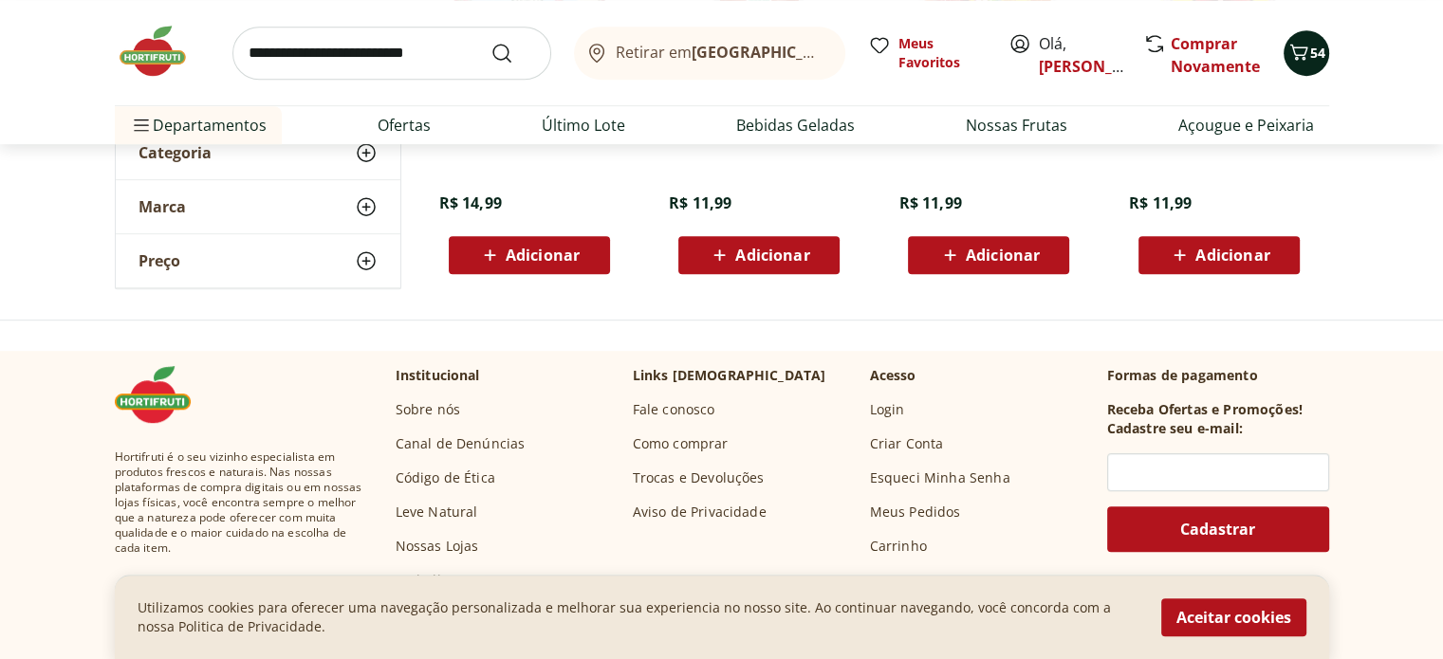
click at [1288, 44] on icon "Carrinho" at bounding box center [1298, 52] width 23 height 23
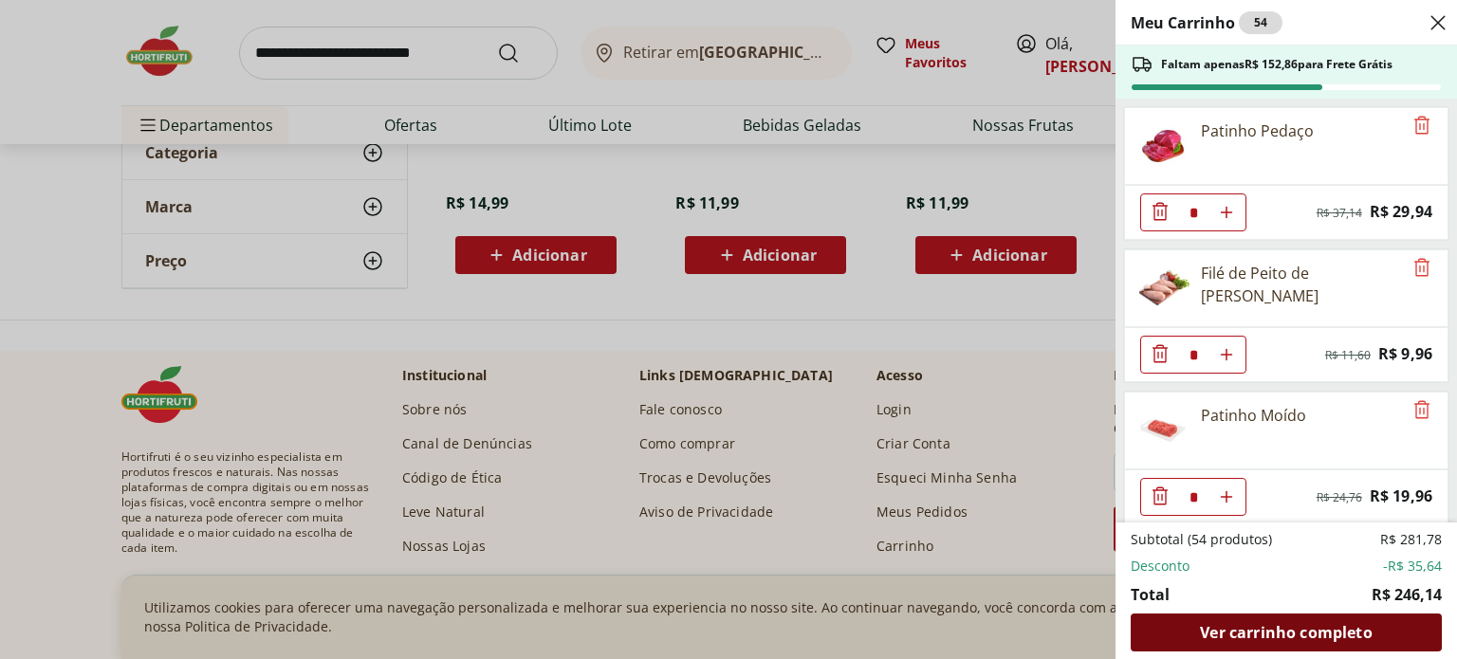
click at [1275, 630] on span "Ver carrinho completo" at bounding box center [1286, 632] width 172 height 15
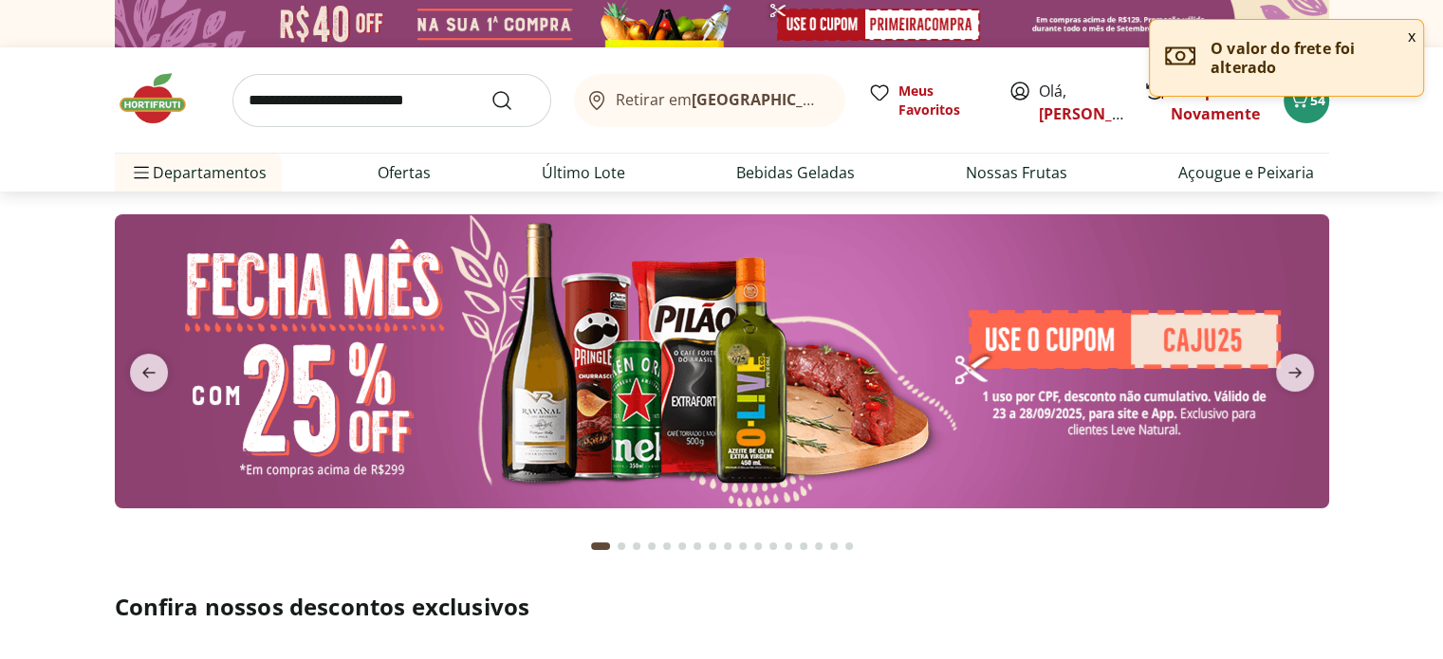
click at [295, 106] on input "search" at bounding box center [391, 100] width 319 height 53
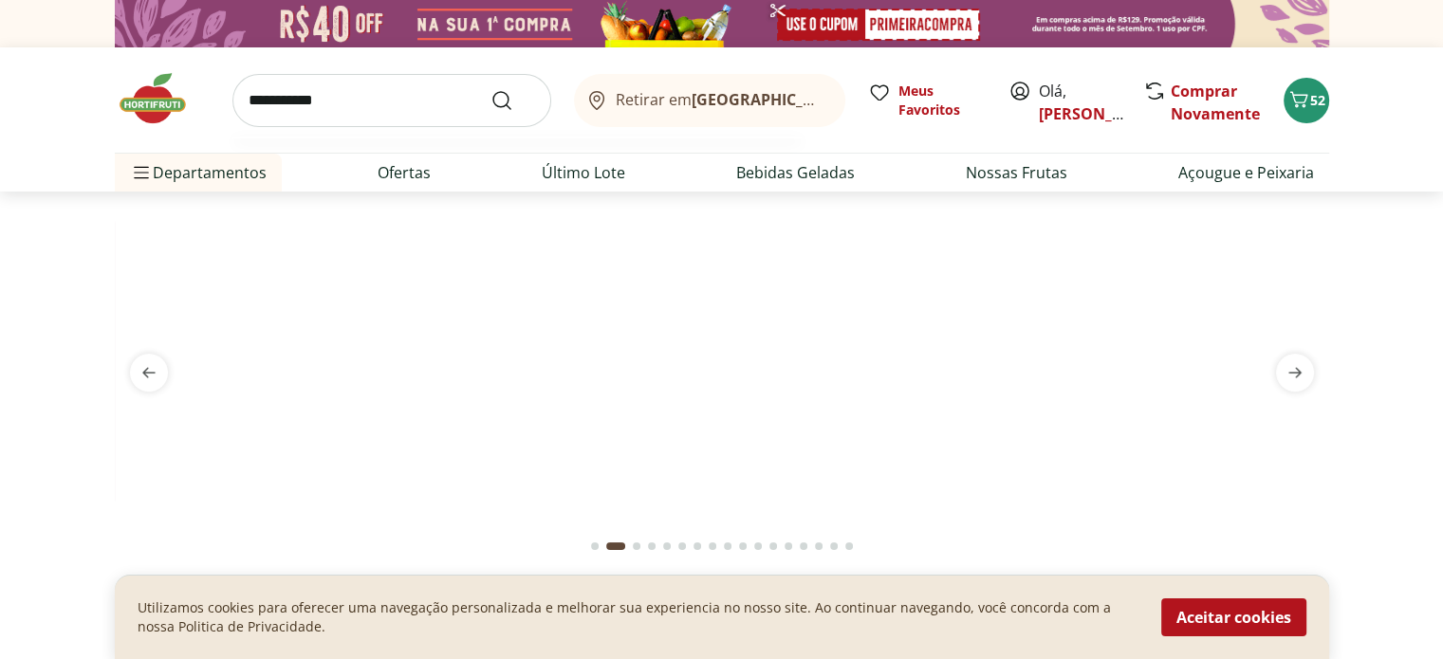
type input "**********"
click at [490, 89] on button "Submit Search" at bounding box center [513, 100] width 46 height 23
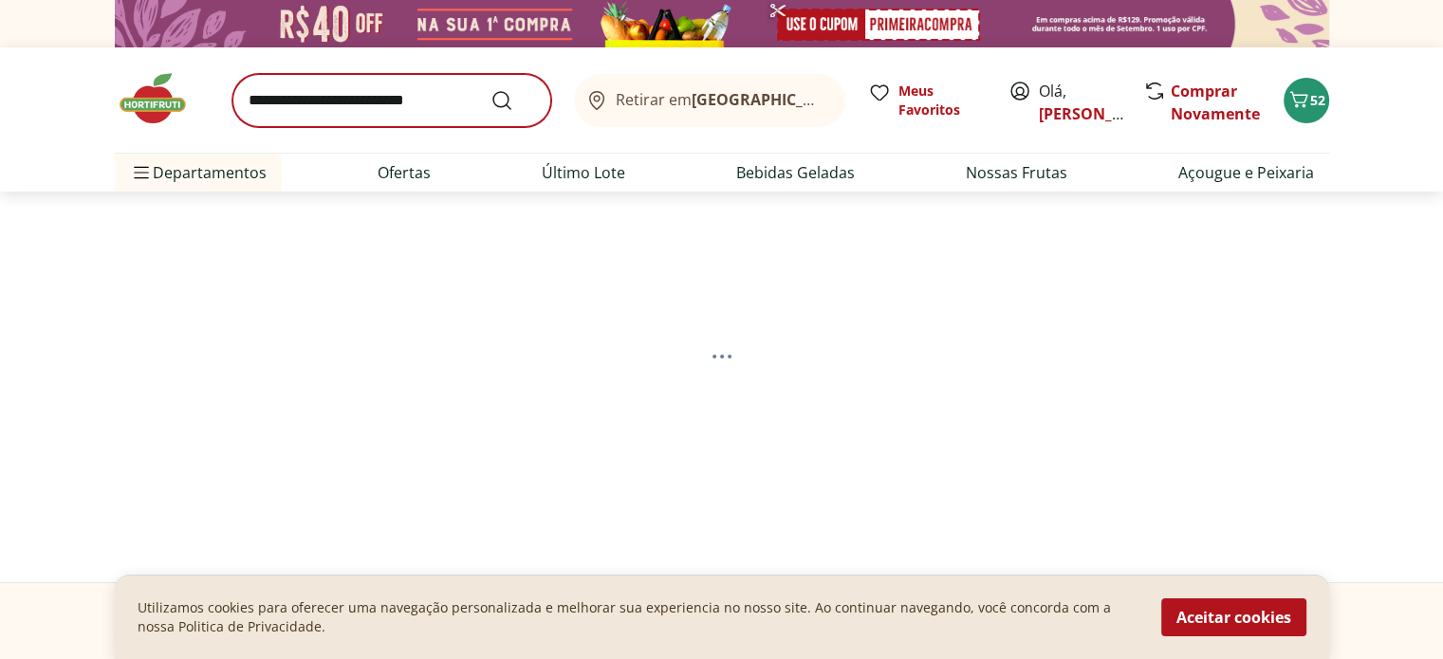
select select "**********"
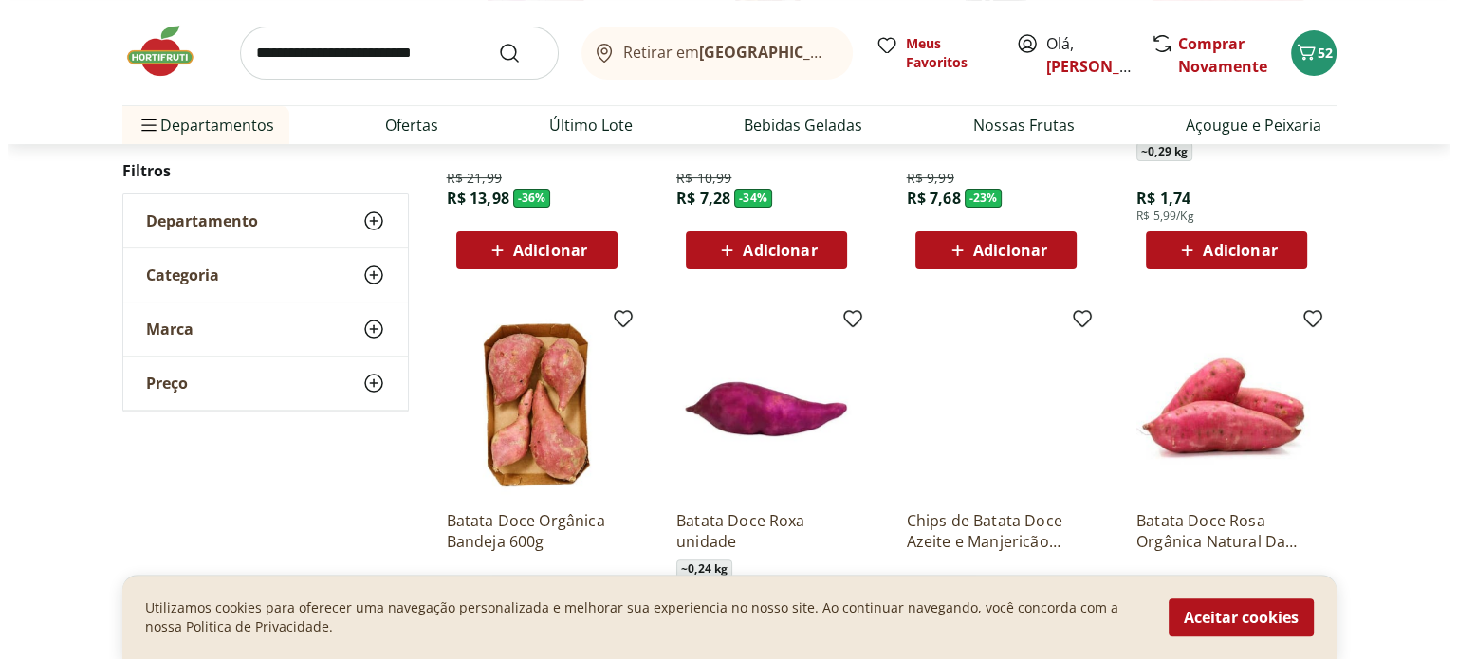
scroll to position [500, 0]
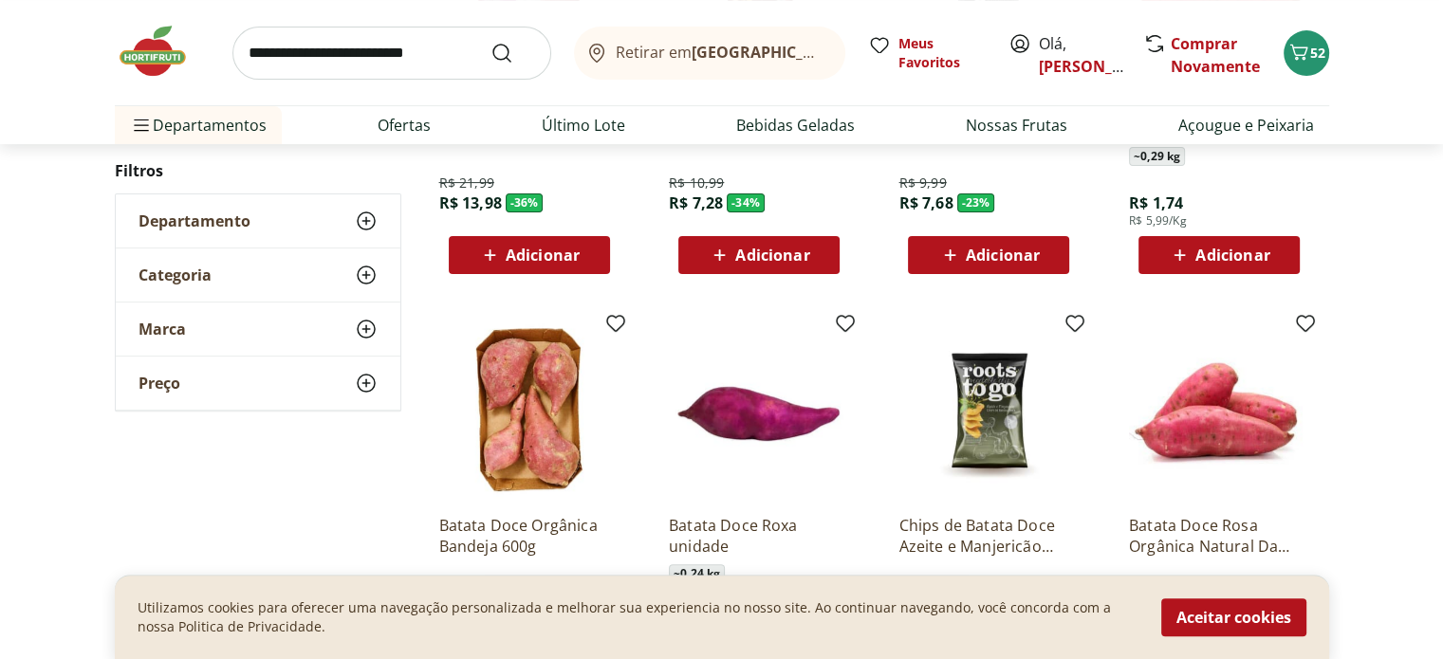
click at [1233, 253] on span "Adicionar" at bounding box center [1232, 255] width 74 height 15
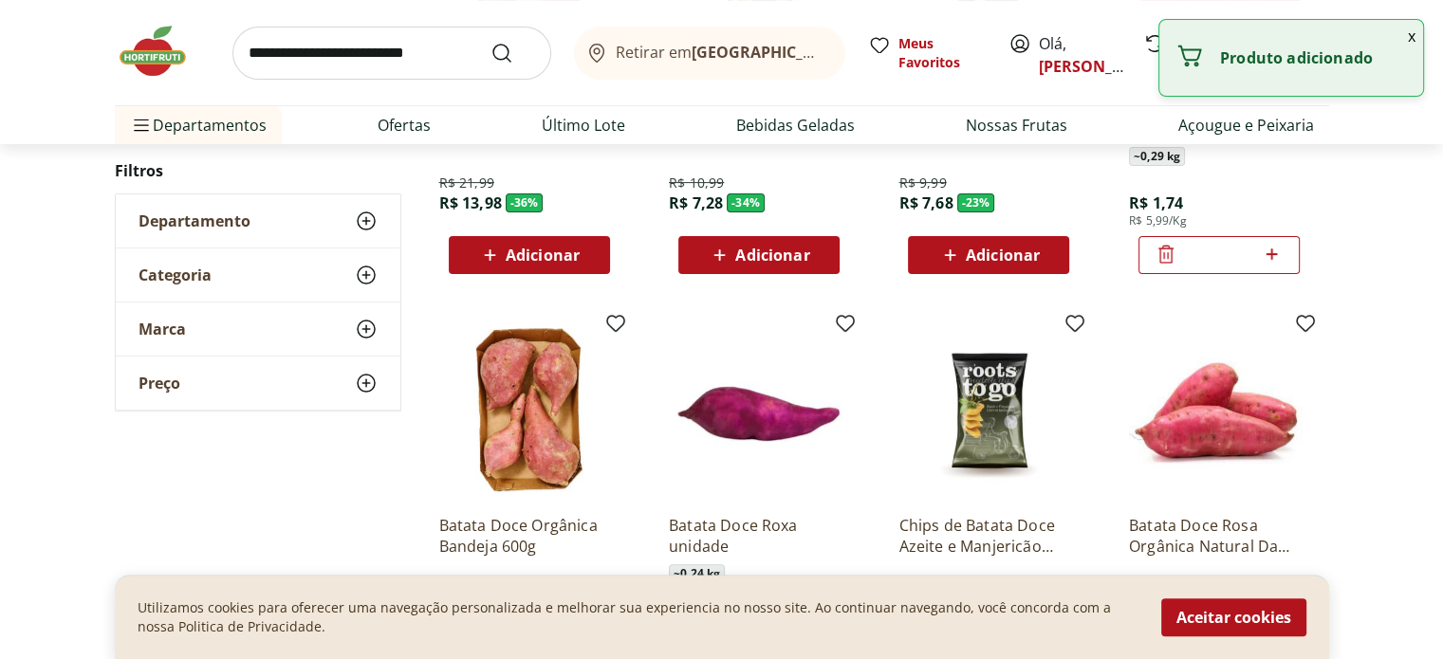
click at [1267, 250] on icon at bounding box center [1272, 254] width 24 height 23
type input "*"
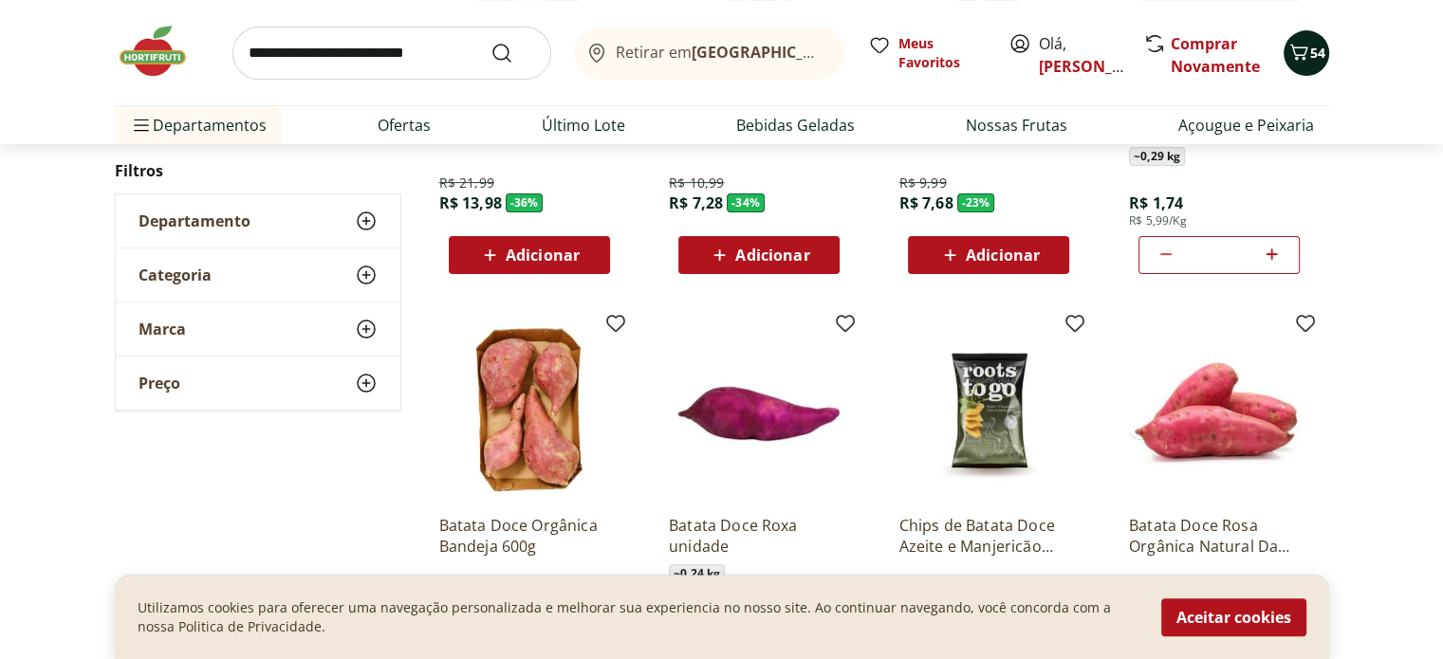
click at [1290, 50] on icon "Carrinho" at bounding box center [1298, 52] width 23 height 23
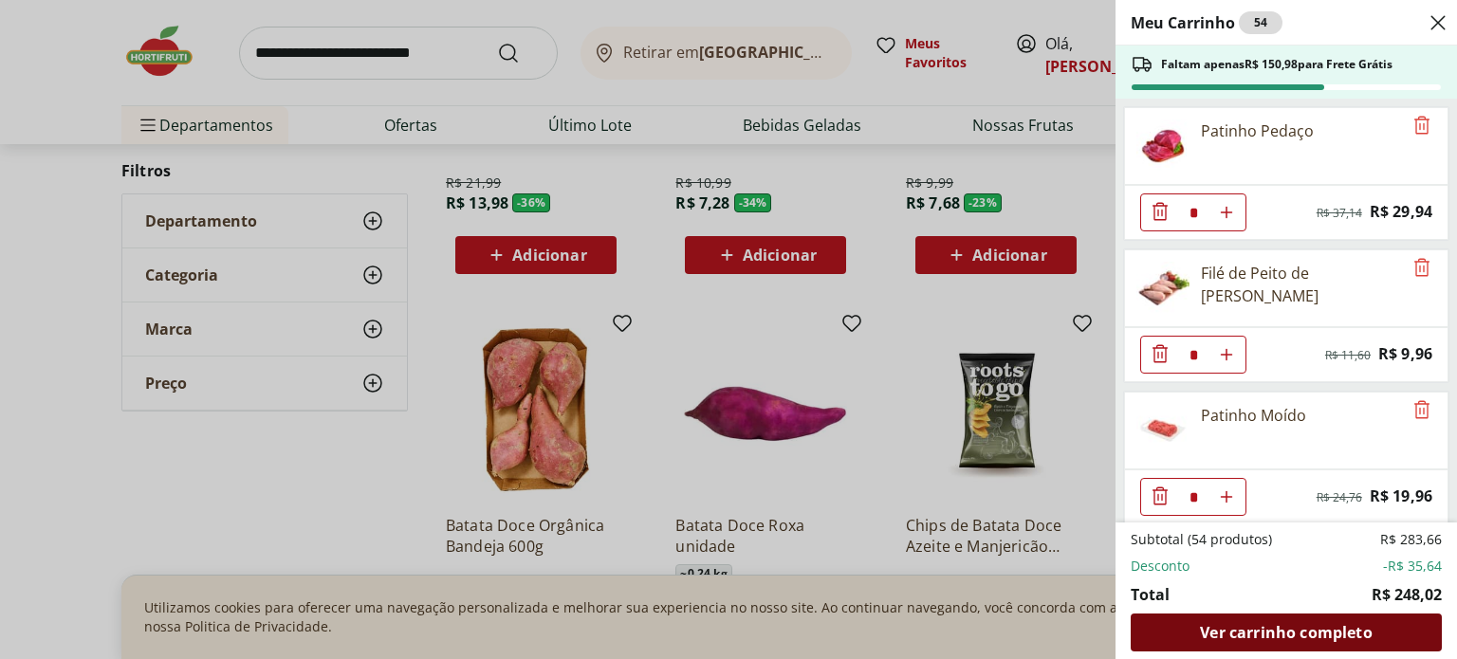
click at [1256, 626] on span "Ver carrinho completo" at bounding box center [1286, 632] width 172 height 15
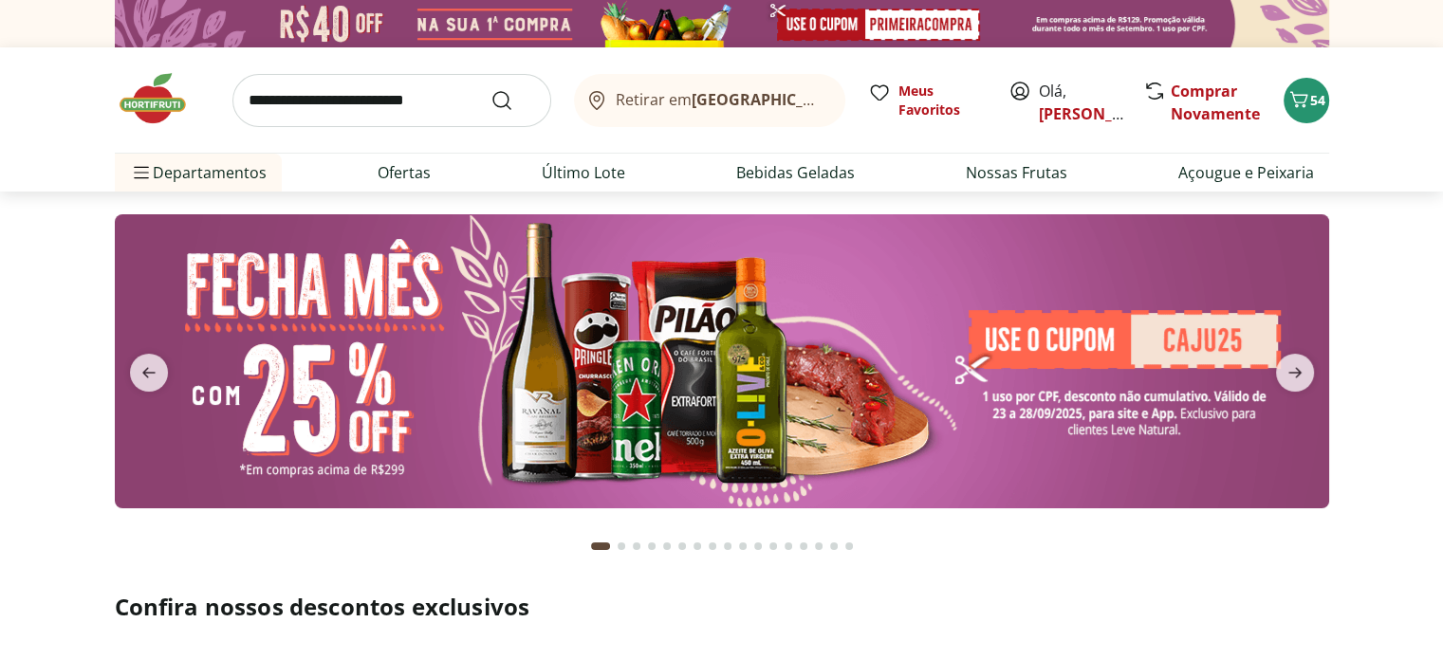
click at [423, 107] on input "search" at bounding box center [391, 100] width 319 height 53
type input "******"
click at [490, 89] on button "Submit Search" at bounding box center [513, 100] width 46 height 23
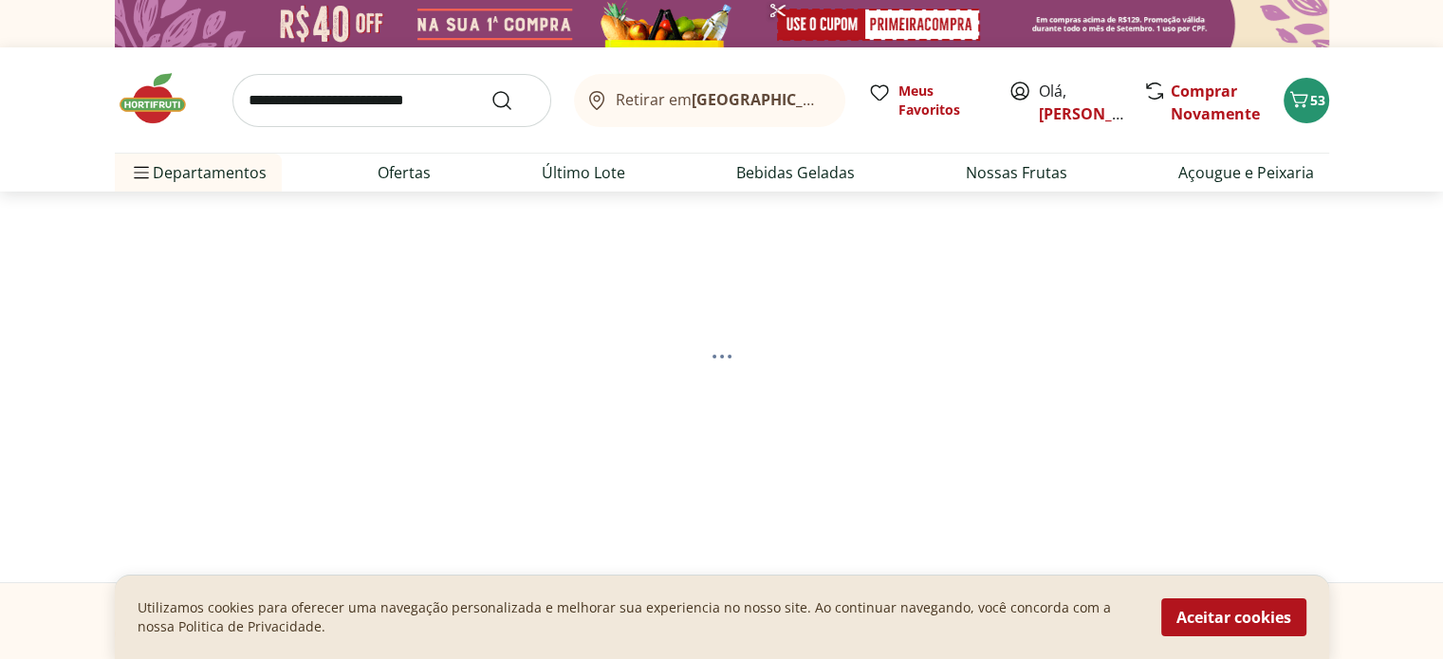
select select "**********"
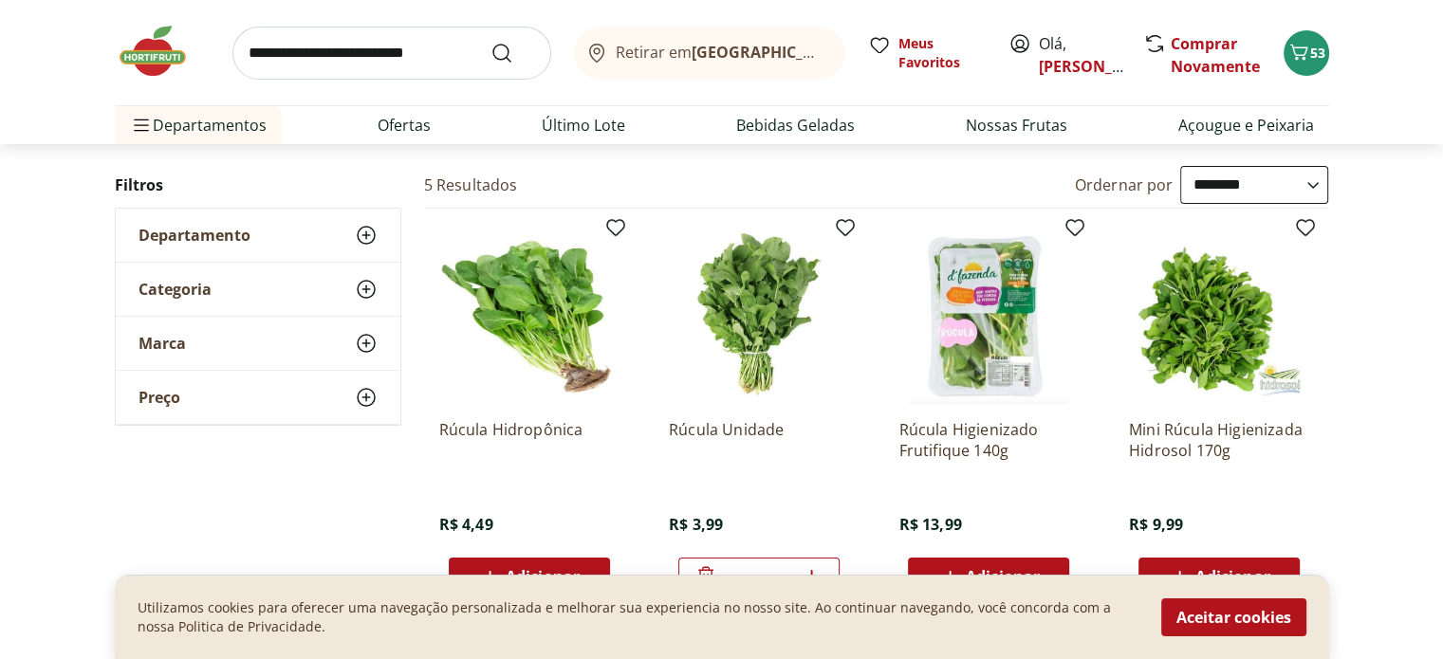
scroll to position [216, 0]
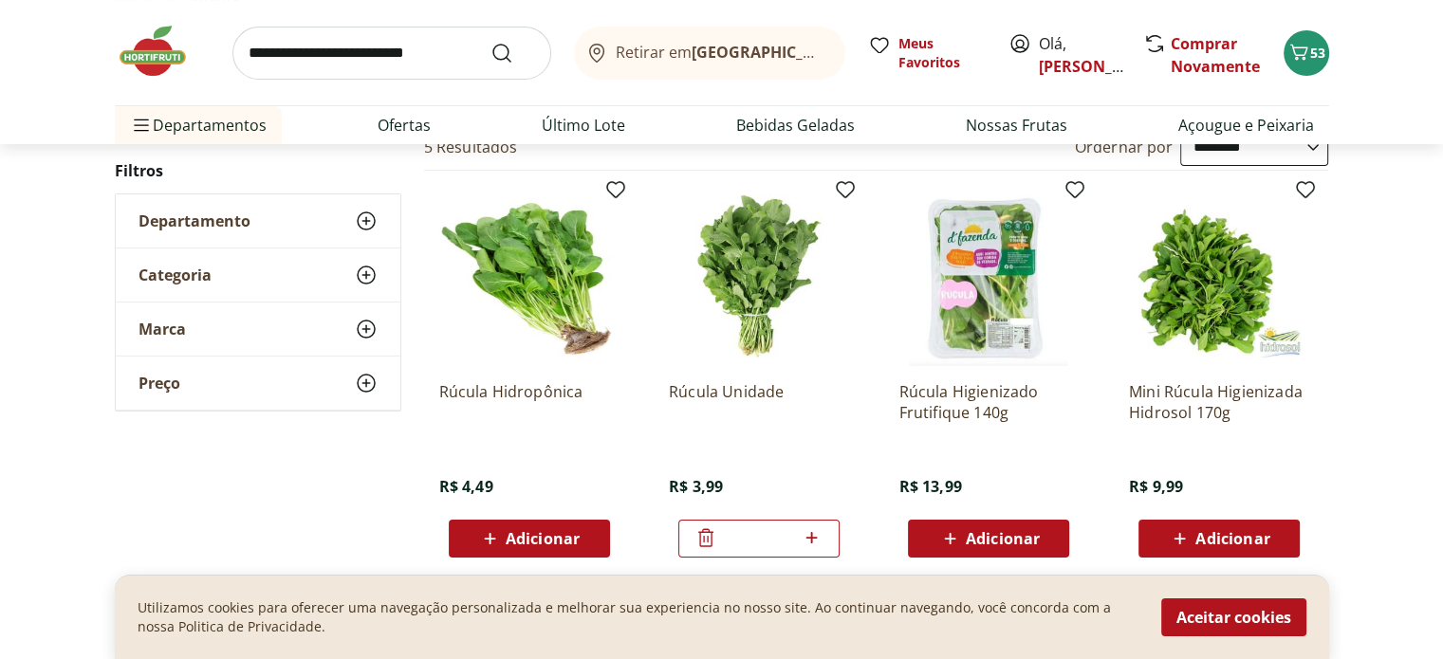
click at [287, 57] on input "search" at bounding box center [391, 53] width 319 height 53
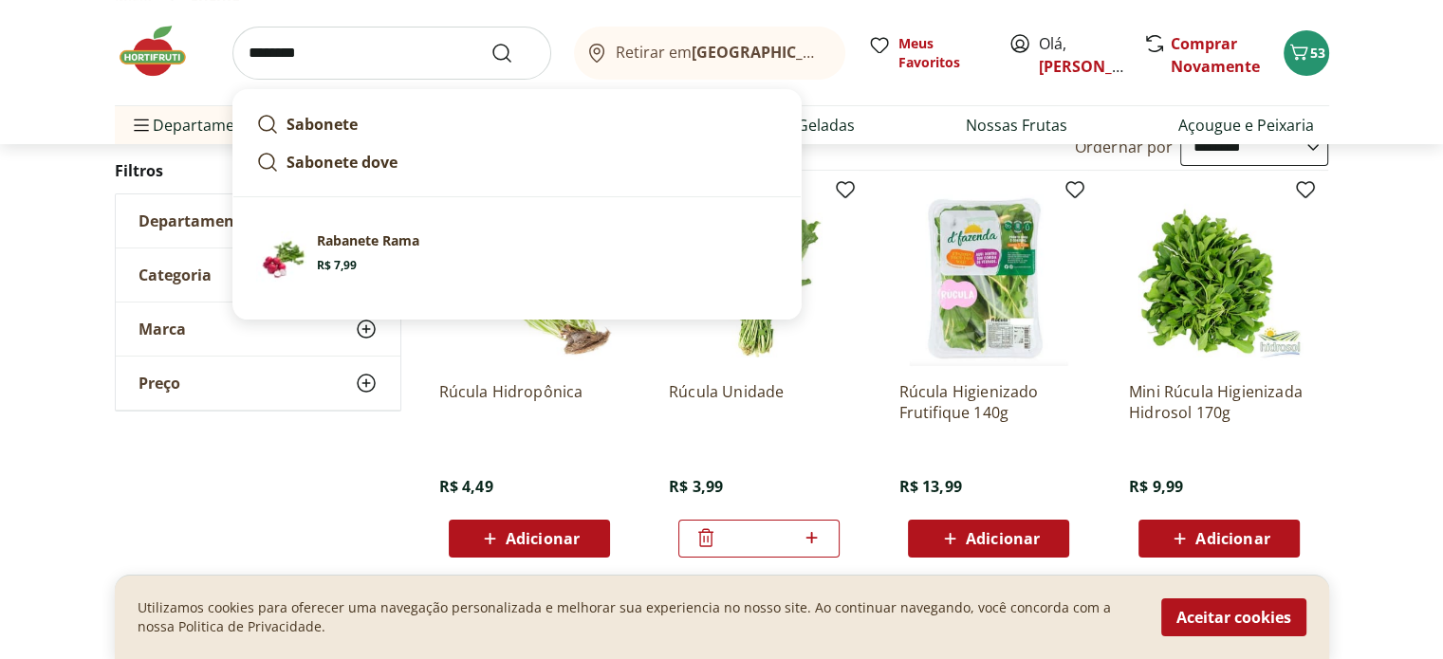
type input "********"
click at [490, 42] on button "Submit Search" at bounding box center [513, 53] width 46 height 23
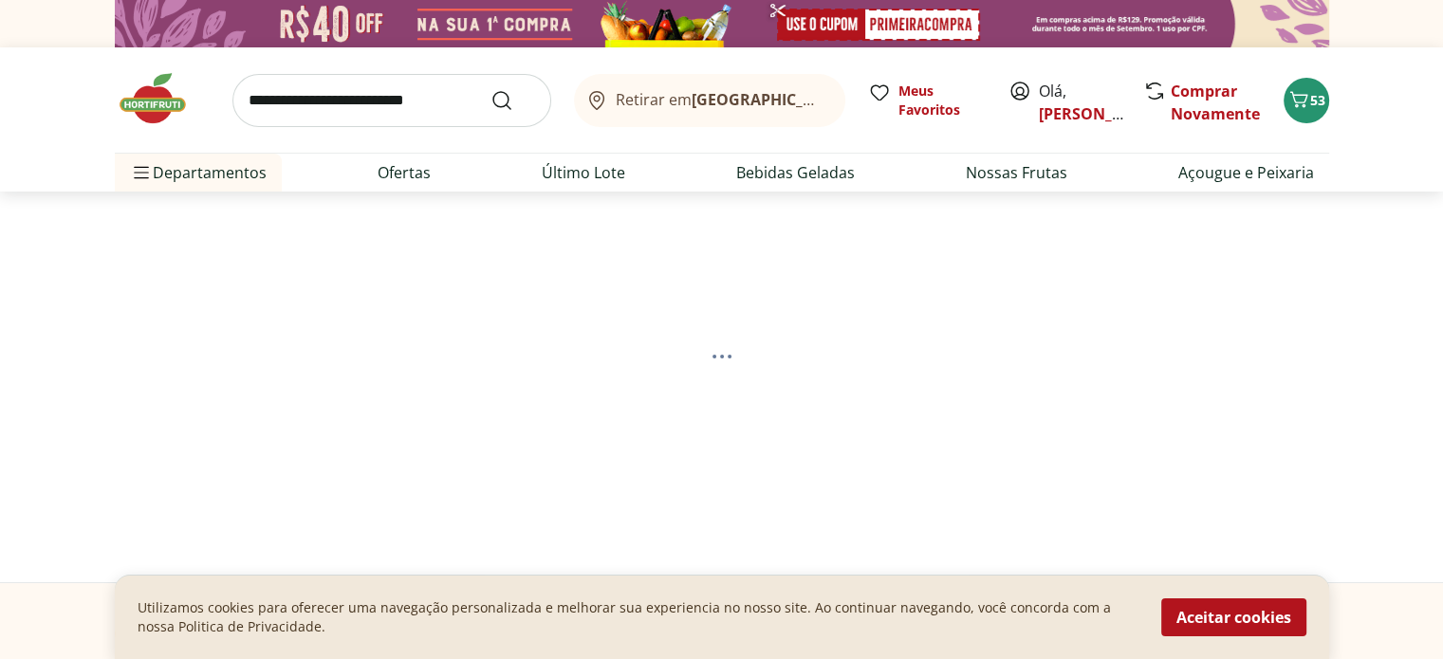
select select "**********"
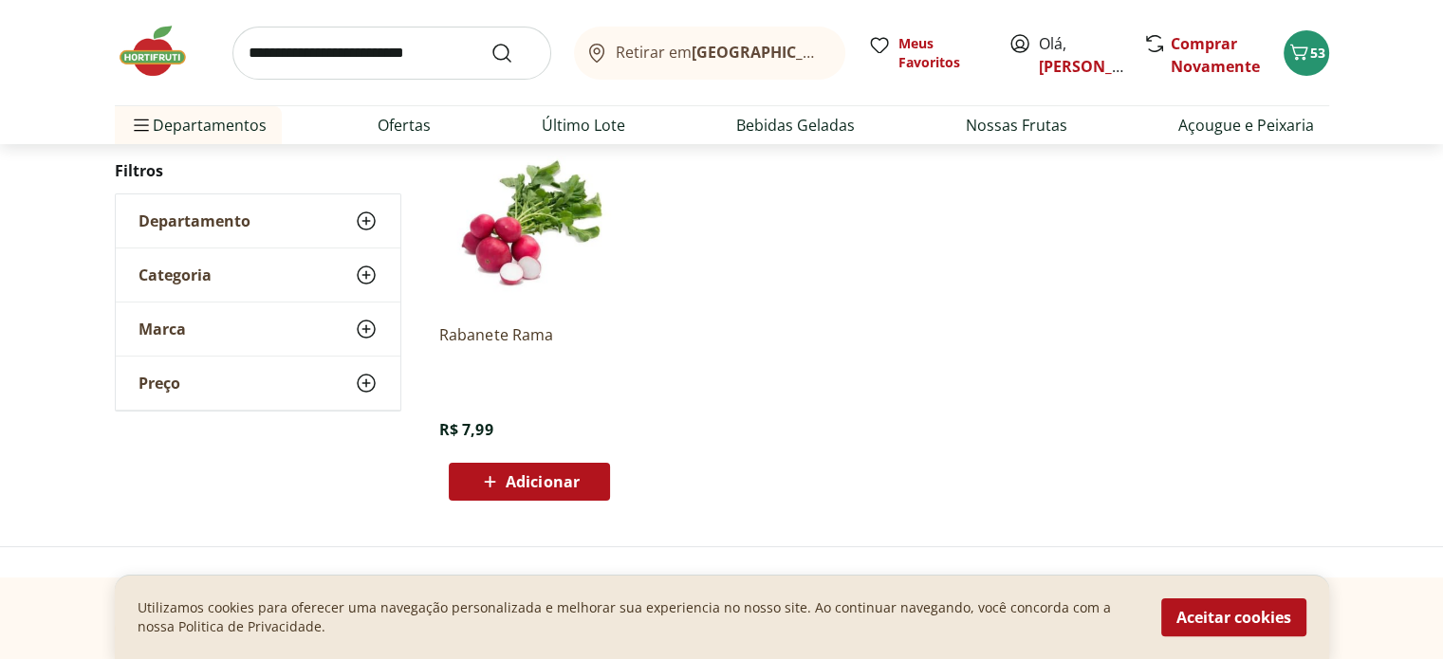
scroll to position [298, 0]
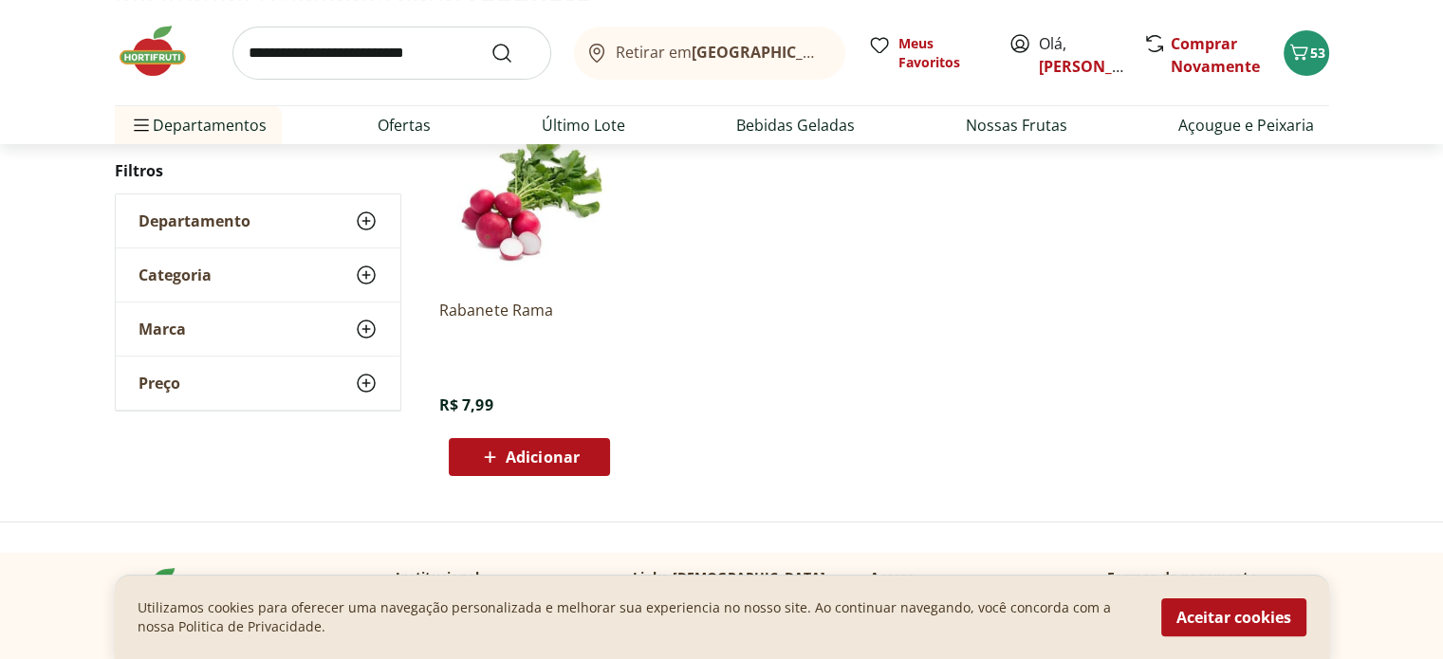
click at [551, 454] on span "Adicionar" at bounding box center [543, 457] width 74 height 15
click at [156, 55] on img at bounding box center [162, 51] width 95 height 57
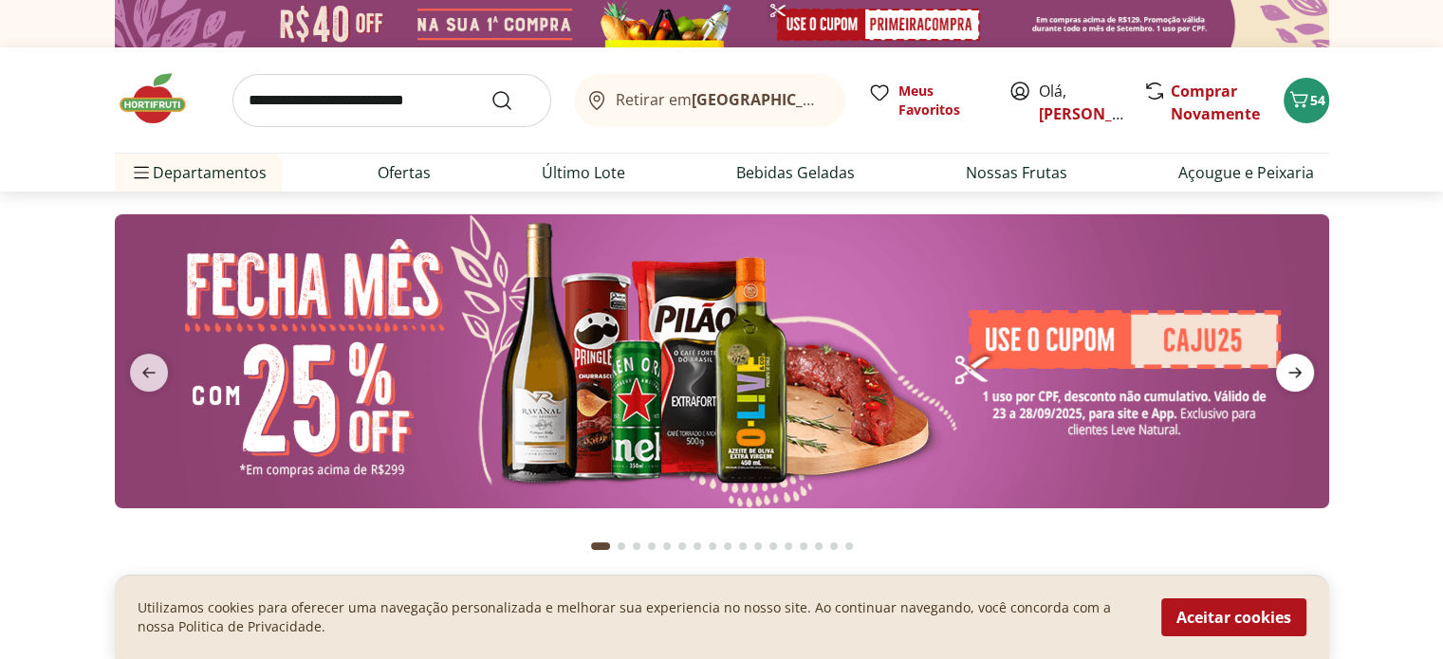
click at [1286, 367] on icon "next" at bounding box center [1294, 372] width 23 height 23
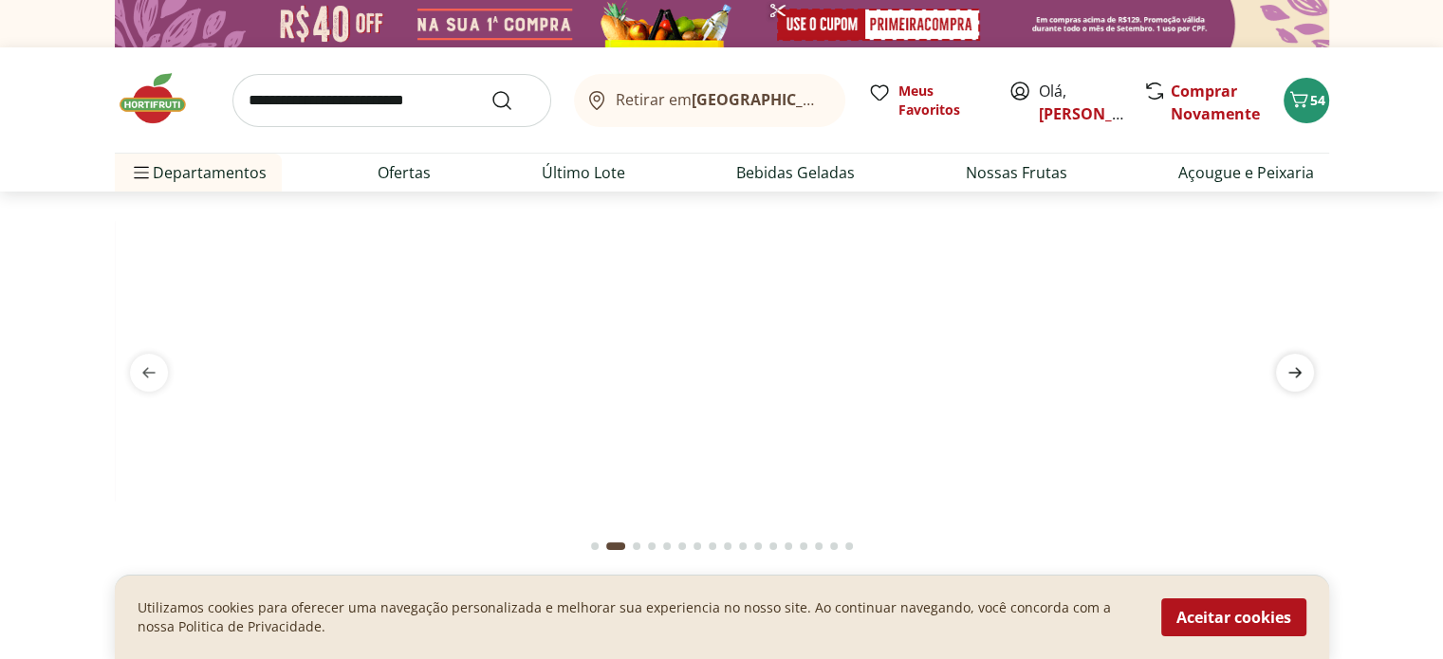
click at [1286, 367] on icon "next" at bounding box center [1294, 372] width 23 height 23
click at [167, 367] on button "previous" at bounding box center [149, 373] width 68 height 38
click at [970, 214] on img at bounding box center [722, 214] width 1214 height 0
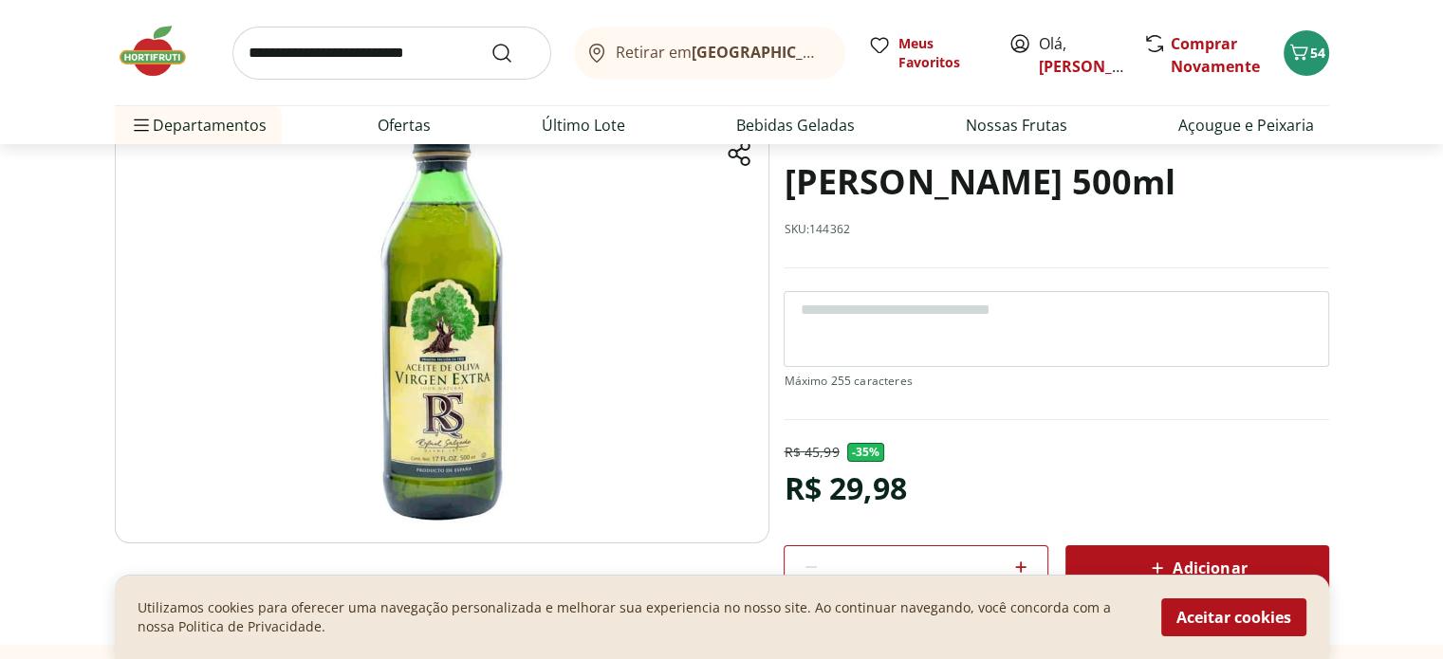
scroll to position [196, 0]
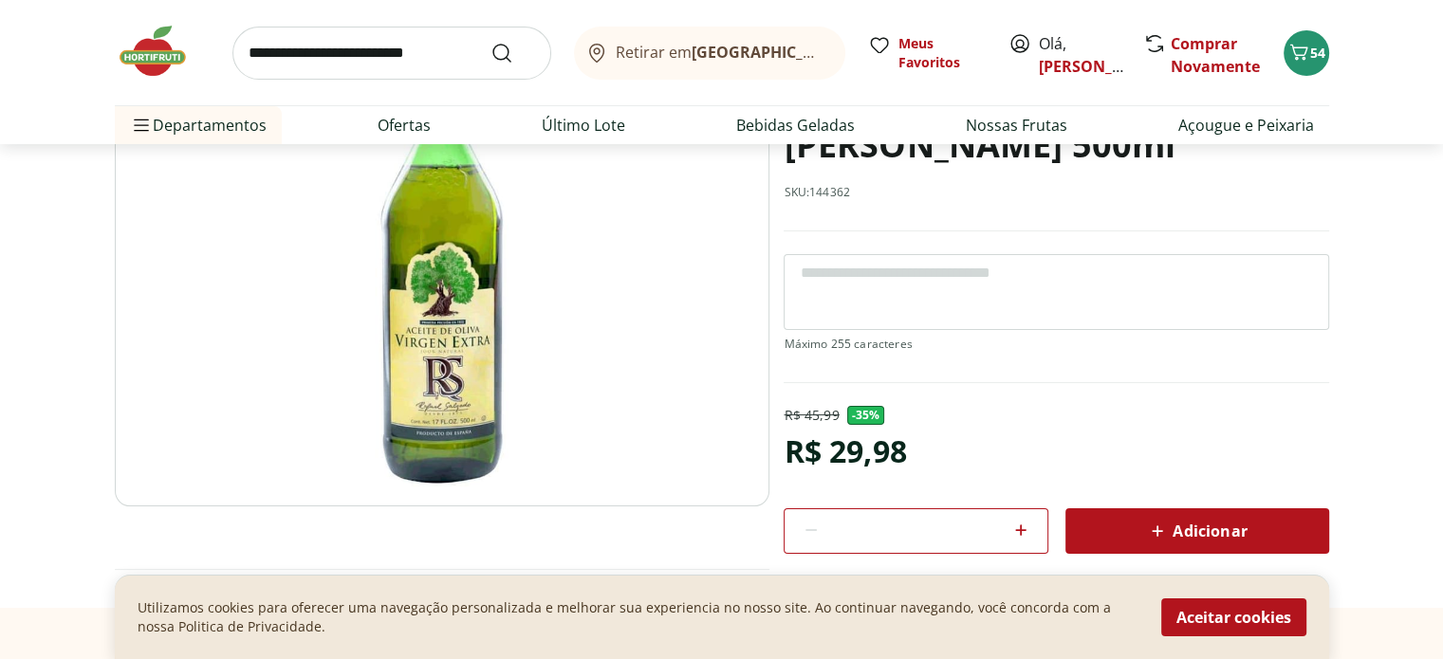
click at [163, 63] on img at bounding box center [162, 51] width 95 height 57
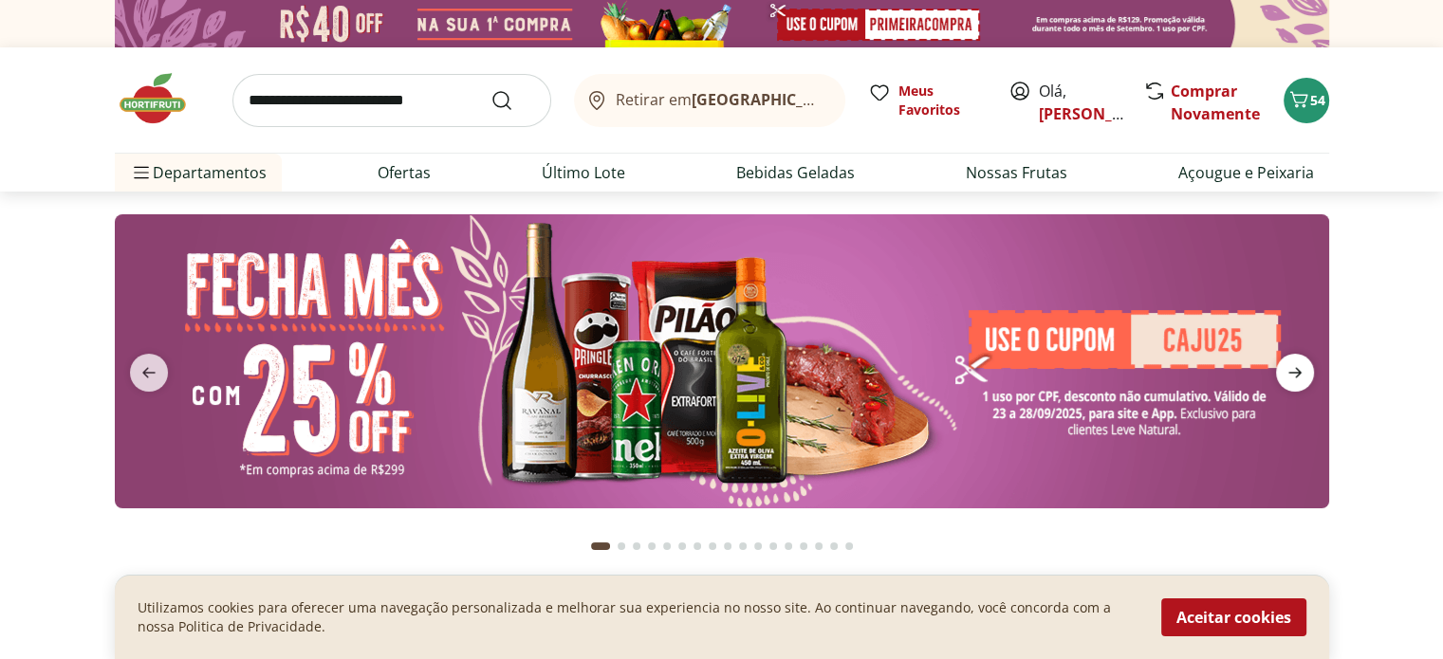
click at [1288, 368] on icon "next" at bounding box center [1294, 372] width 23 height 23
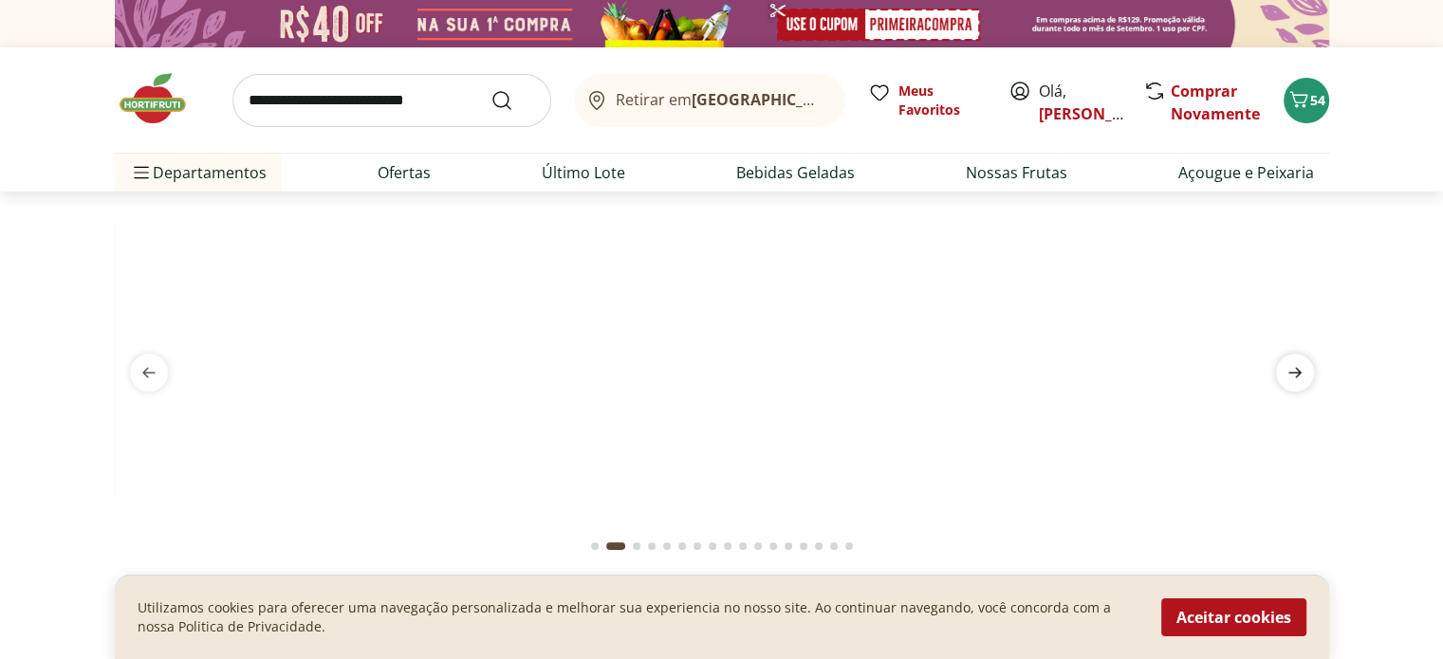
click at [1288, 368] on icon "next" at bounding box center [1294, 372] width 23 height 23
click at [1150, 214] on img at bounding box center [721, 214] width 1214 height 0
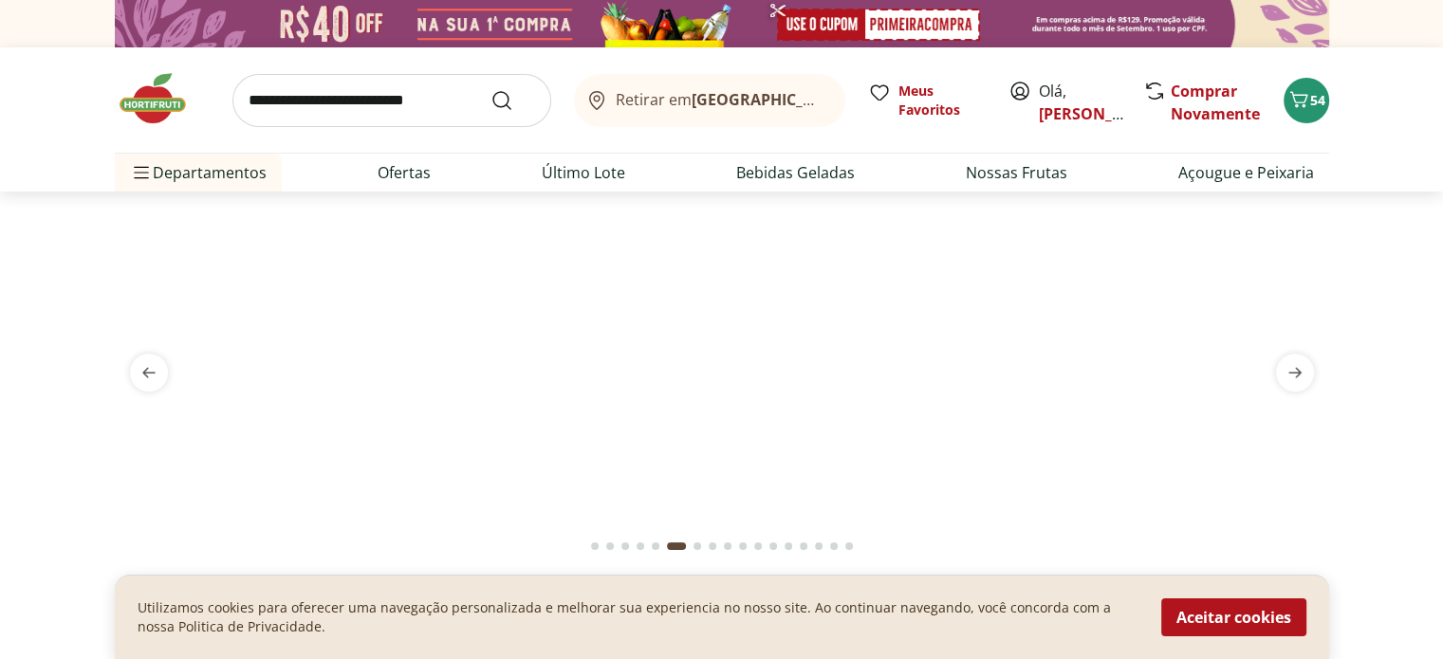
select select "**********"
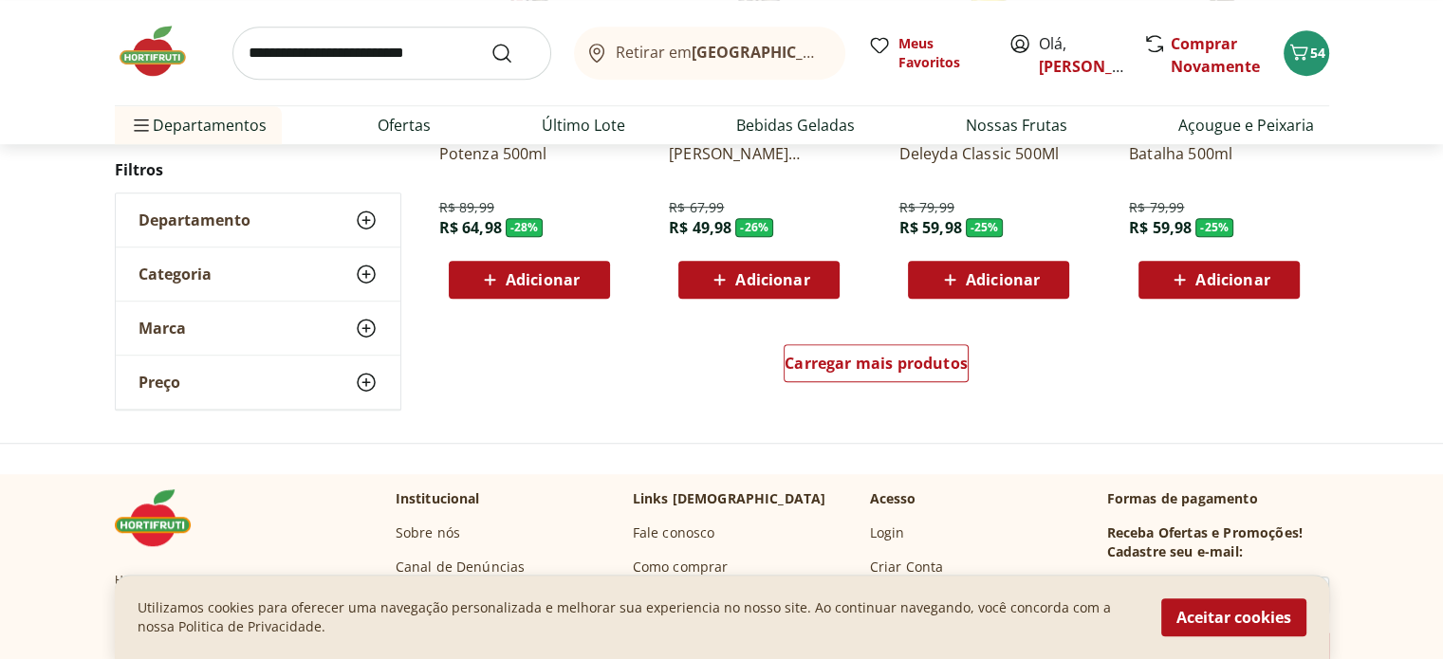
scroll to position [1249, 0]
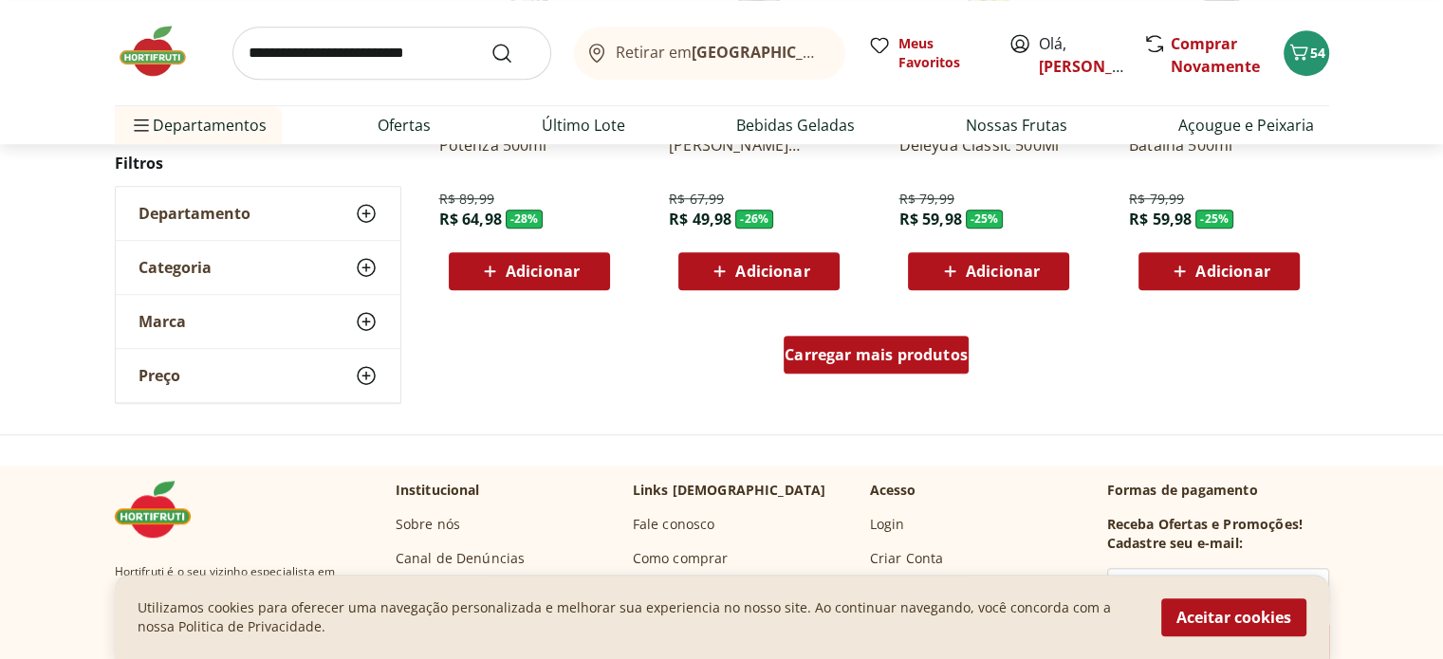
click at [899, 357] on span "Carregar mais produtos" at bounding box center [875, 354] width 183 height 15
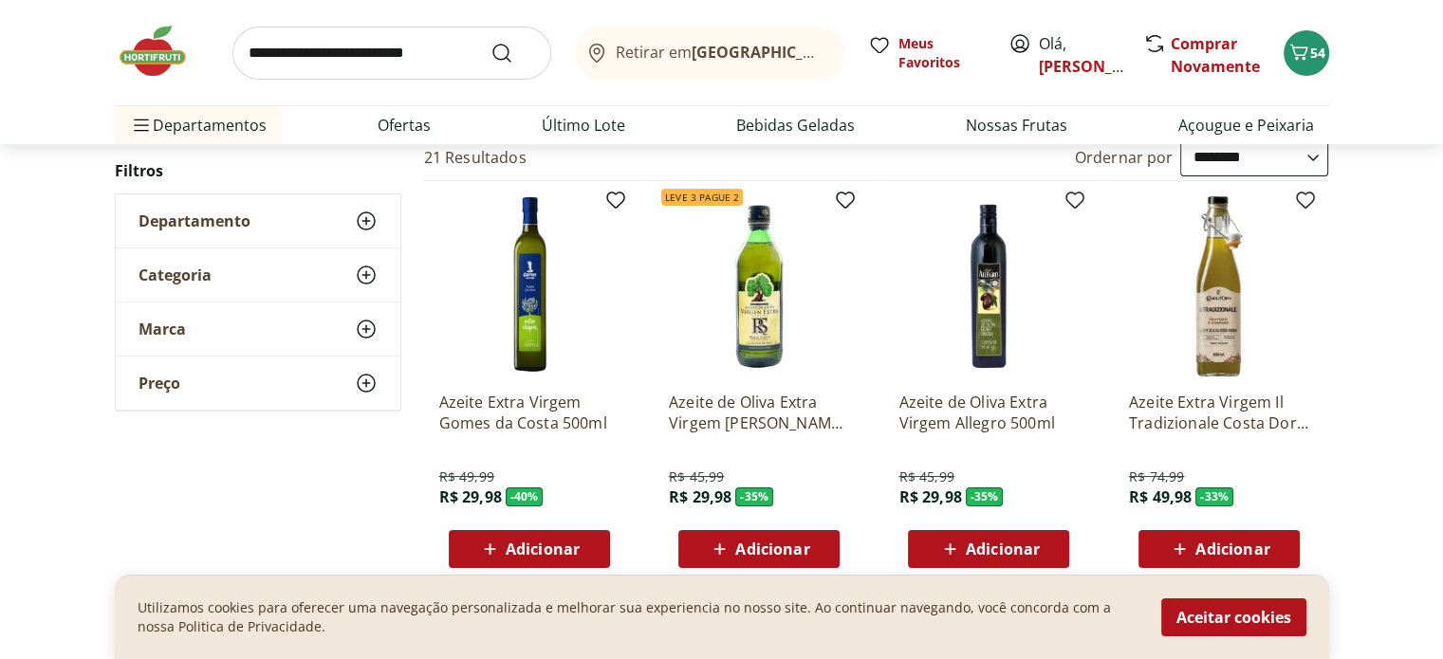
scroll to position [256, 0]
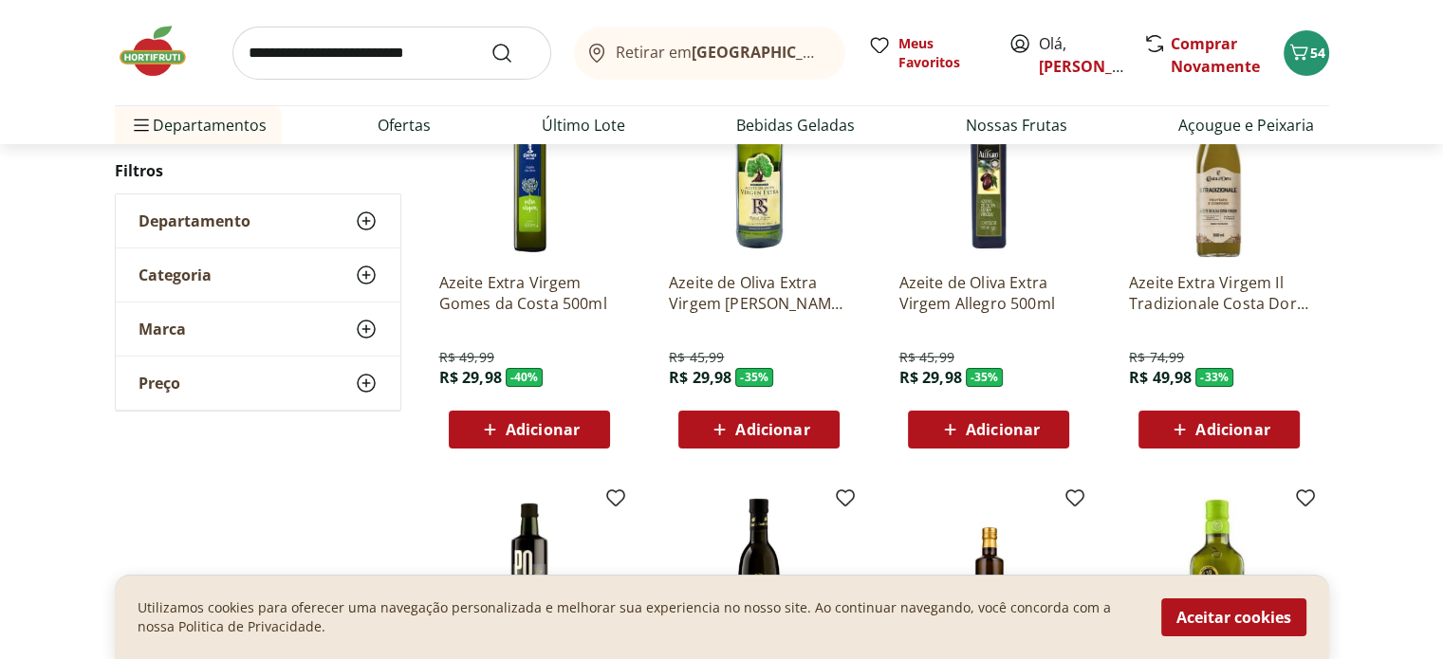
click at [140, 62] on img at bounding box center [162, 51] width 95 height 57
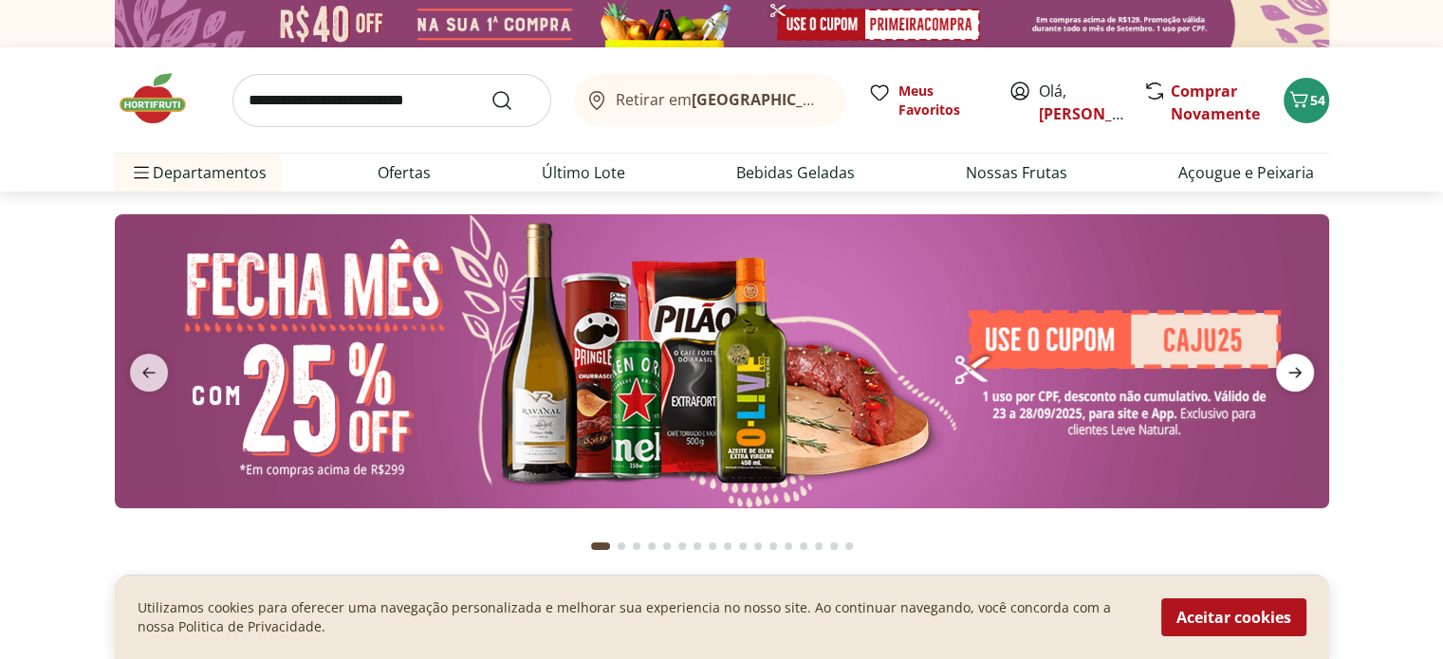
click at [1293, 359] on span "next" at bounding box center [1295, 373] width 38 height 38
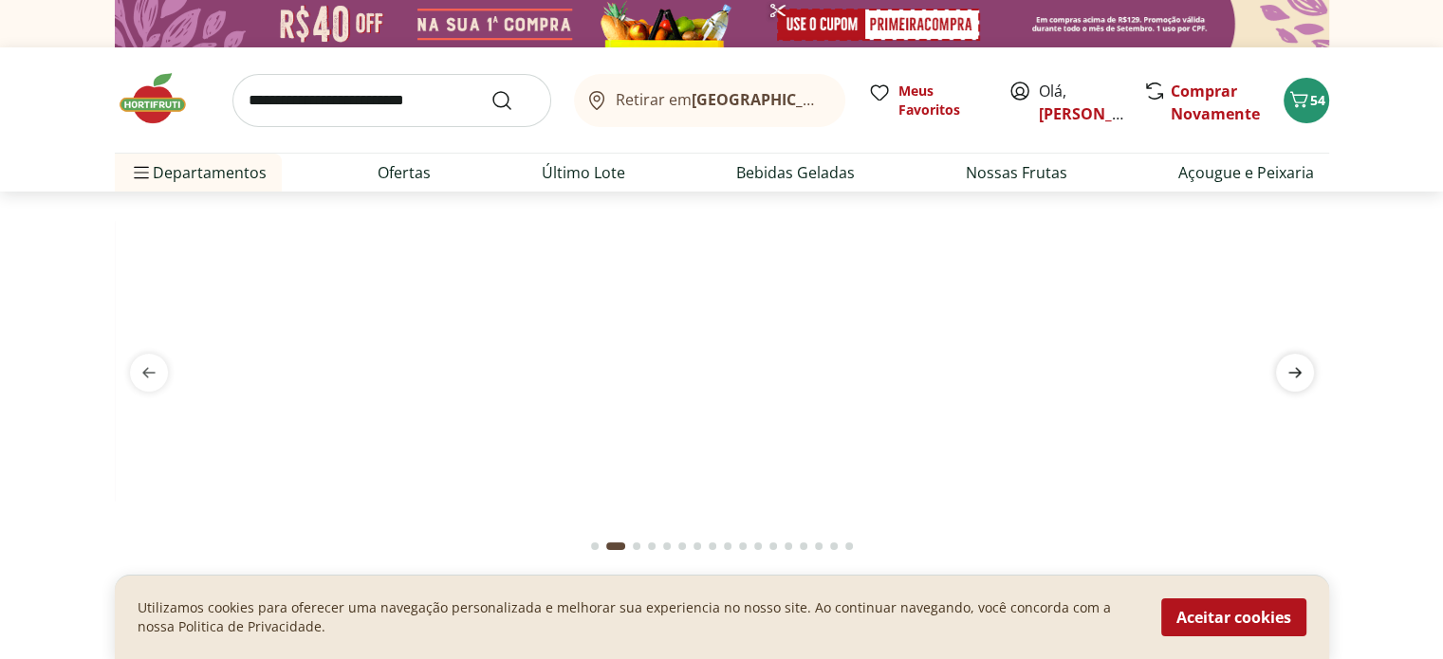
click at [1293, 359] on span "next" at bounding box center [1295, 373] width 38 height 38
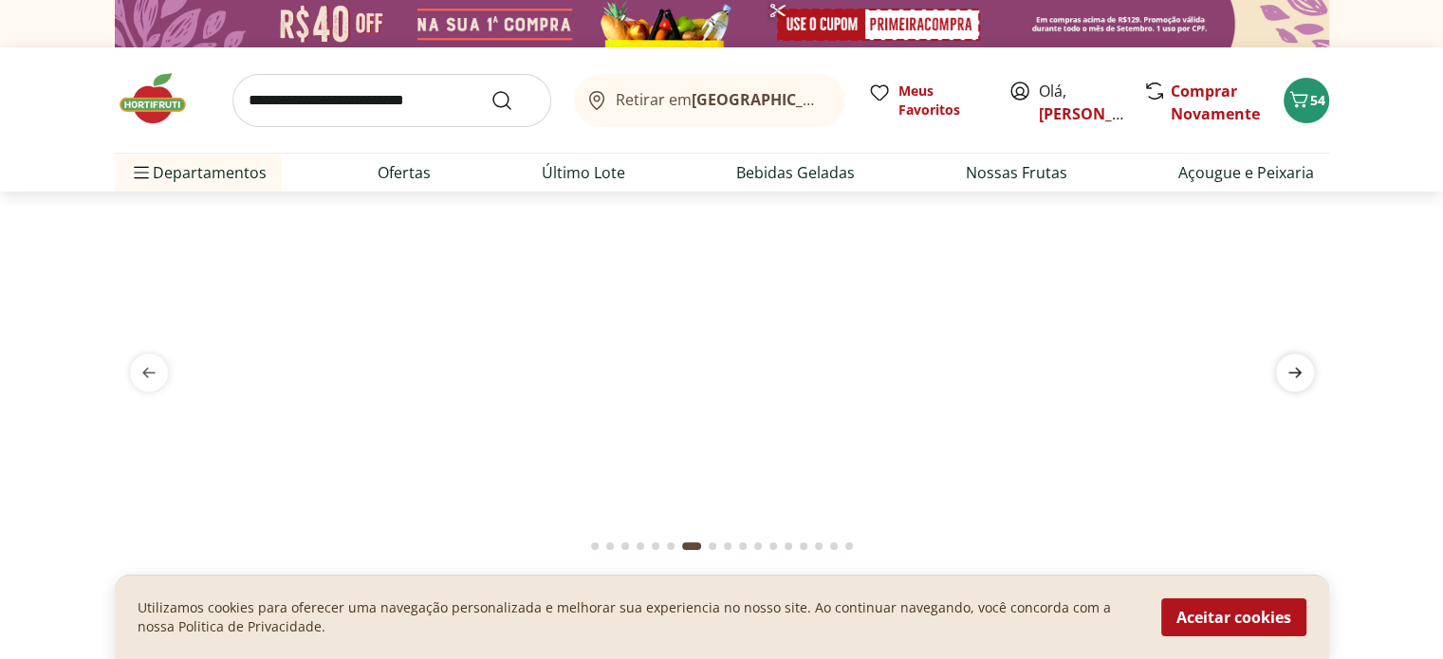
click at [1293, 359] on span "next" at bounding box center [1295, 373] width 38 height 38
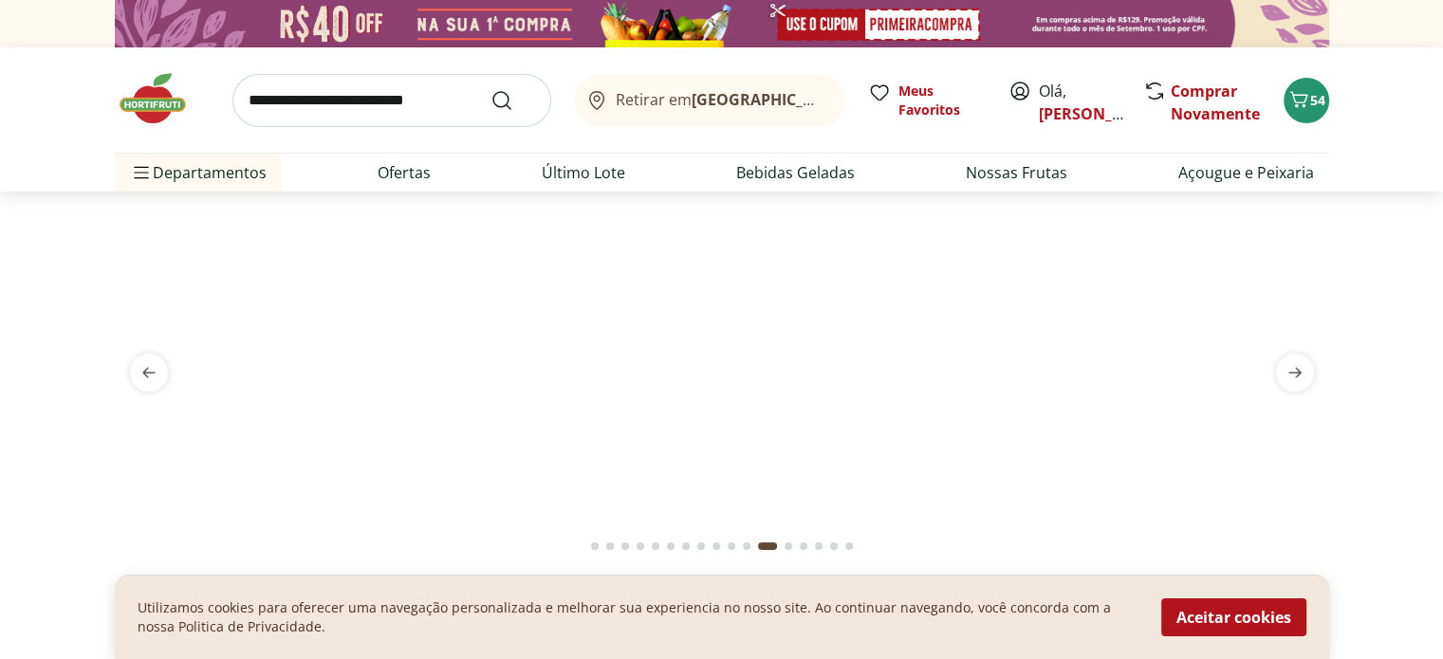
drag, startPoint x: 310, startPoint y: 96, endPoint x: 321, endPoint y: 100, distance: 11.1
click at [310, 96] on input "search" at bounding box center [391, 100] width 319 height 53
type input "**********"
click at [490, 89] on button "Submit Search" at bounding box center [513, 100] width 46 height 23
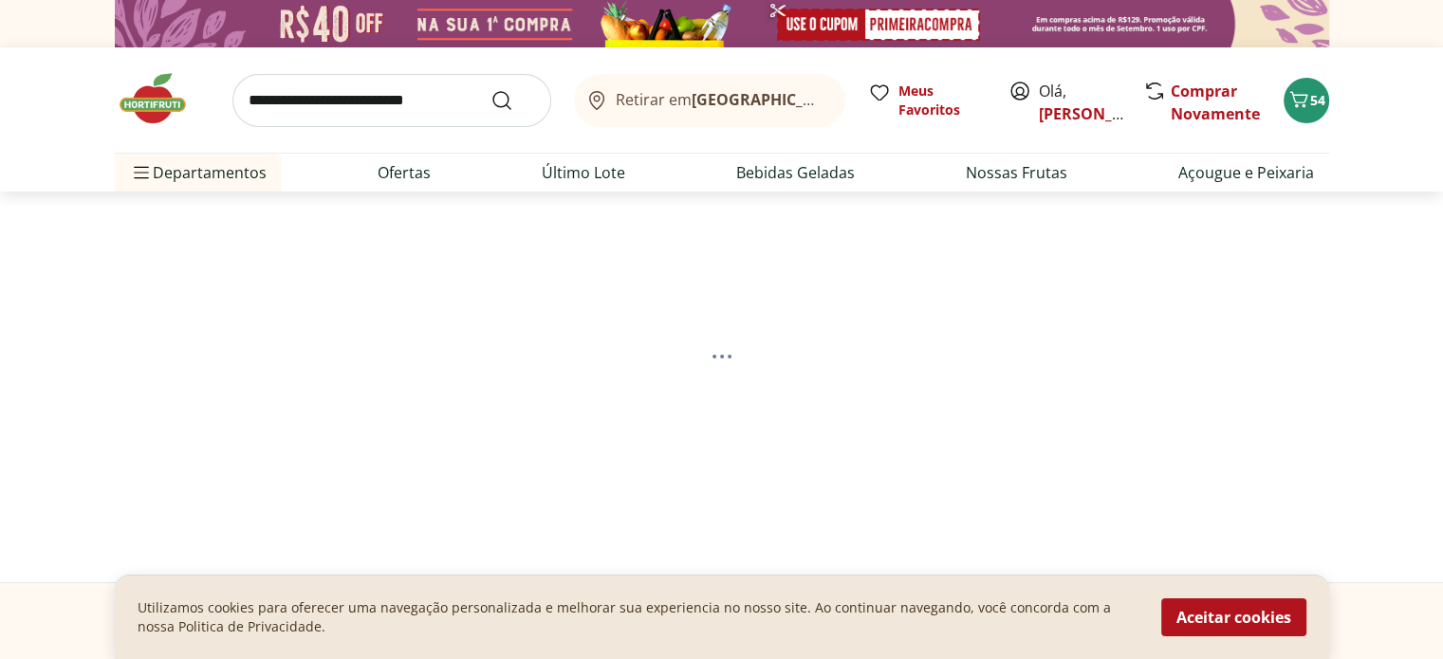
select select "**********"
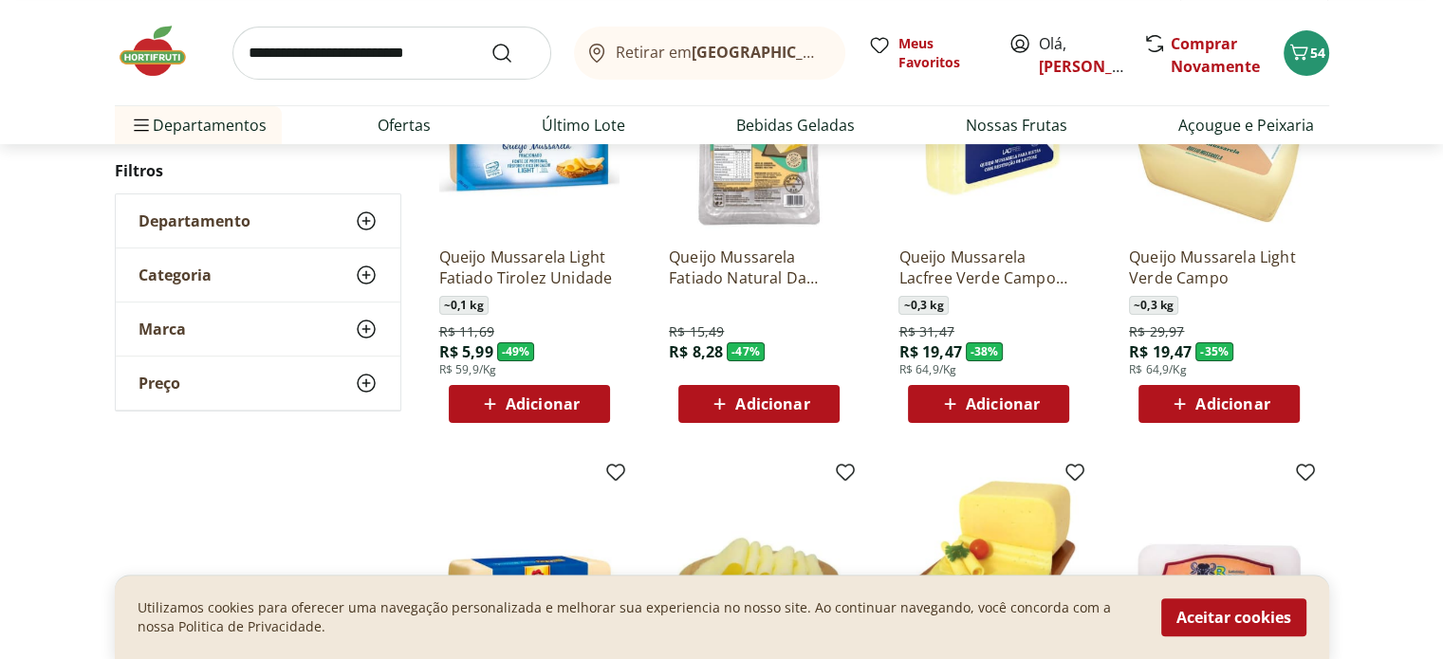
scroll to position [333, 0]
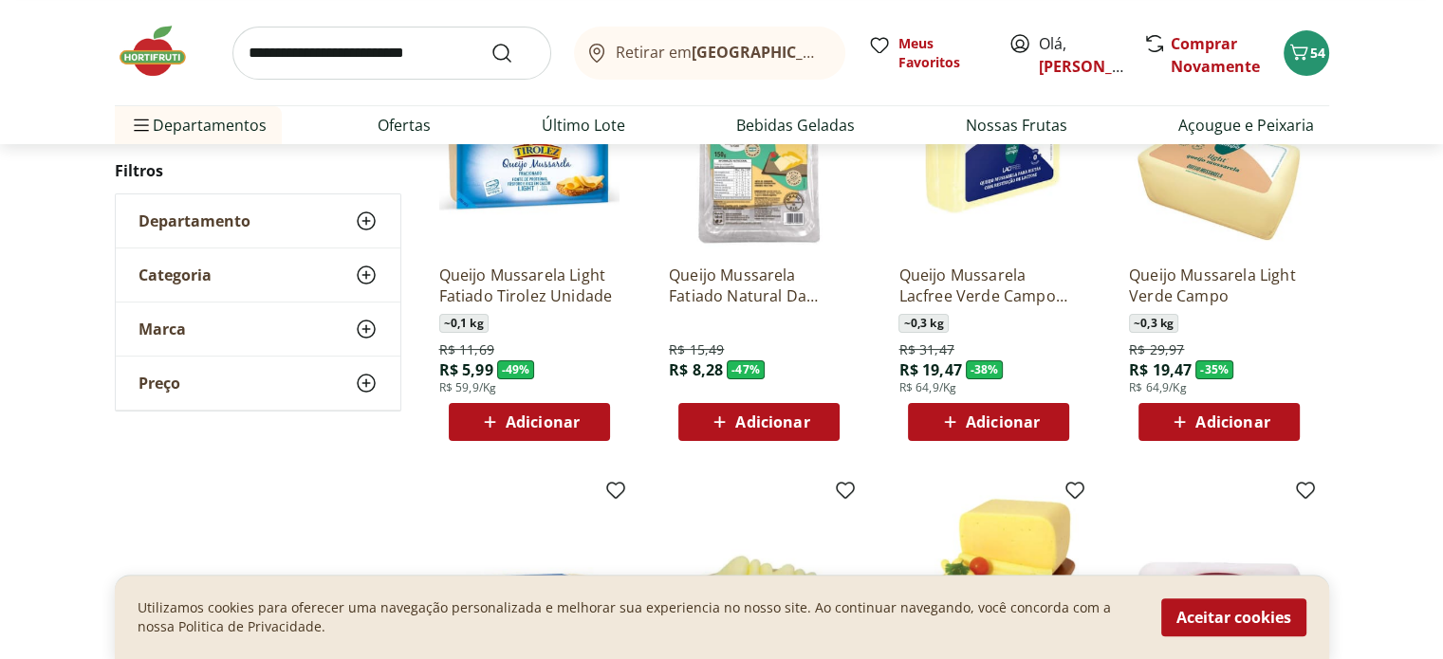
click at [755, 184] on img at bounding box center [759, 159] width 180 height 180
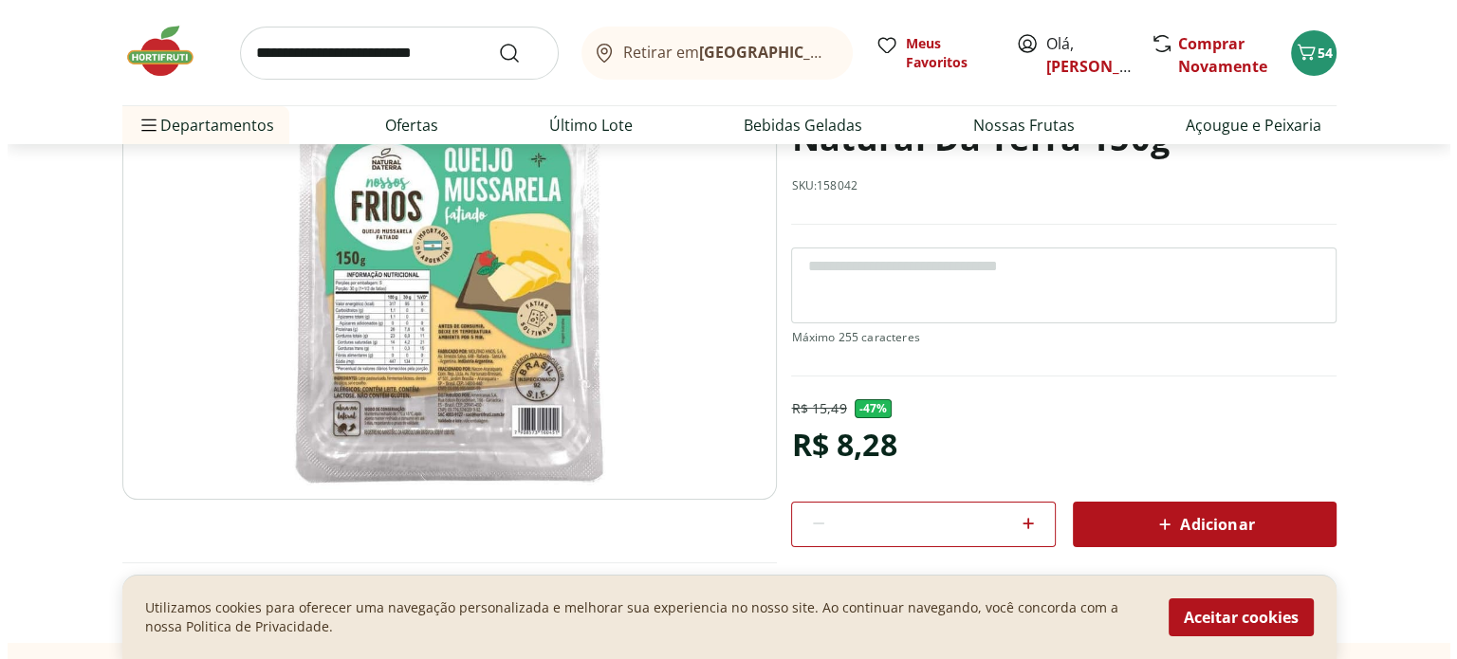
scroll to position [271, 0]
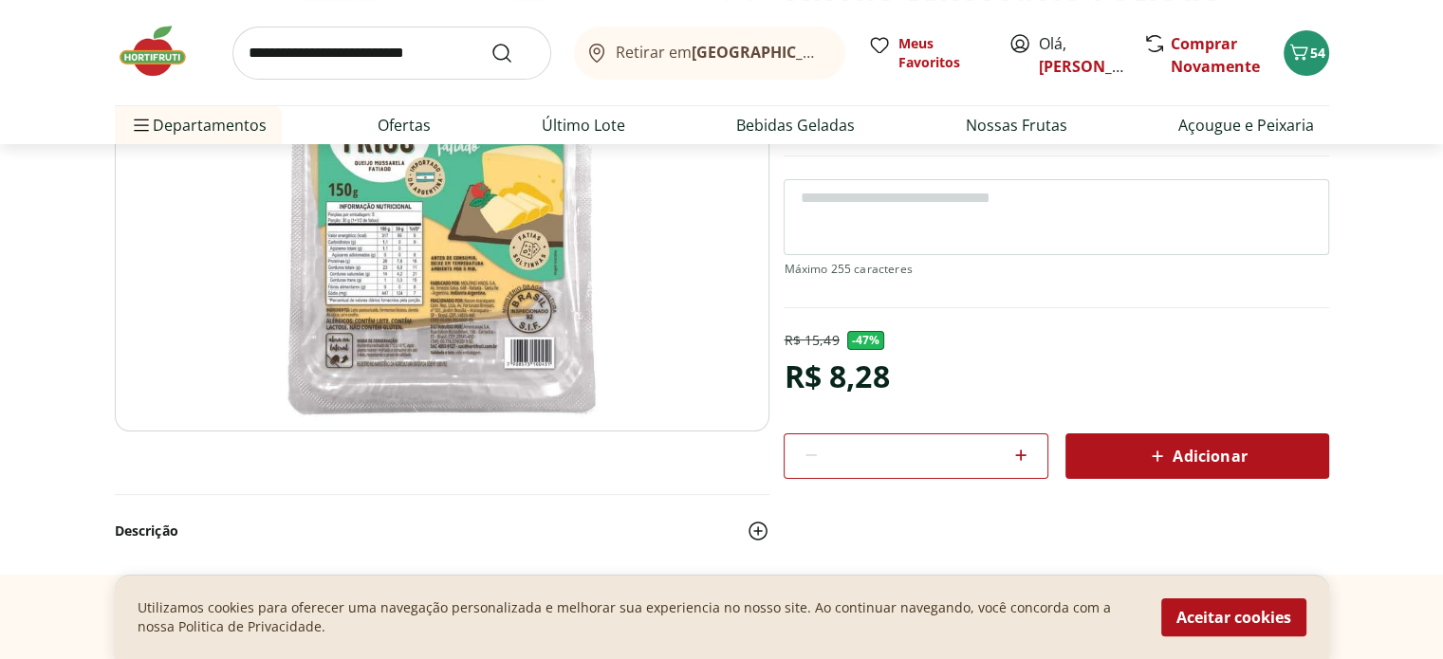
click at [1214, 452] on span "Adicionar" at bounding box center [1196, 456] width 101 height 23
click at [1295, 50] on icon "Carrinho" at bounding box center [1298, 52] width 23 height 23
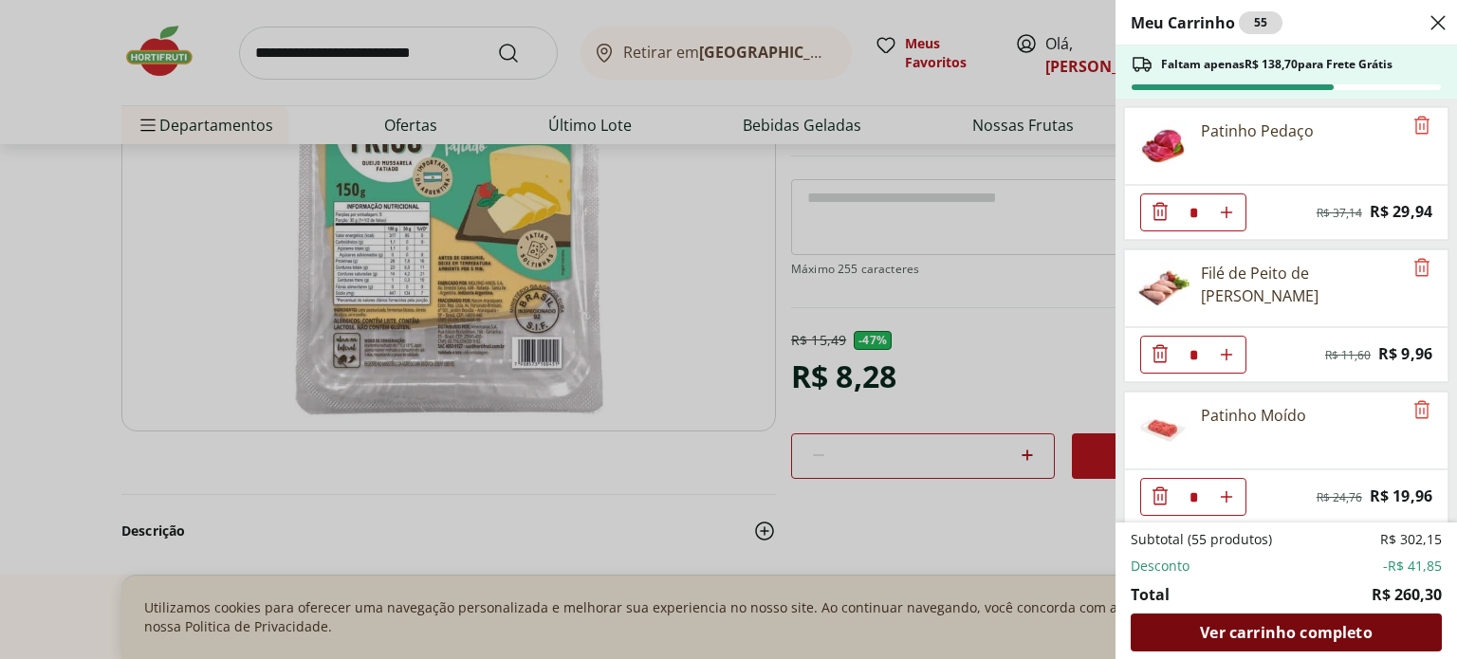
click at [1329, 628] on span "Ver carrinho completo" at bounding box center [1286, 632] width 172 height 15
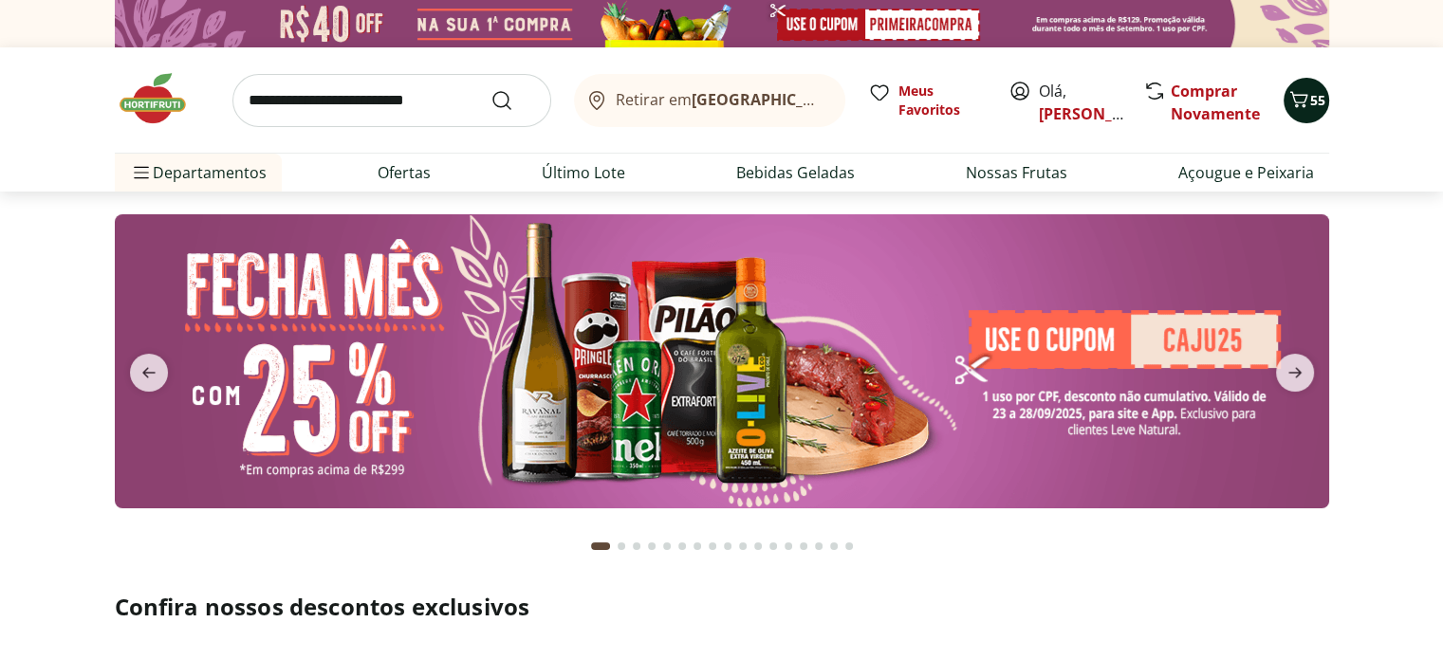
click at [1294, 101] on icon "Carrinho" at bounding box center [1298, 99] width 18 height 16
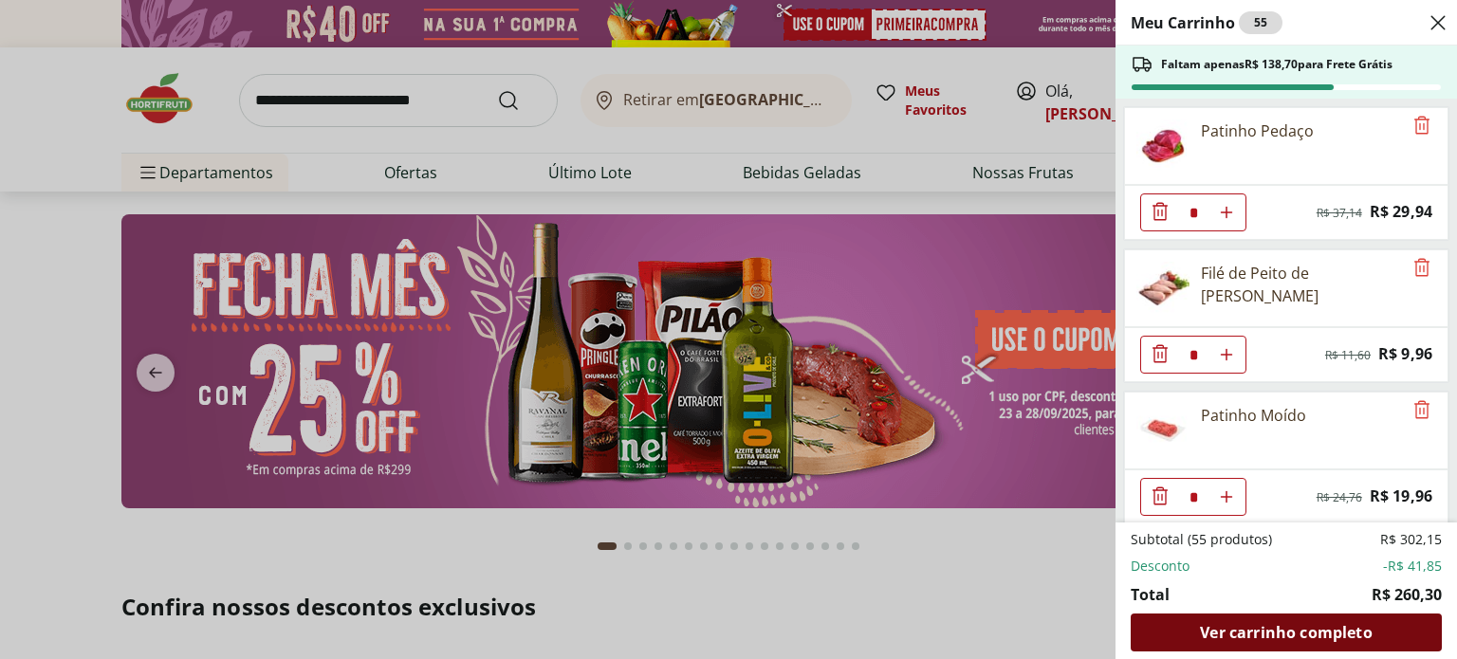
click at [1258, 636] on span "Ver carrinho completo" at bounding box center [1286, 632] width 172 height 15
